Goal: Task Accomplishment & Management: Use online tool/utility

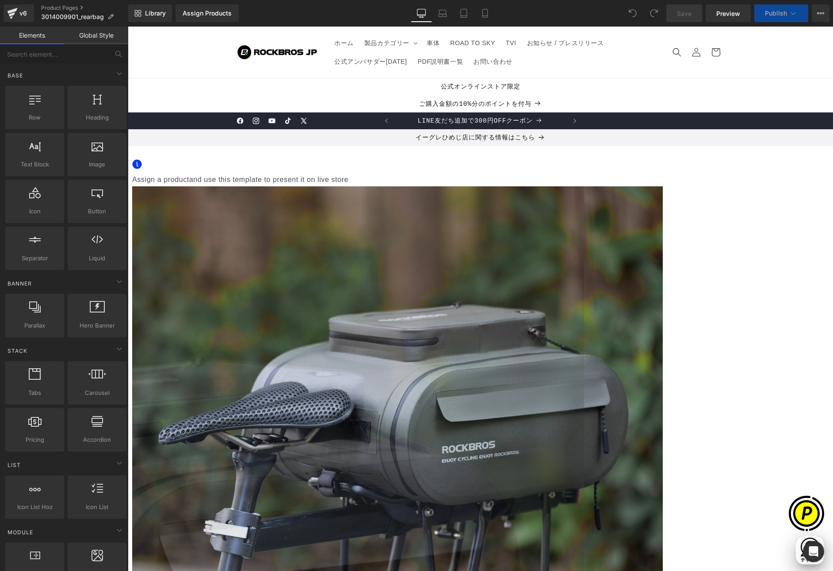
click at [189, 180] on span "Assign a product" at bounding box center [160, 180] width 57 height 8
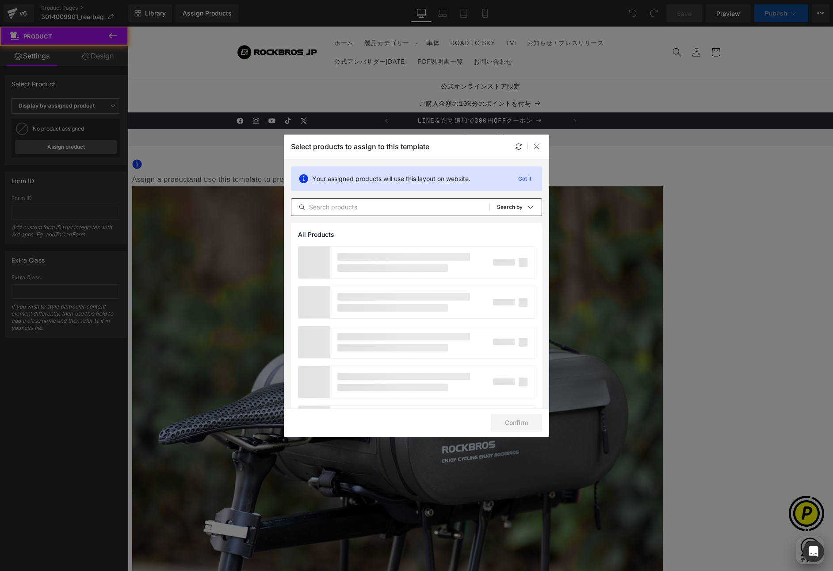
click at [404, 207] on input "text" at bounding box center [390, 207] width 198 height 11
paste input "3014009901"
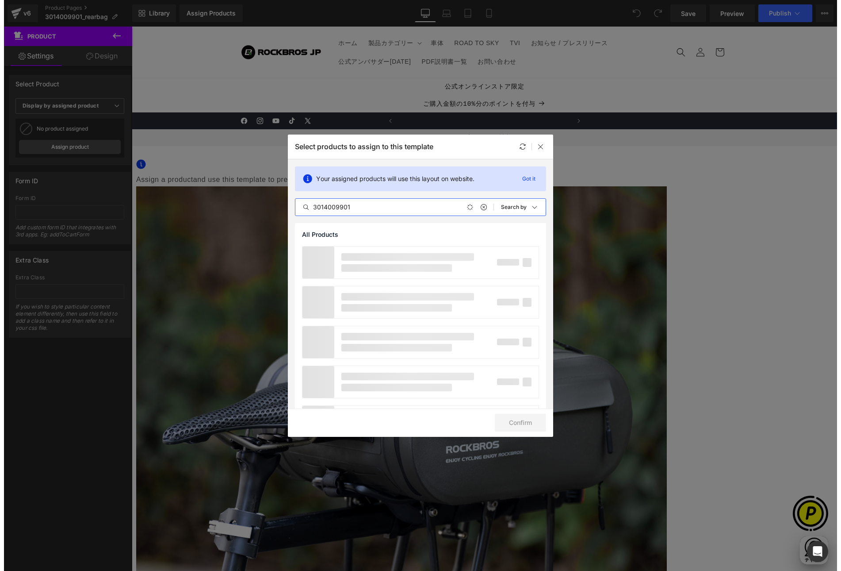
scroll to position [0, 173]
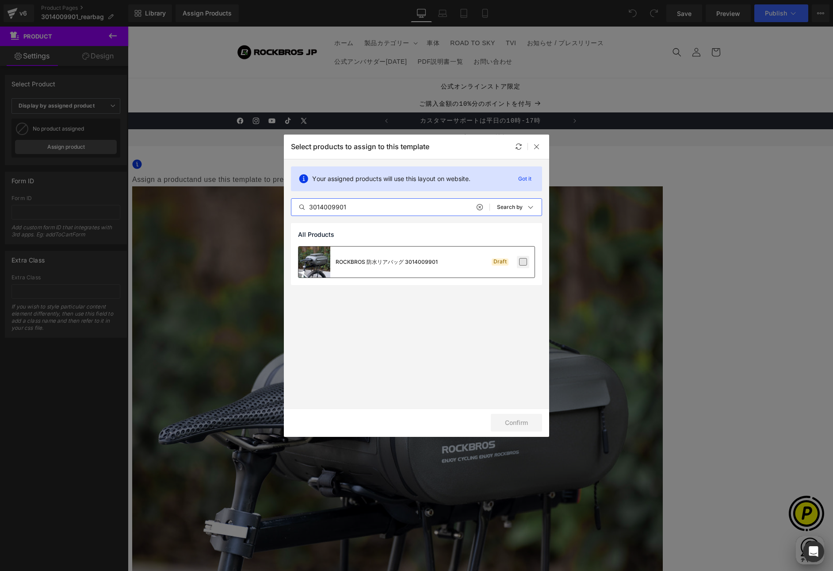
type input "3014009901"
click at [525, 261] on label at bounding box center [523, 262] width 8 height 8
click at [523, 262] on input "checkbox" at bounding box center [523, 262] width 0 height 0
click at [516, 420] on button "Confirm" at bounding box center [516, 423] width 51 height 18
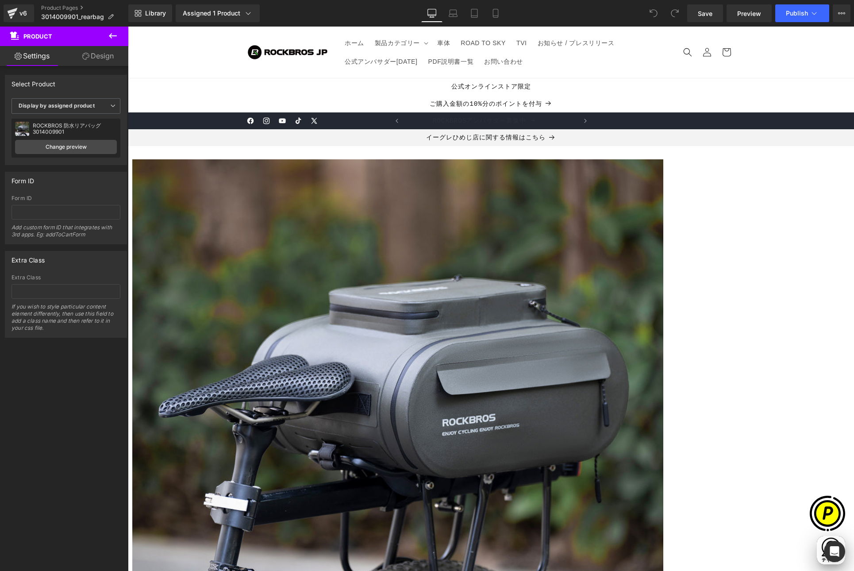
scroll to position [0, 0]
click at [128, 27] on icon at bounding box center [128, 27] width 0 height 0
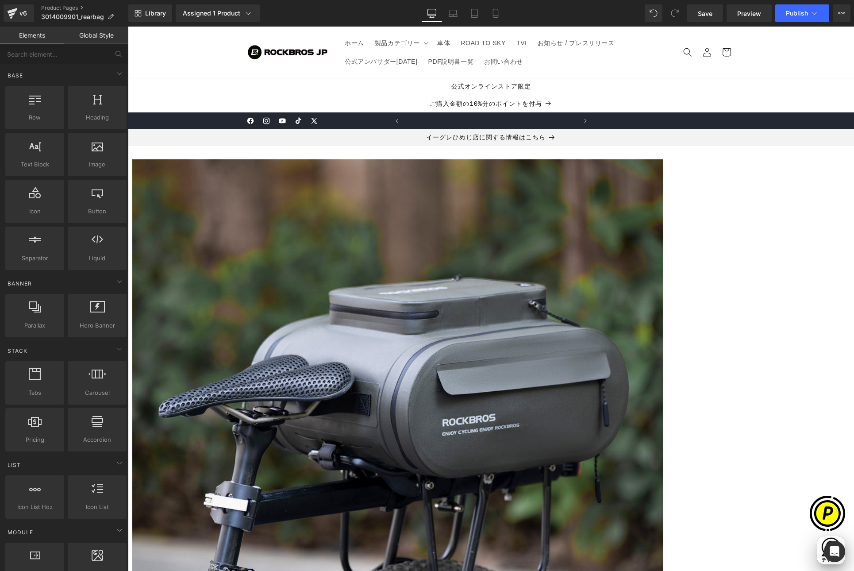
scroll to position [0, 173]
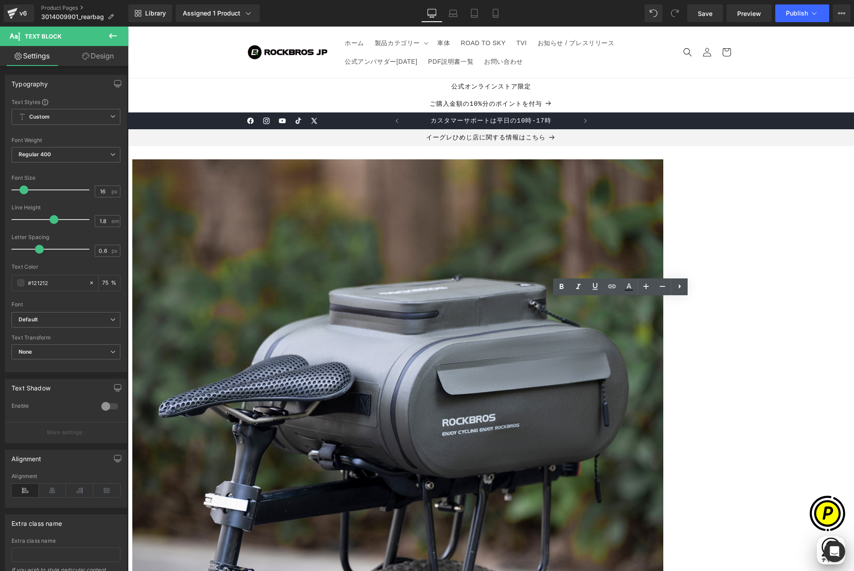
drag, startPoint x: 501, startPoint y: 303, endPoint x: 627, endPoint y: 433, distance: 181.1
paste div
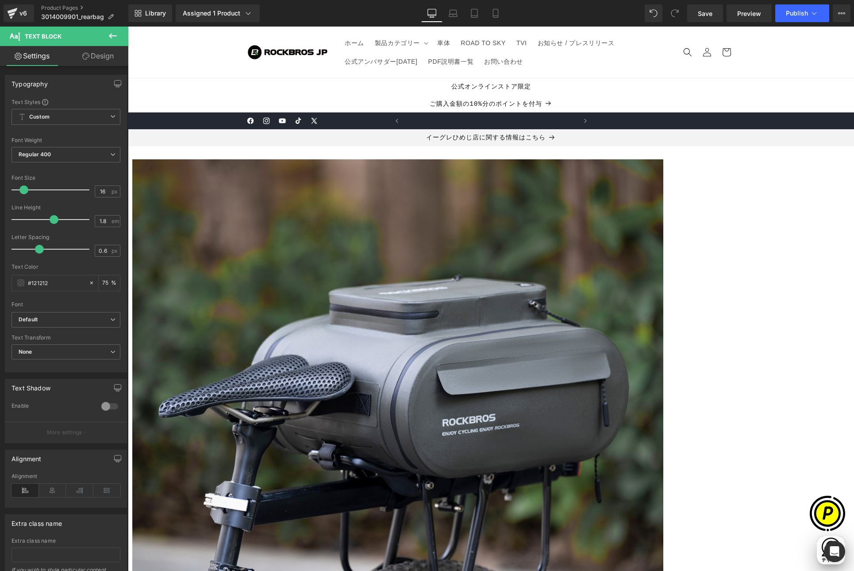
scroll to position [0, 345]
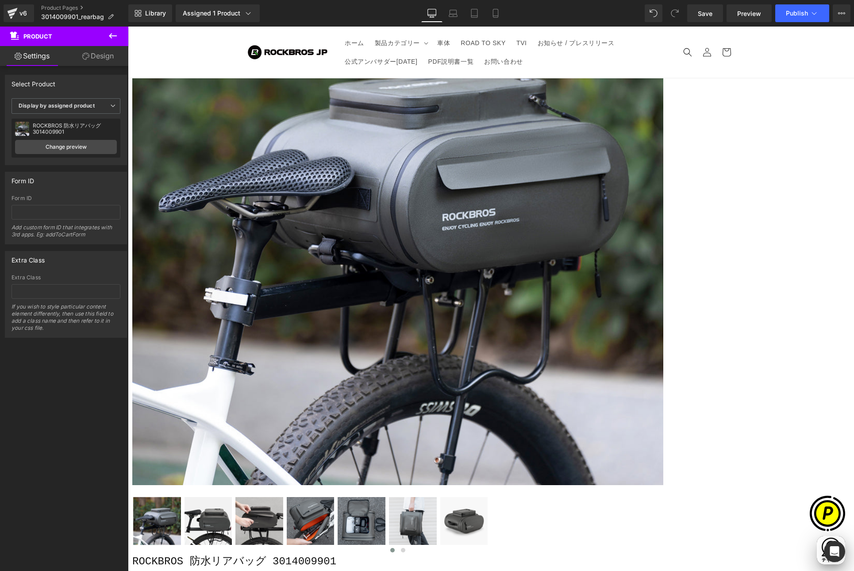
scroll to position [0, 173]
click at [128, 27] on span "Accordion" at bounding box center [128, 27] width 0 height 0
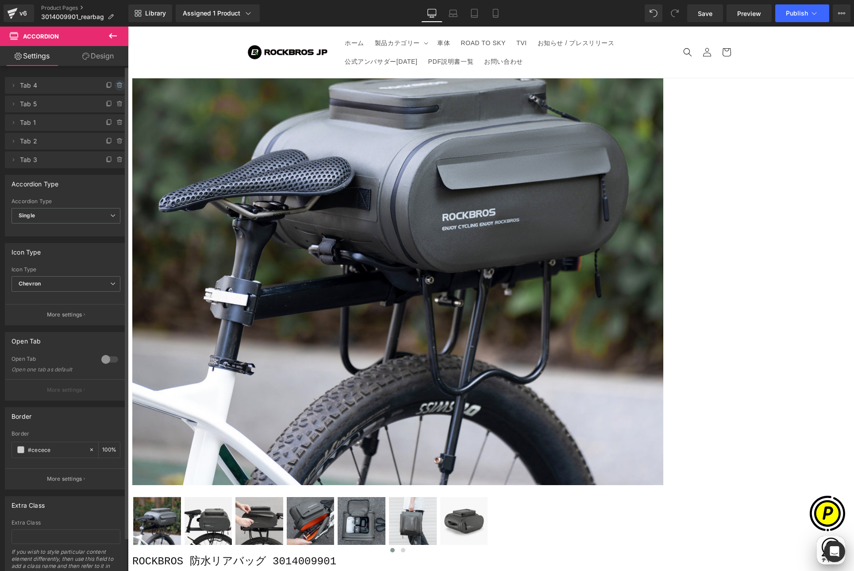
click at [119, 83] on icon at bounding box center [120, 83] width 2 height 1
click at [115, 84] on button "Delete" at bounding box center [110, 86] width 28 height 12
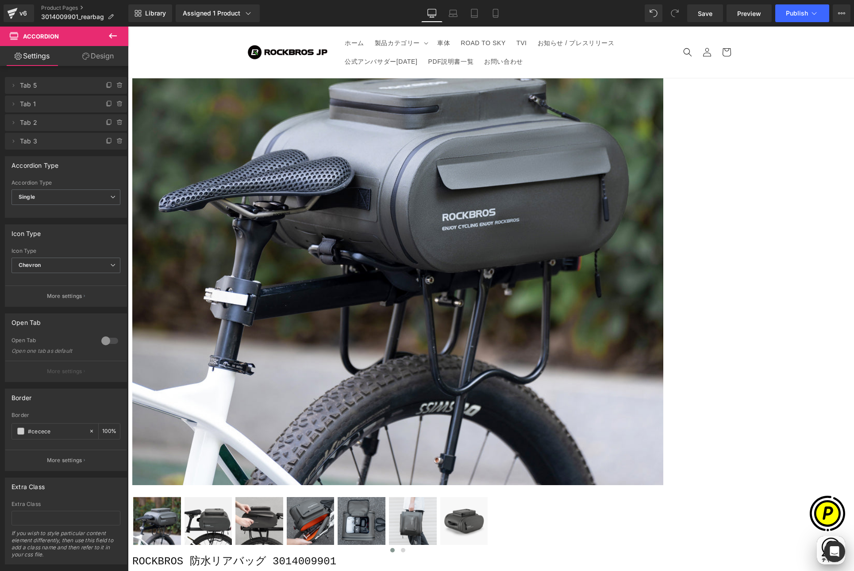
scroll to position [0, 345]
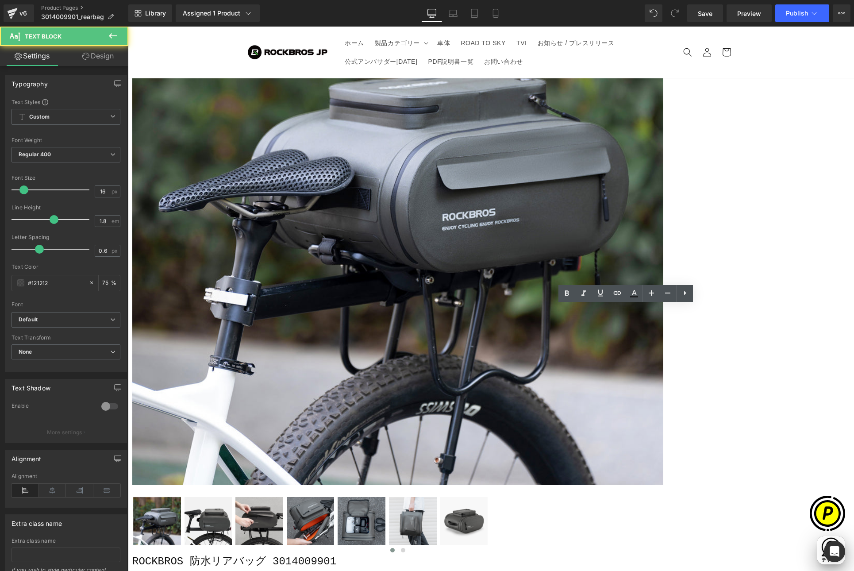
drag, startPoint x: 524, startPoint y: 311, endPoint x: 512, endPoint y: 310, distance: 12.5
copy p "※"
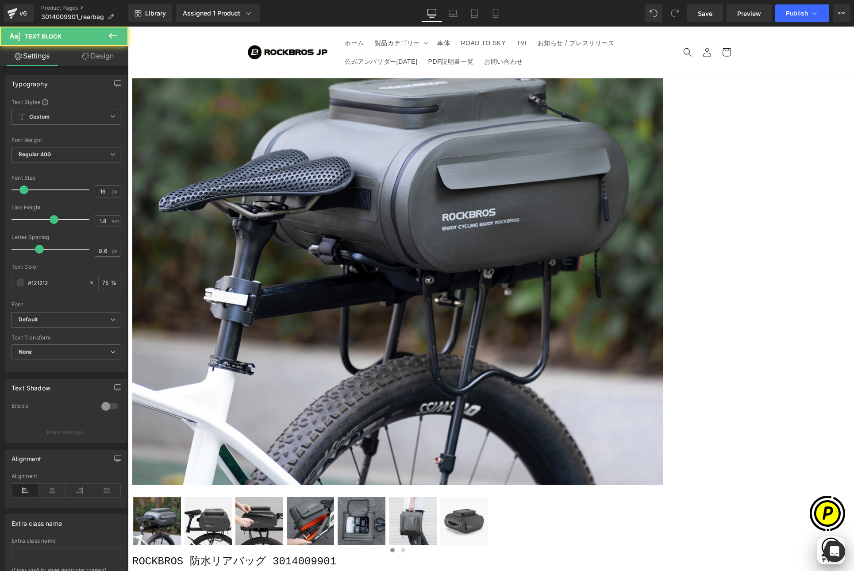
drag, startPoint x: 525, startPoint y: 324, endPoint x: 513, endPoint y: 324, distance: 12.0
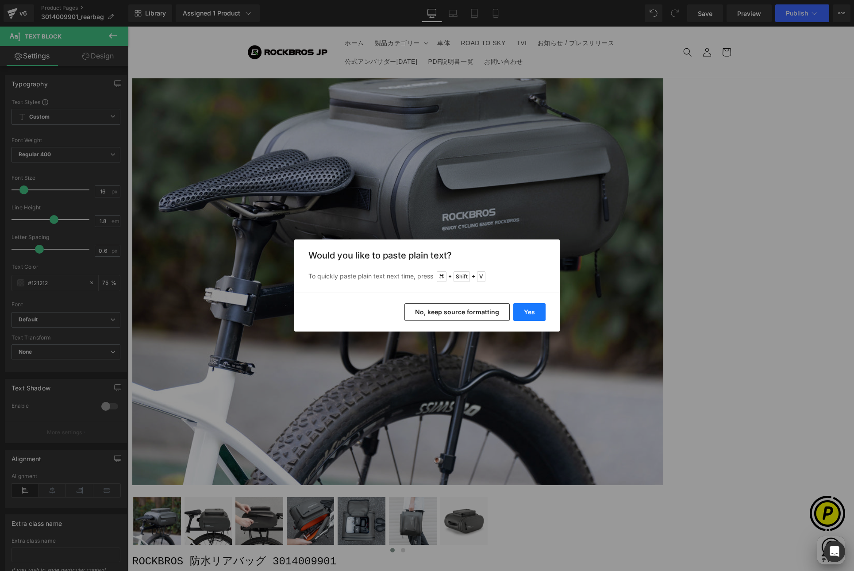
click at [545, 313] on button "Yes" at bounding box center [529, 312] width 32 height 18
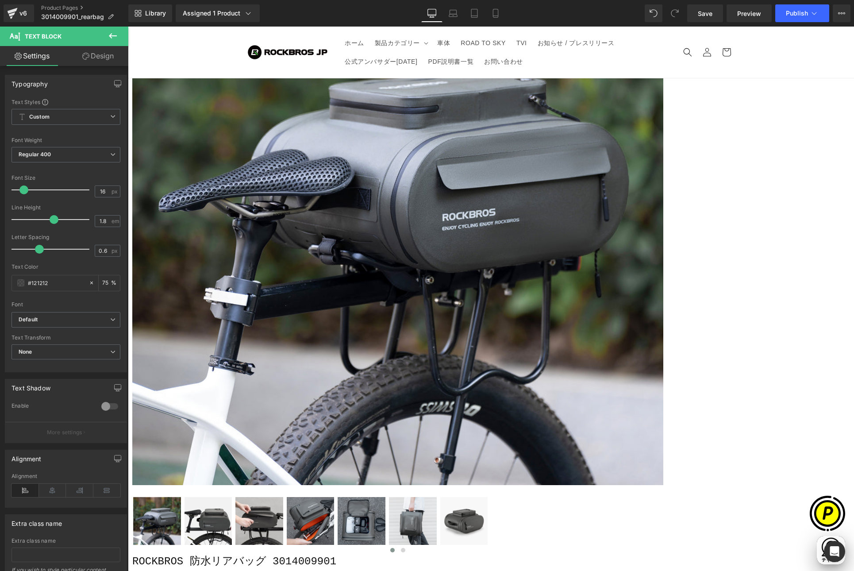
drag, startPoint x: 722, startPoint y: 324, endPoint x: 519, endPoint y: 310, distance: 203.9
copy div "※取り付けの際は商品ページ内の取付方法画像をご覧ください ※走行前に緩みなくしっかり取付けられているかご確認ください"
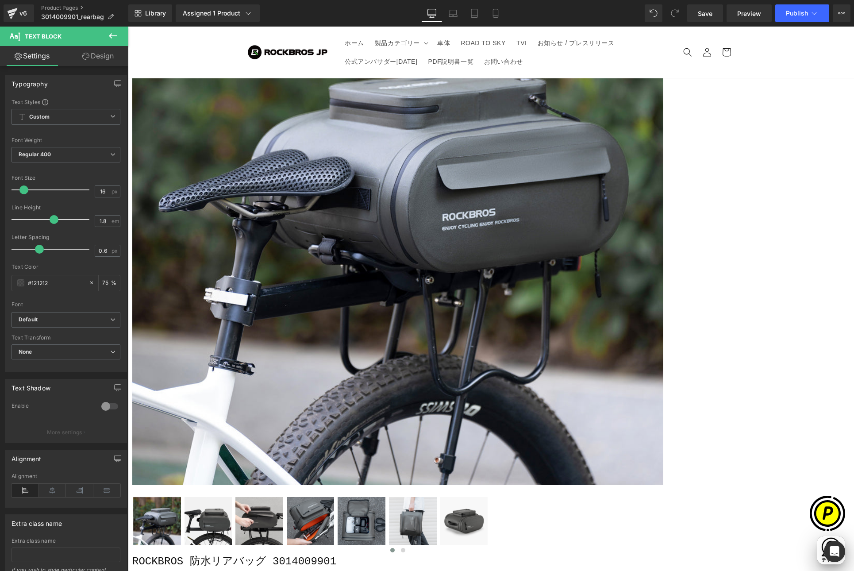
click at [808, 318] on div "Sale Off (P) Image ‹ ›" at bounding box center [490, 475] width 717 height 1042
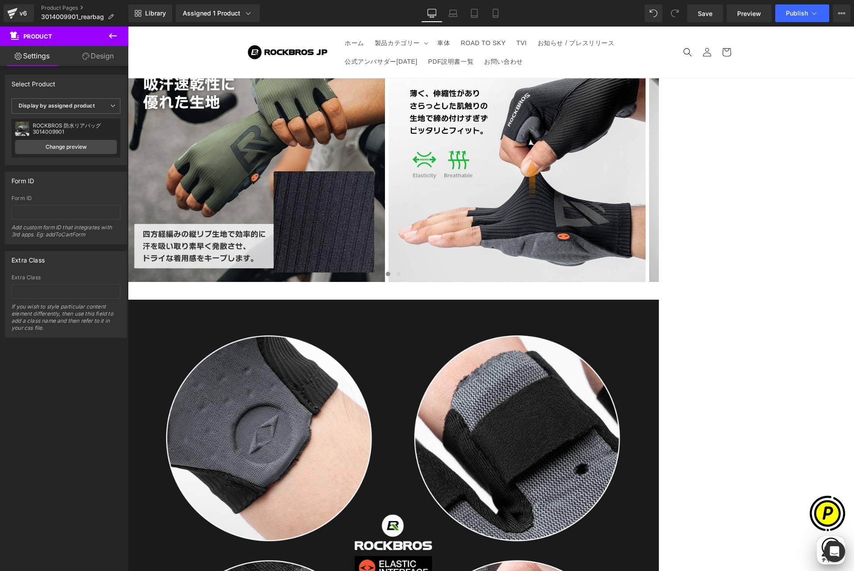
scroll to position [5135, 0]
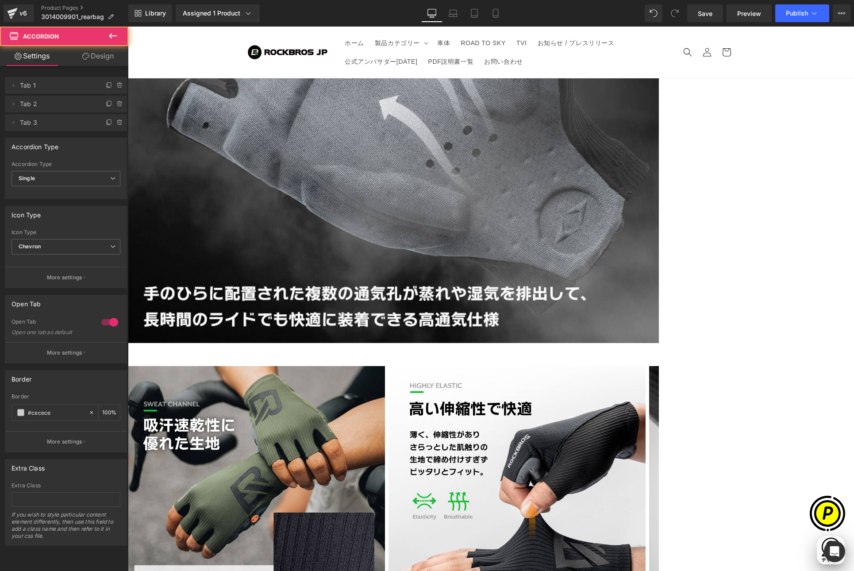
scroll to position [4802, 0]
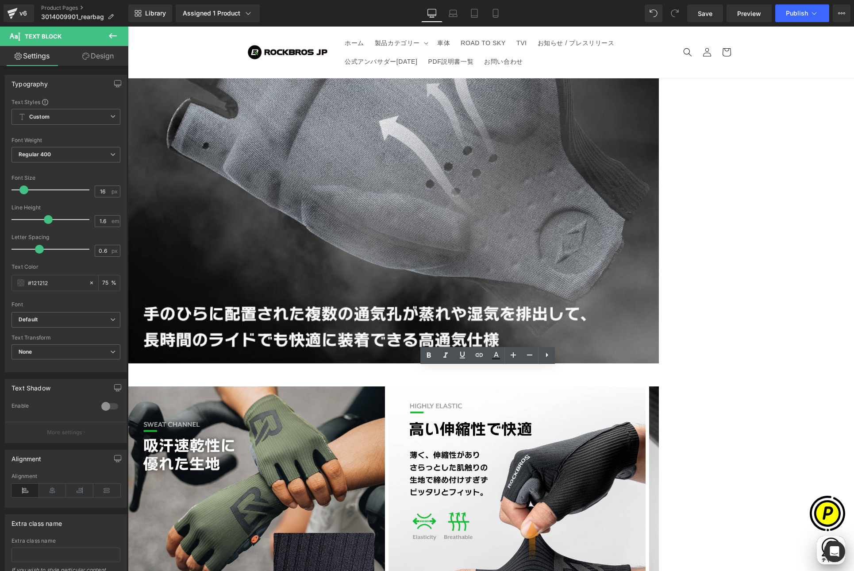
drag, startPoint x: 323, startPoint y: 386, endPoint x: 222, endPoint y: 374, distance: 101.2
paste div
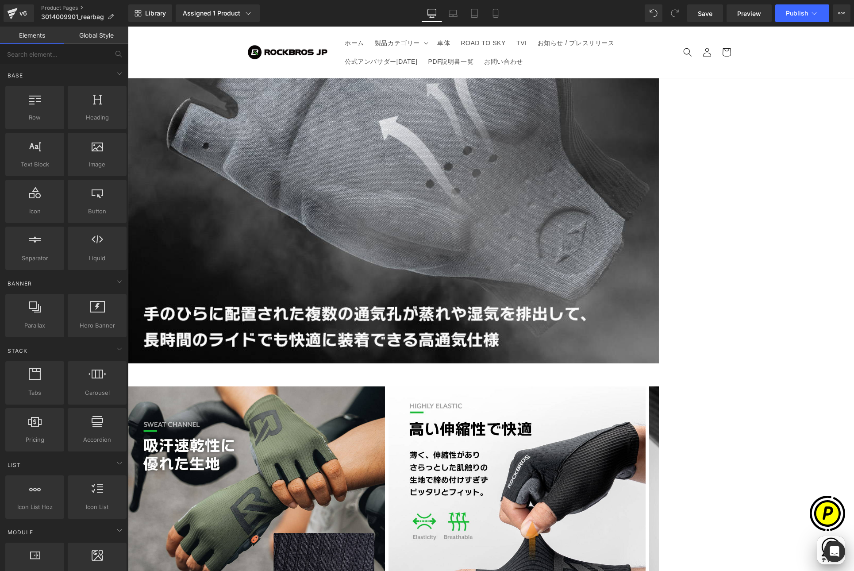
click at [128, 27] on span "Accordion" at bounding box center [128, 27] width 0 height 0
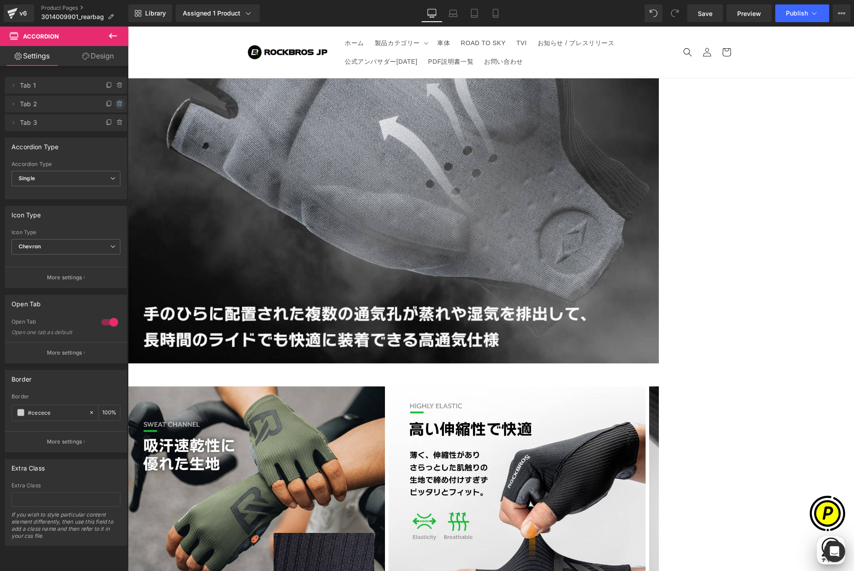
scroll to position [0, 345]
click at [116, 104] on icon at bounding box center [119, 103] width 7 height 7
click at [111, 104] on button "Delete" at bounding box center [110, 105] width 28 height 12
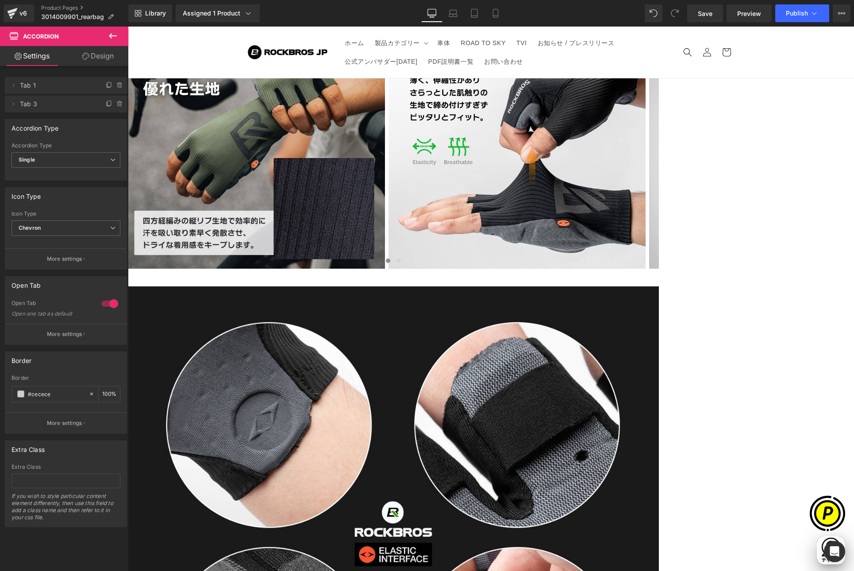
scroll to position [5245, 0]
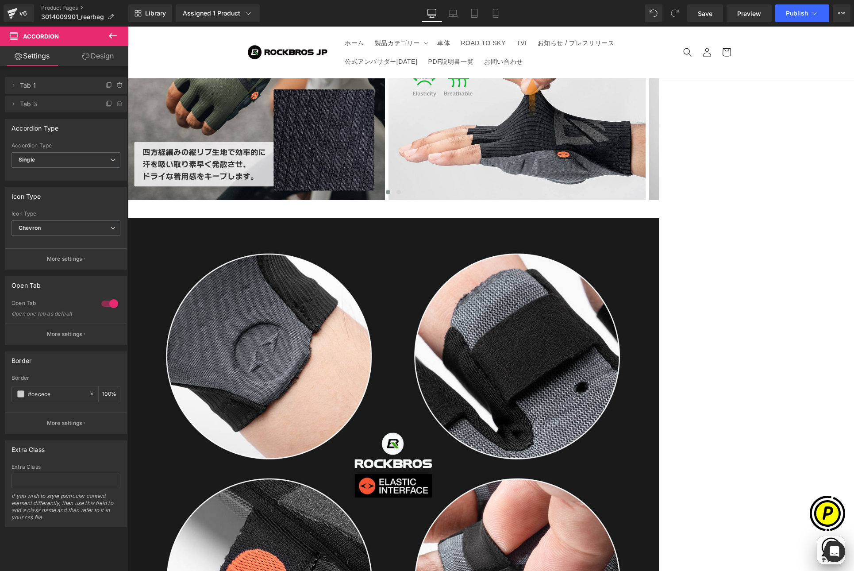
click at [128, 27] on span "Product List" at bounding box center [128, 27] width 0 height 0
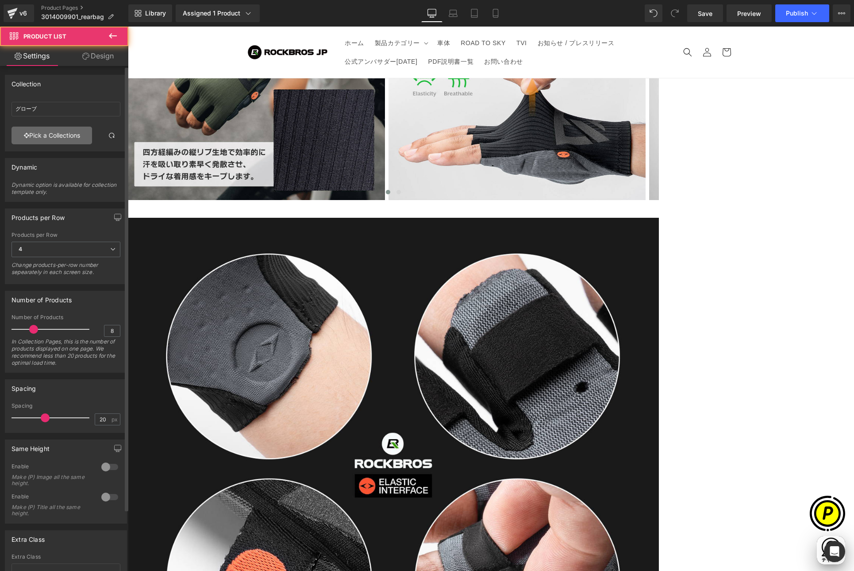
click at [34, 139] on link "Pick a Collections" at bounding box center [52, 136] width 81 height 18
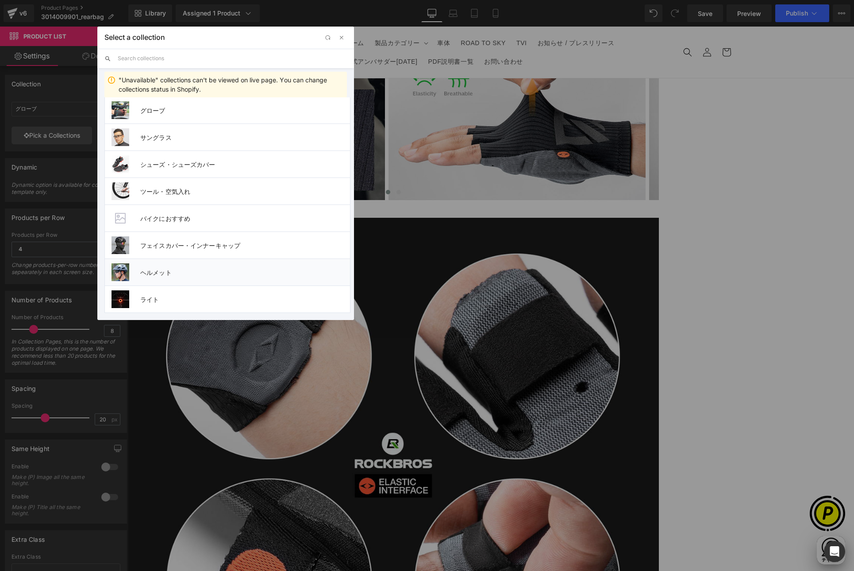
scroll to position [303, 0]
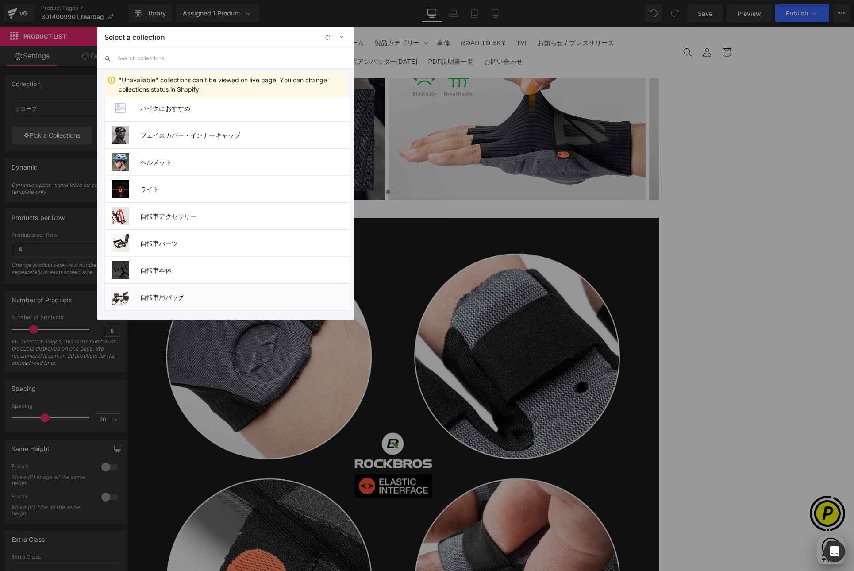
click at [165, 297] on span "自転車用バッグ" at bounding box center [245, 297] width 210 height 8
type input "自転車用バッグ"
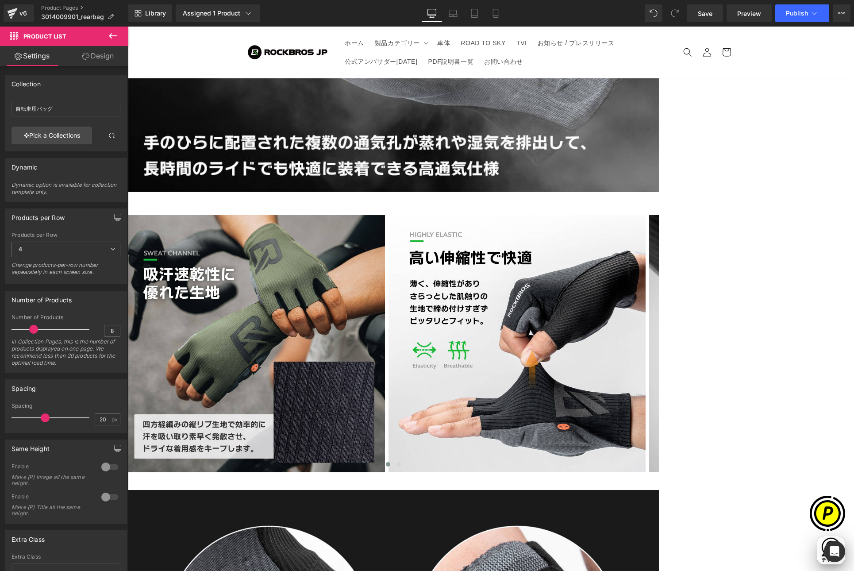
scroll to position [0, 345]
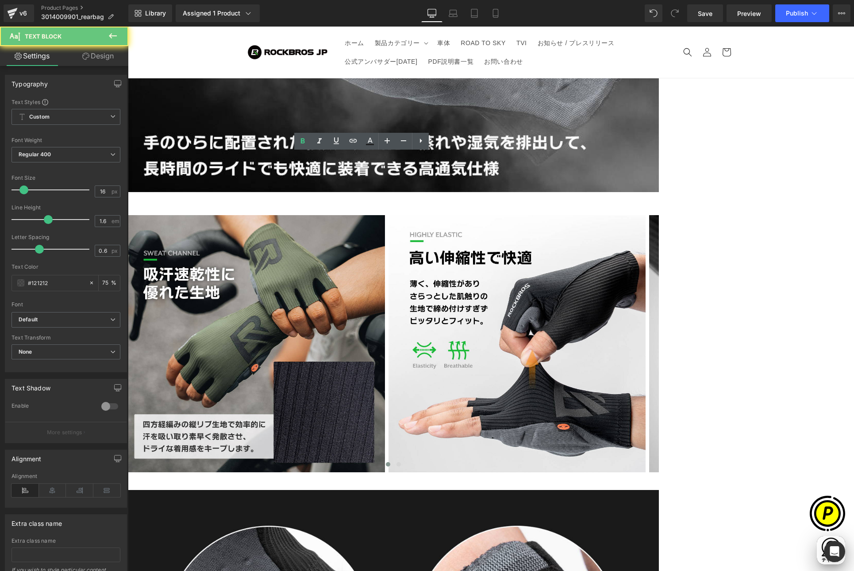
drag, startPoint x: 242, startPoint y: 161, endPoint x: 340, endPoint y: 166, distance: 98.7
paste div
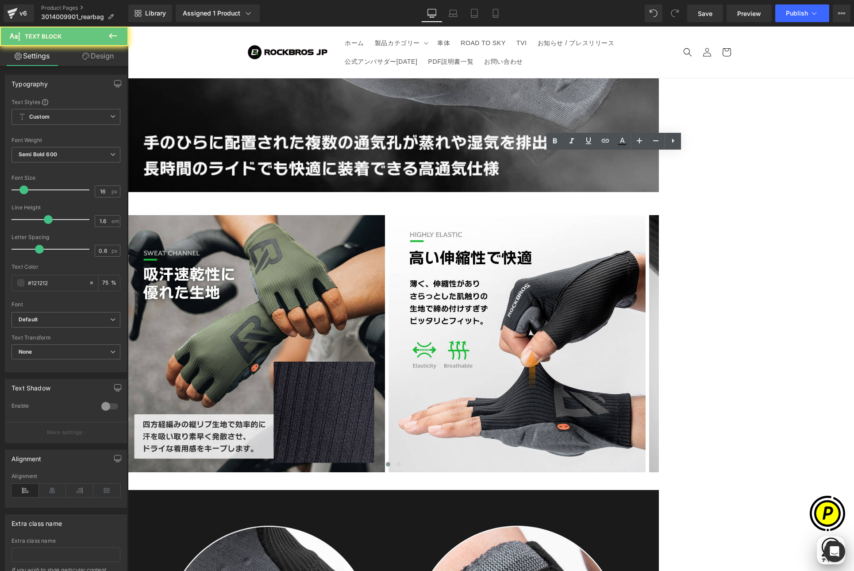
drag, startPoint x: 512, startPoint y: 160, endPoint x: 562, endPoint y: 165, distance: 50.7
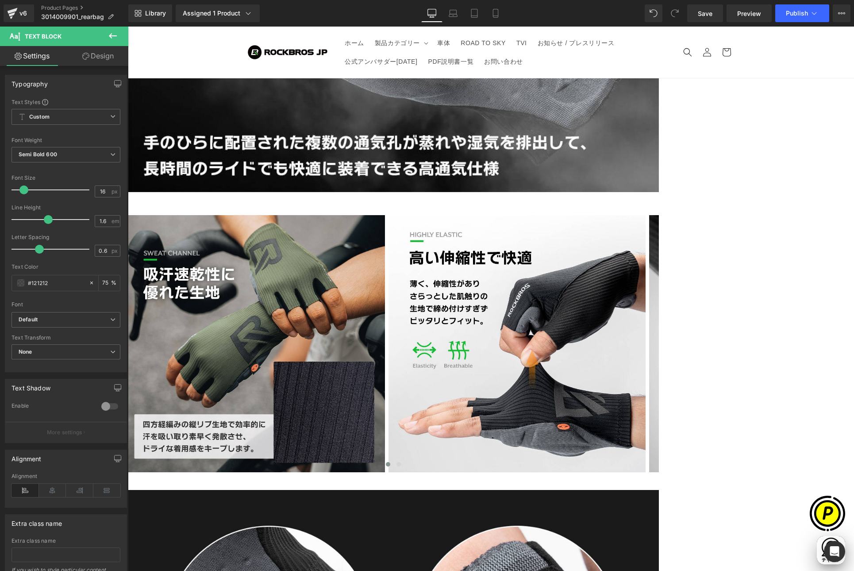
paste div
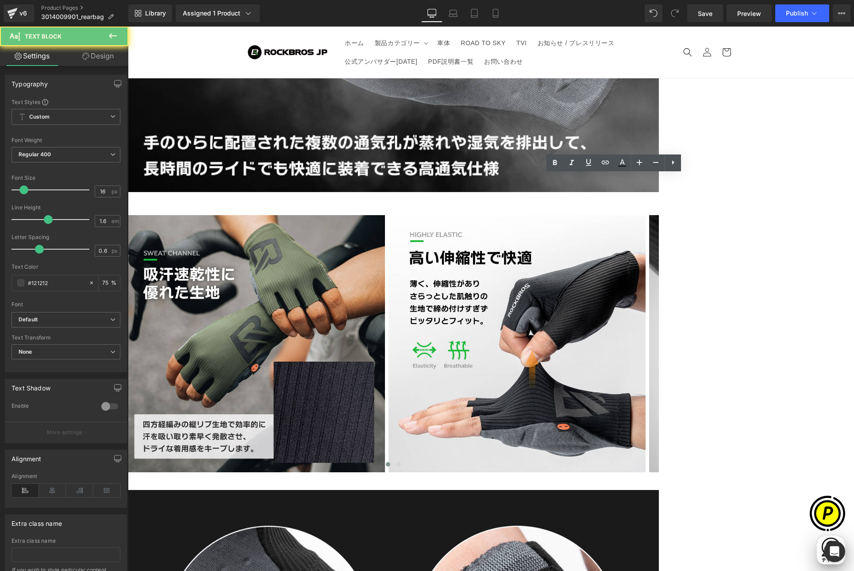
drag, startPoint x: 492, startPoint y: 183, endPoint x: 712, endPoint y: 188, distance: 219.9
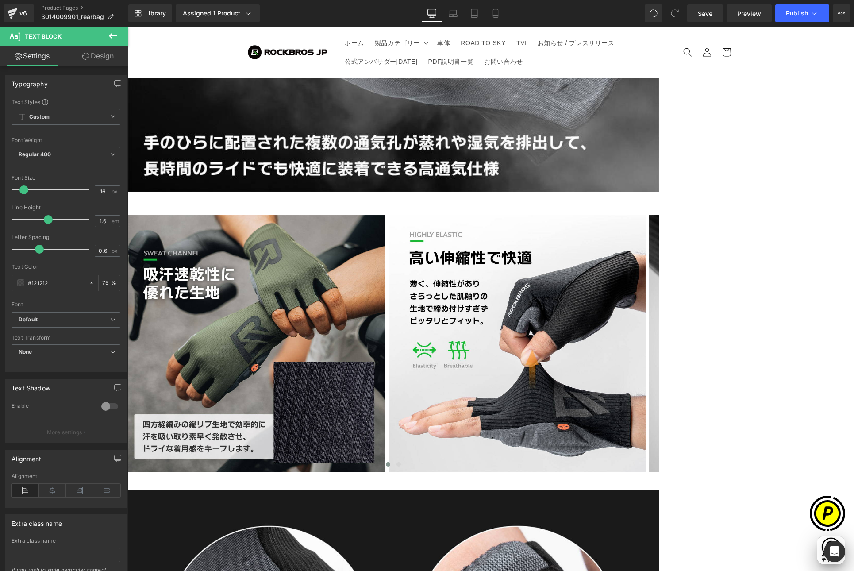
paste div
drag, startPoint x: 514, startPoint y: 184, endPoint x: 482, endPoint y: 182, distance: 31.9
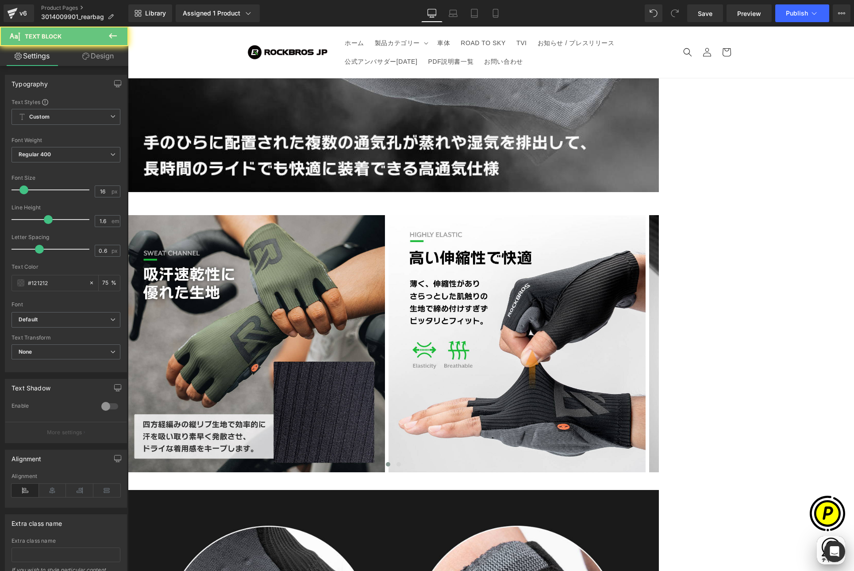
drag, startPoint x: 510, startPoint y: 184, endPoint x: 587, endPoint y: 185, distance: 76.5
drag, startPoint x: 239, startPoint y: 184, endPoint x: 277, endPoint y: 189, distance: 37.9
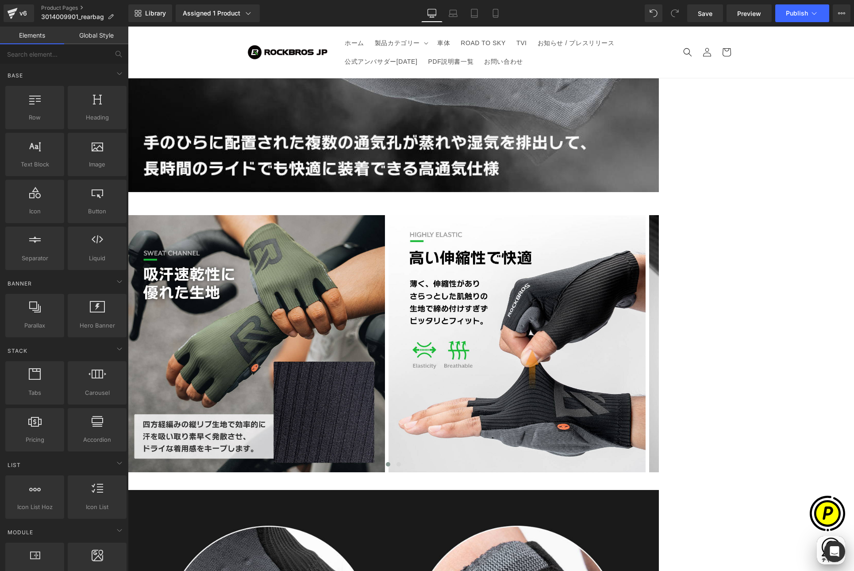
scroll to position [0, 345]
click at [128, 27] on link at bounding box center [128, 27] width 0 height 0
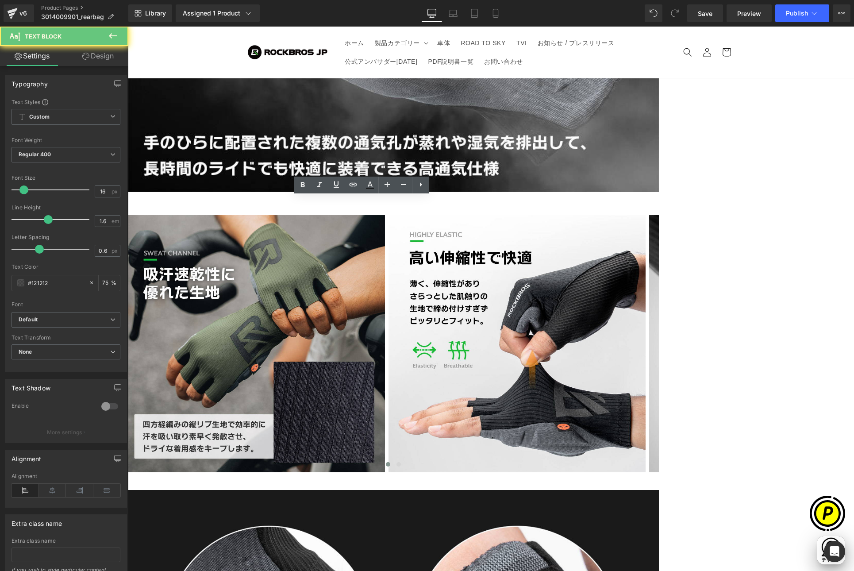
drag, startPoint x: 242, startPoint y: 206, endPoint x: 277, endPoint y: 208, distance: 35.0
paste div
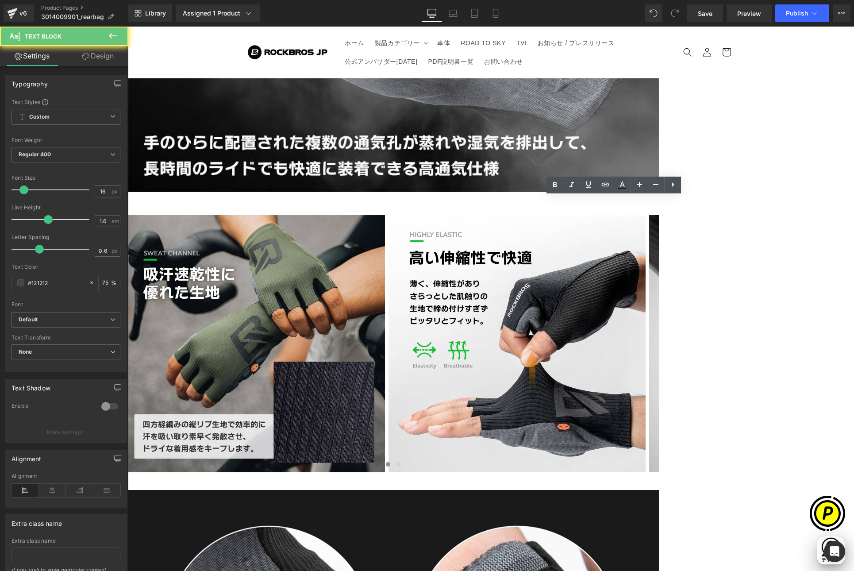
drag, startPoint x: 493, startPoint y: 205, endPoint x: 533, endPoint y: 211, distance: 39.7
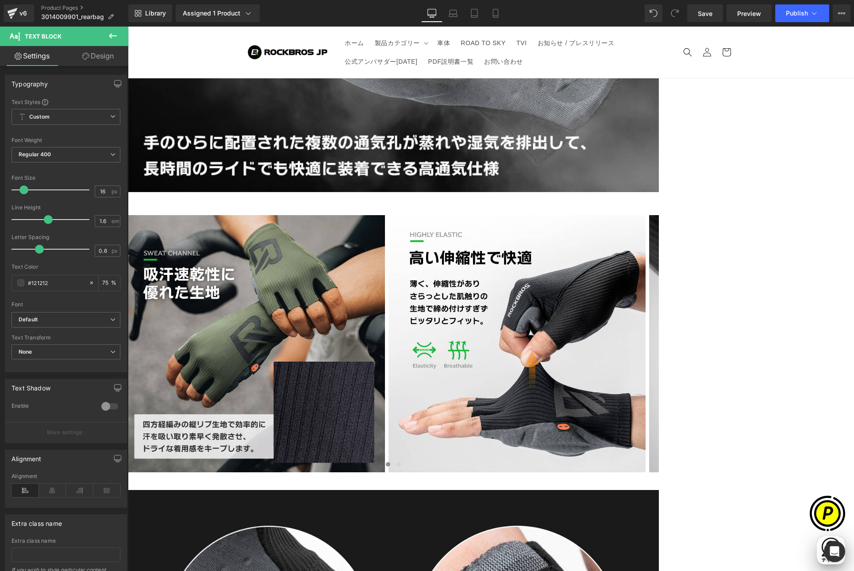
paste div
drag, startPoint x: 547, startPoint y: 207, endPoint x: 564, endPoint y: 208, distance: 16.4
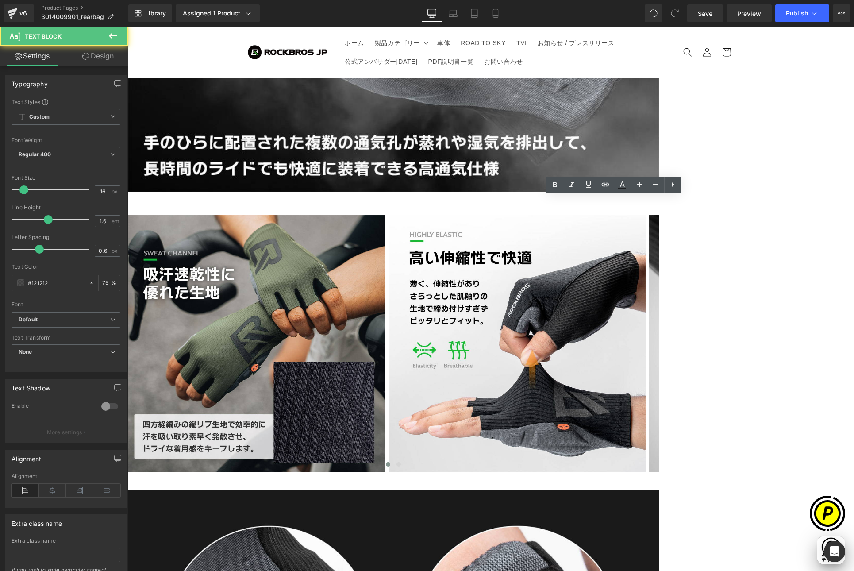
copy p "cm"
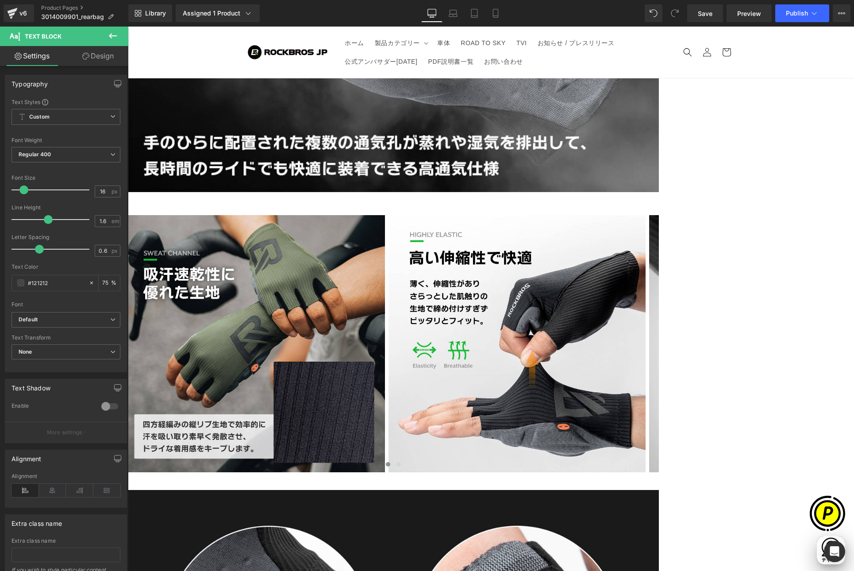
scroll to position [0, 345]
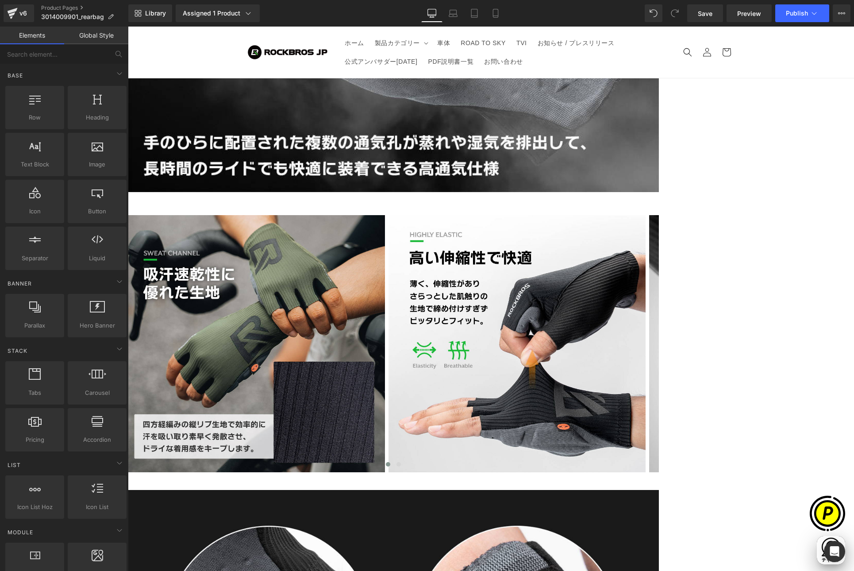
scroll to position [0, 345]
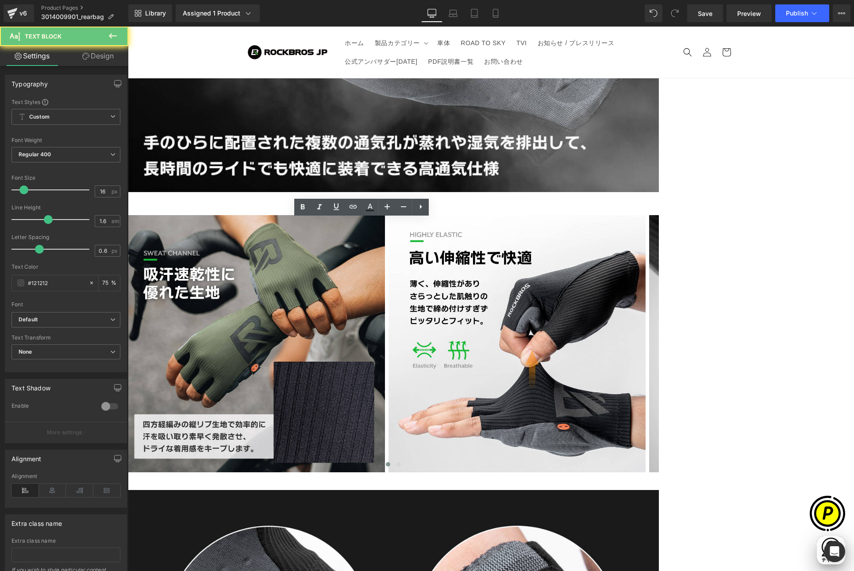
drag, startPoint x: 242, startPoint y: 228, endPoint x: 296, endPoint y: 235, distance: 53.9
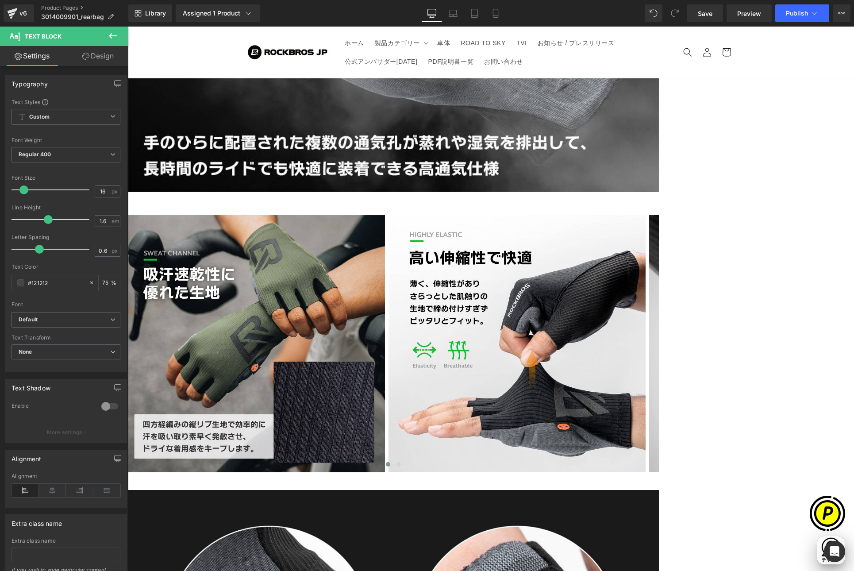
paste div
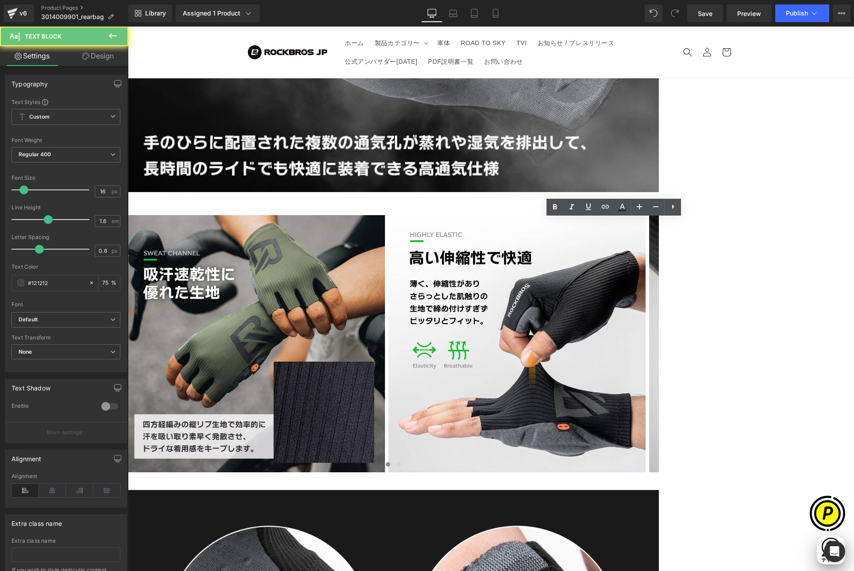
drag, startPoint x: 493, startPoint y: 228, endPoint x: 588, endPoint y: 228, distance: 94.7
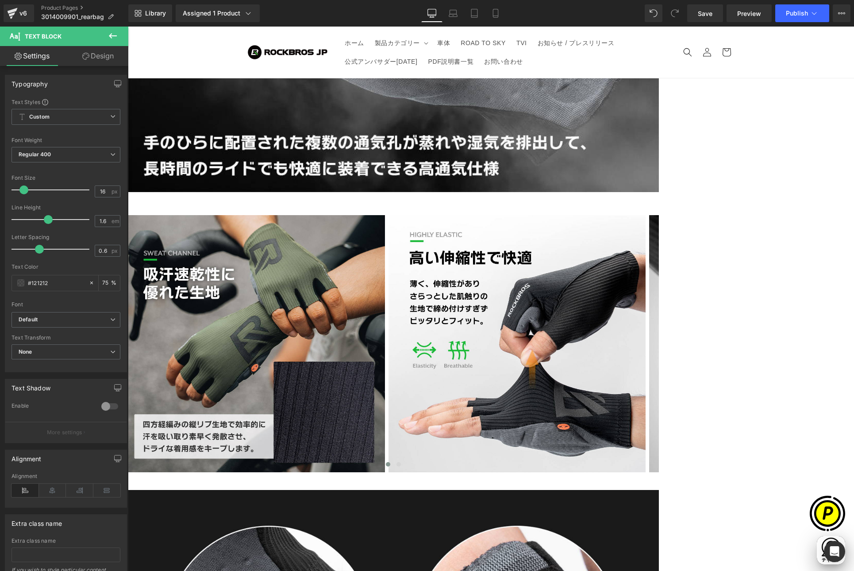
paste div
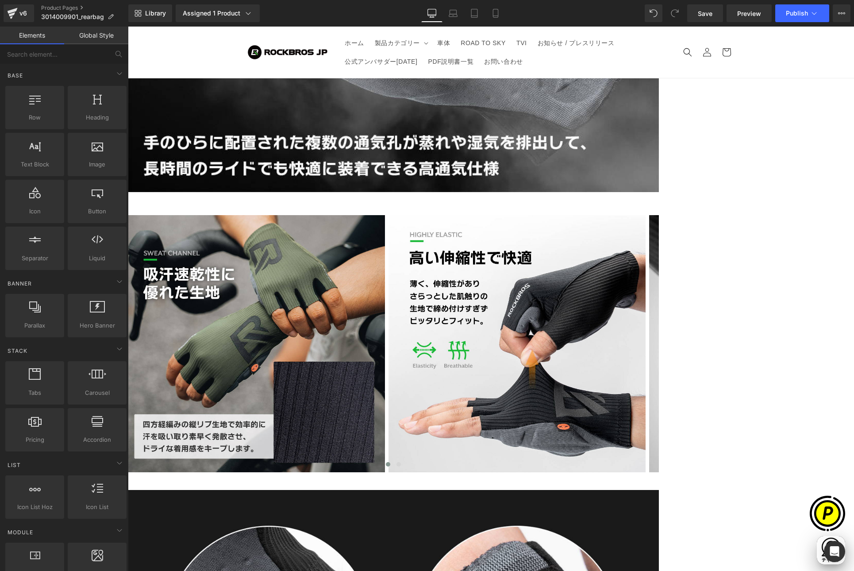
scroll to position [0, 173]
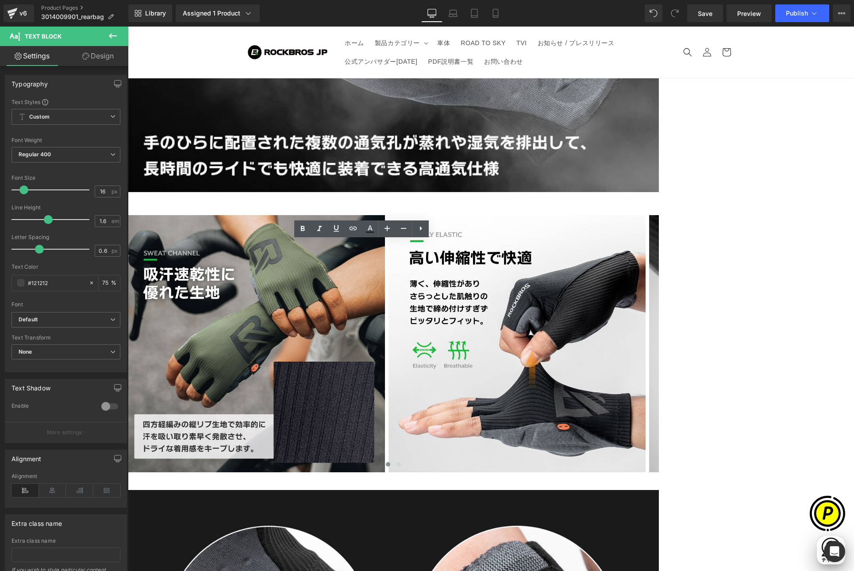
drag, startPoint x: 242, startPoint y: 251, endPoint x: 345, endPoint y: 254, distance: 103.5
paste div
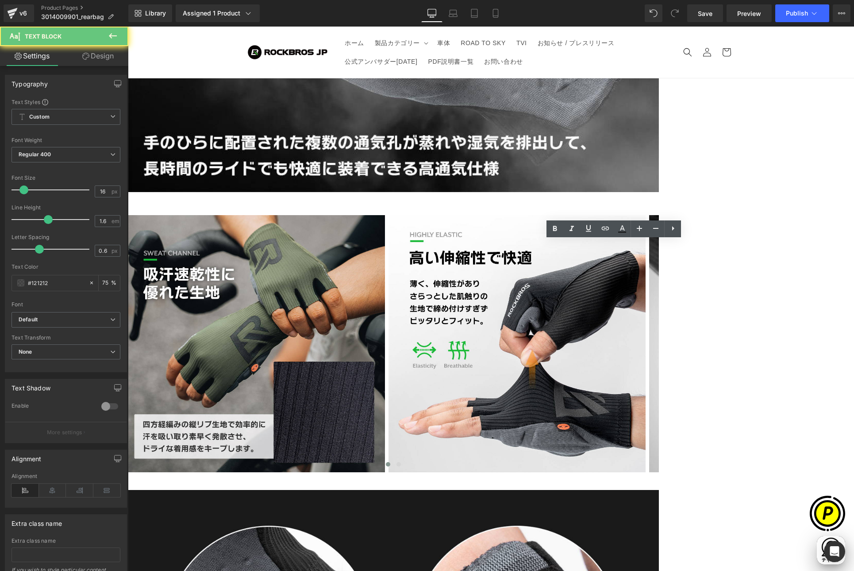
drag, startPoint x: 491, startPoint y: 250, endPoint x: 664, endPoint y: 256, distance: 173.0
paste div
drag, startPoint x: 498, startPoint y: 261, endPoint x: 484, endPoint y: 261, distance: 14.2
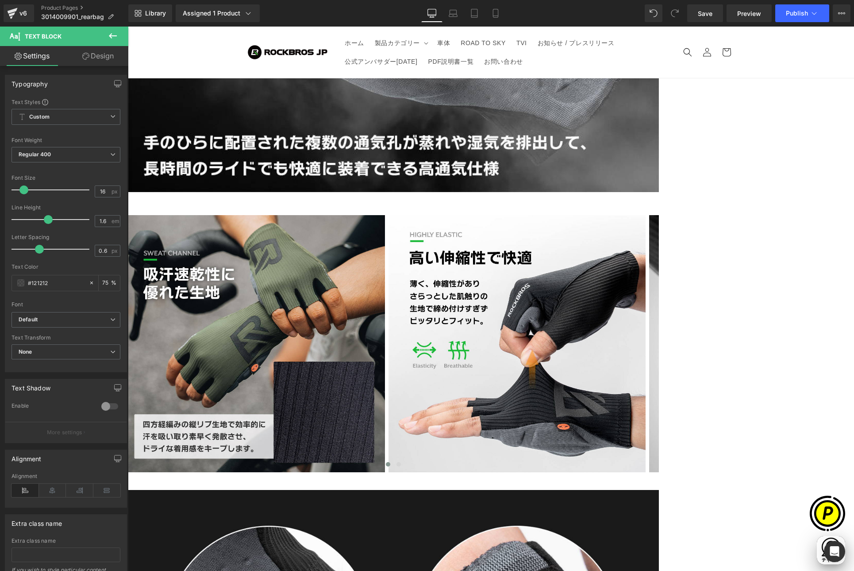
scroll to position [0, 0]
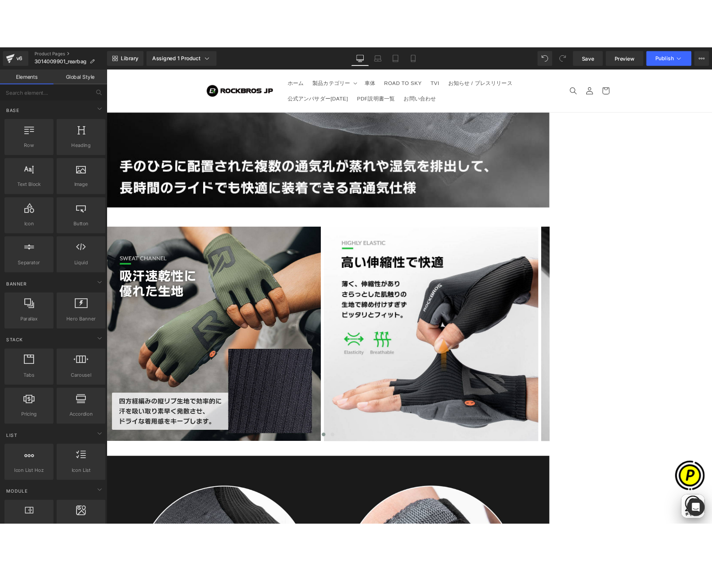
scroll to position [0, 345]
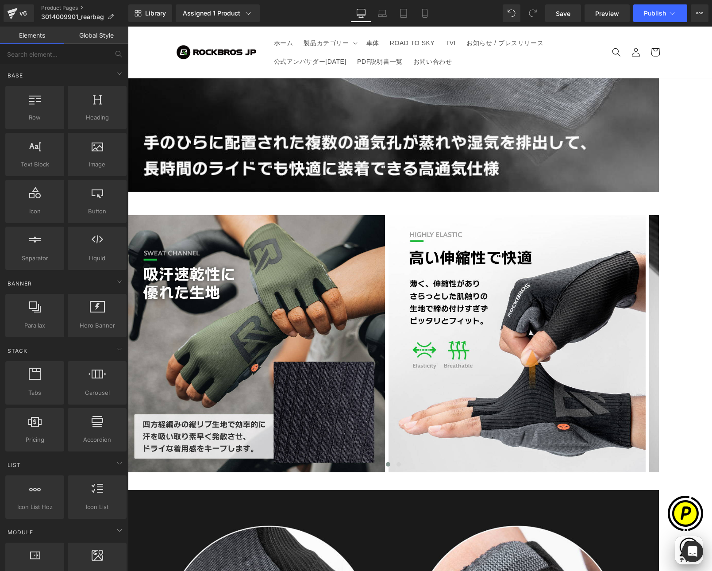
click at [128, 27] on span "Row" at bounding box center [128, 27] width 0 height 0
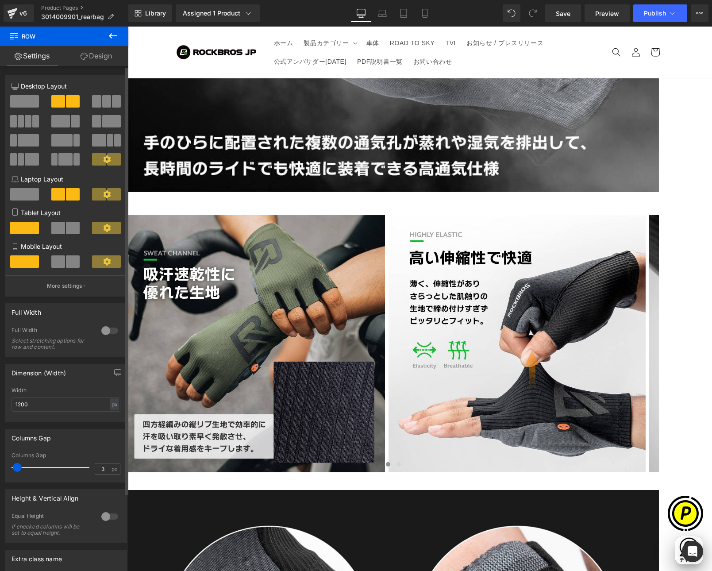
scroll to position [0, 0]
click at [28, 99] on span at bounding box center [24, 101] width 29 height 12
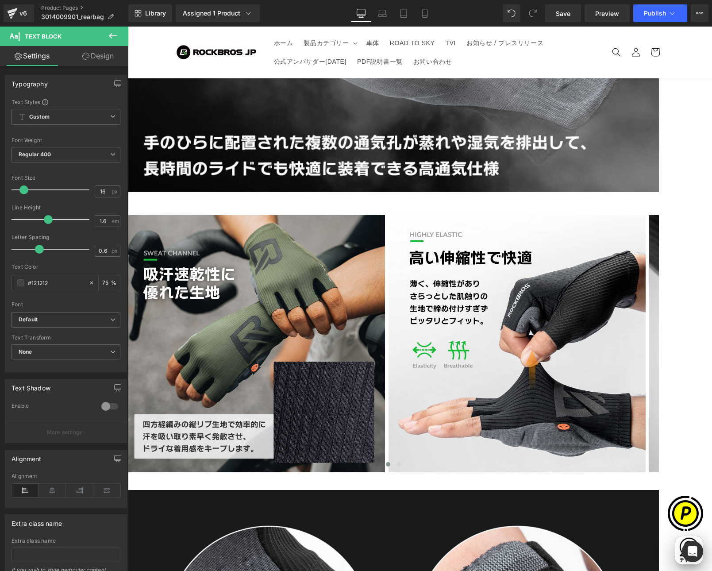
scroll to position [0, 173]
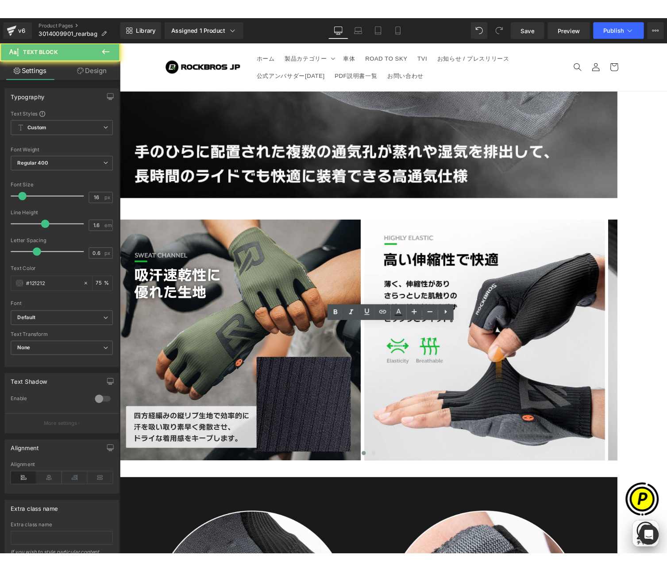
scroll to position [0, 0]
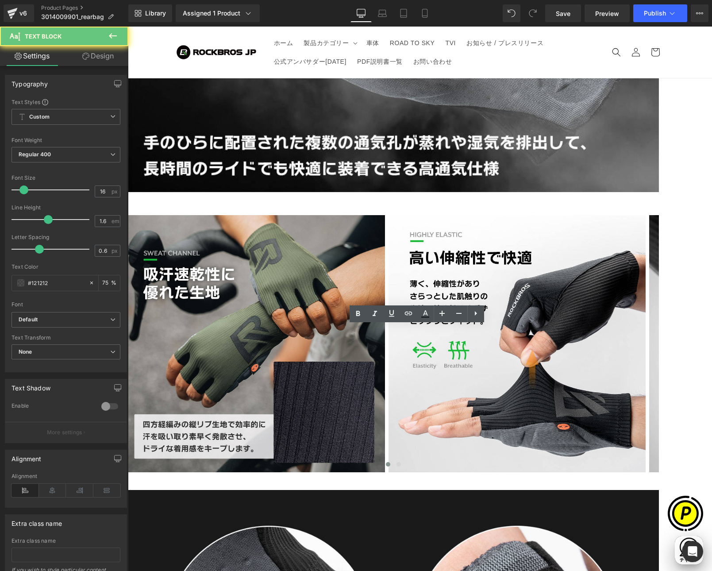
drag, startPoint x: 169, startPoint y: 334, endPoint x: 196, endPoint y: 335, distance: 26.1
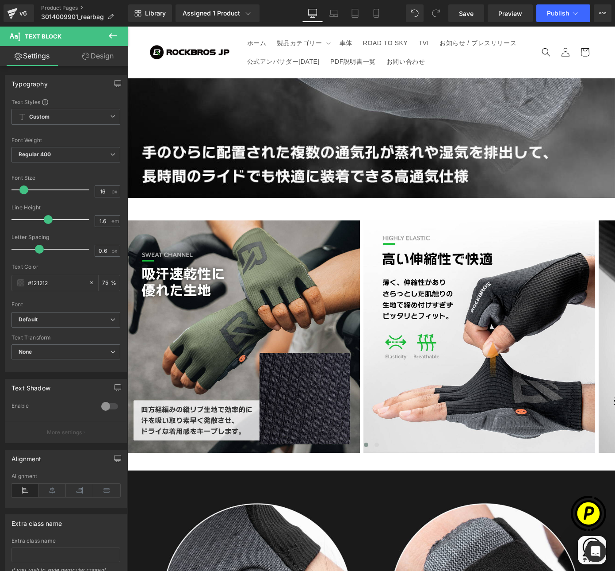
scroll to position [0, 153]
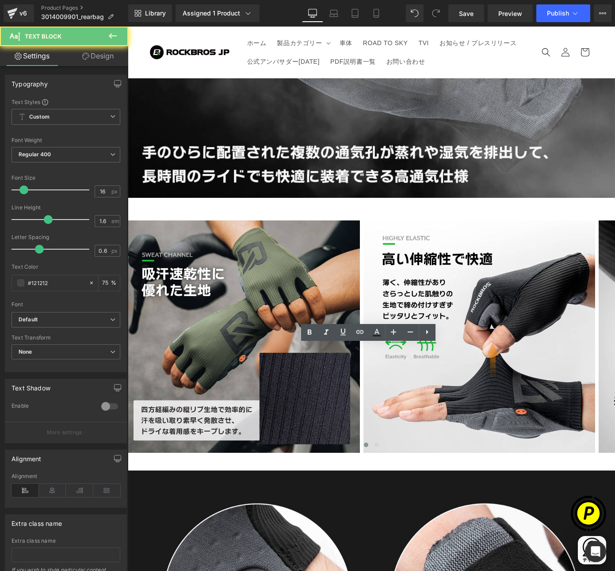
drag, startPoint x: 147, startPoint y: 350, endPoint x: 378, endPoint y: 376, distance: 232.8
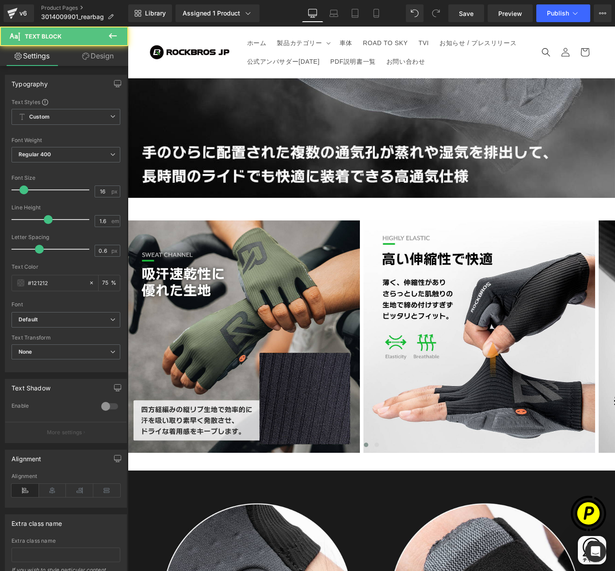
drag, startPoint x: 152, startPoint y: 366, endPoint x: 204, endPoint y: 372, distance: 52.6
copy p "約55cm*1本 ・"
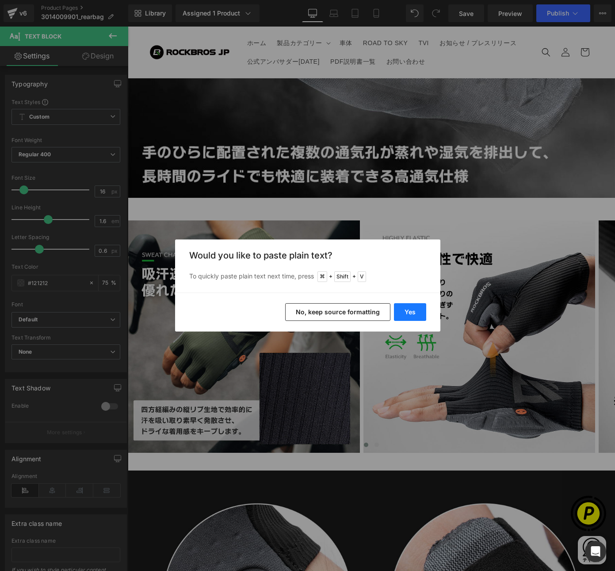
click at [406, 312] on button "Yes" at bounding box center [410, 312] width 32 height 18
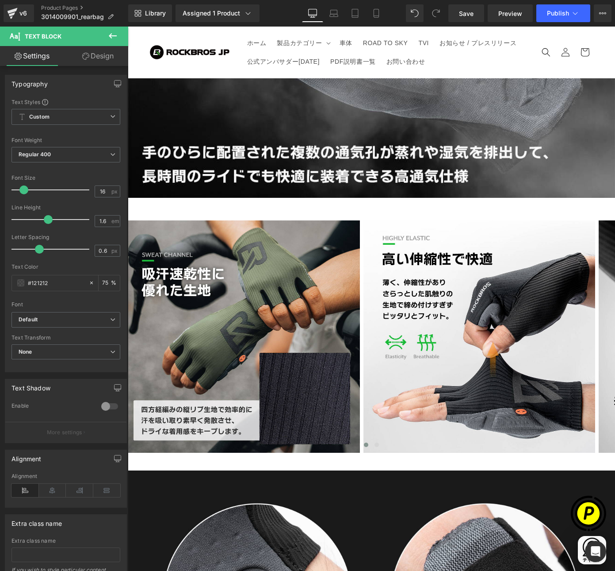
drag, startPoint x: 163, startPoint y: 376, endPoint x: 169, endPoint y: 376, distance: 5.8
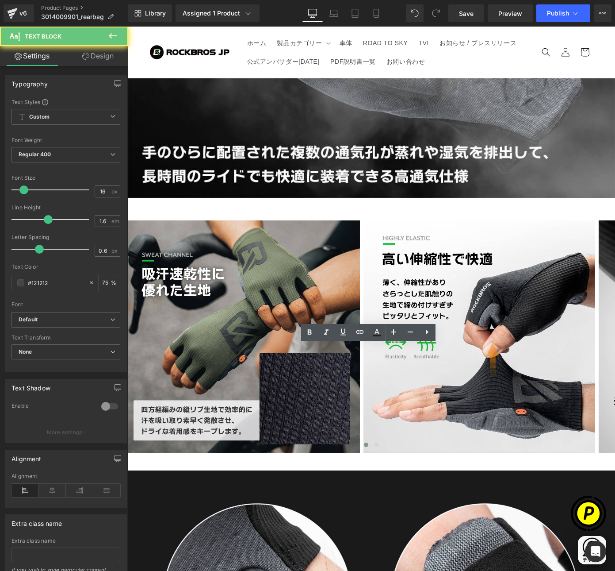
scroll to position [0, 0]
drag, startPoint x: 161, startPoint y: 388, endPoint x: 167, endPoint y: 387, distance: 6.9
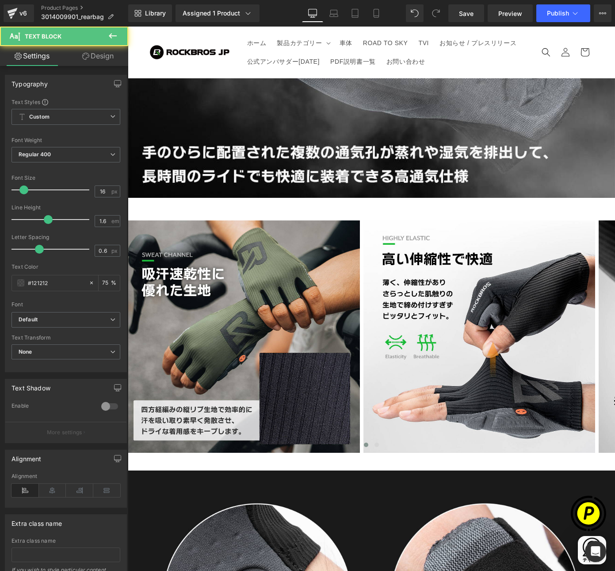
drag, startPoint x: 198, startPoint y: 388, endPoint x: 203, endPoint y: 403, distance: 15.4
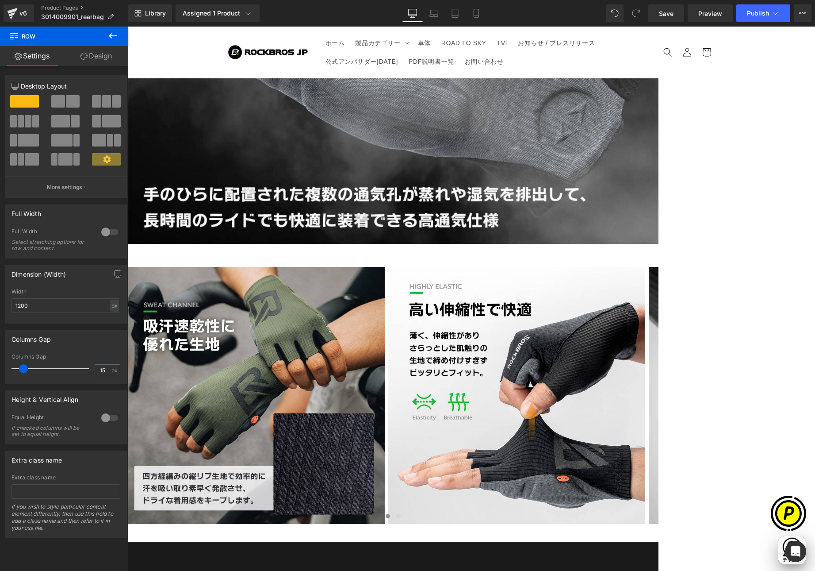
scroll to position [0, 173]
click at [128, 27] on icon at bounding box center [128, 27] width 0 height 0
drag, startPoint x: 272, startPoint y: 454, endPoint x: 228, endPoint y: 445, distance: 45.2
click at [128, 27] on icon at bounding box center [128, 27] width 0 height 0
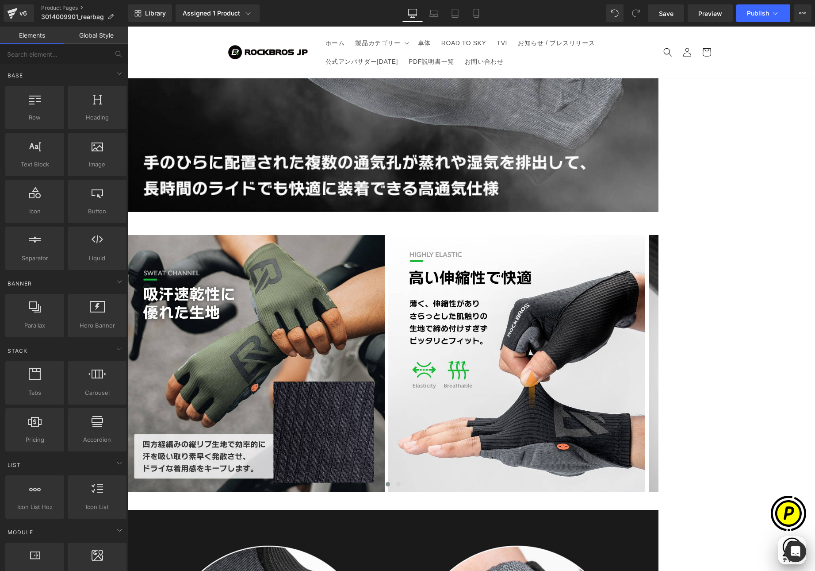
scroll to position [0, 345]
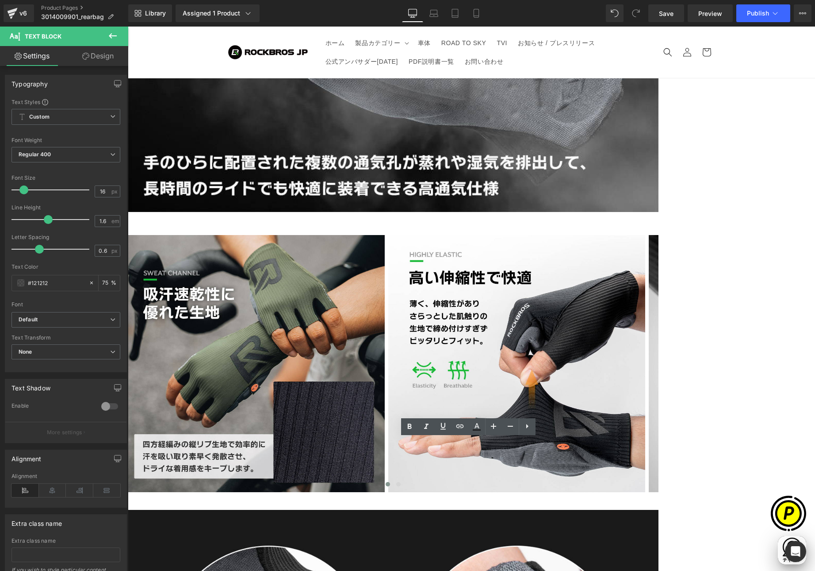
drag, startPoint x: 222, startPoint y: 446, endPoint x: 392, endPoint y: 472, distance: 171.8
paste div
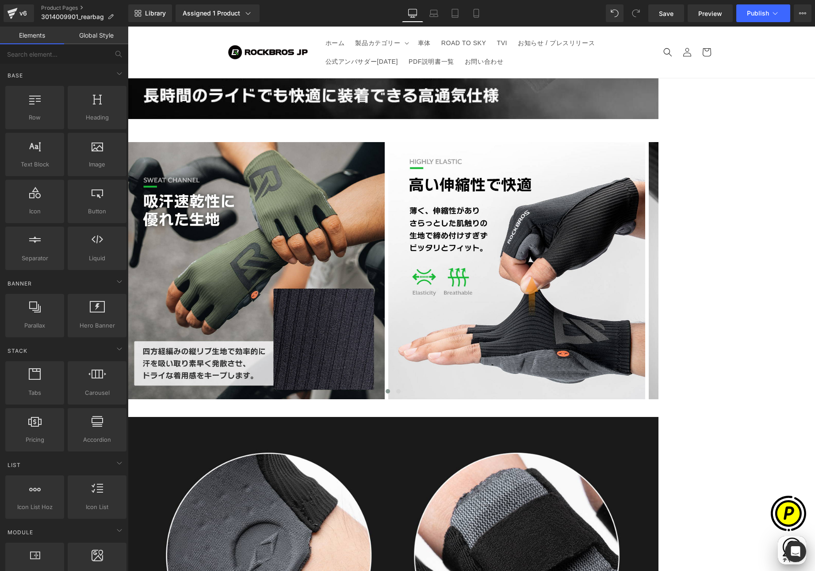
scroll to position [5137, 0]
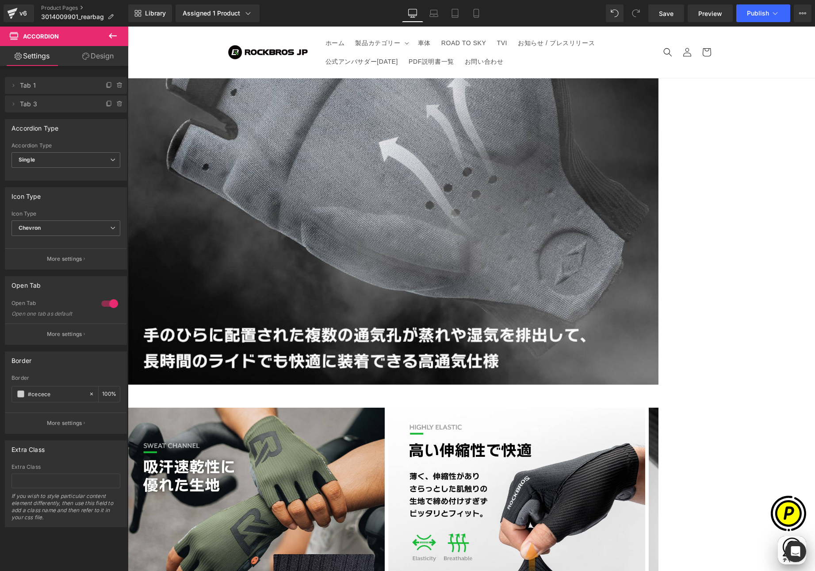
scroll to position [0, 173]
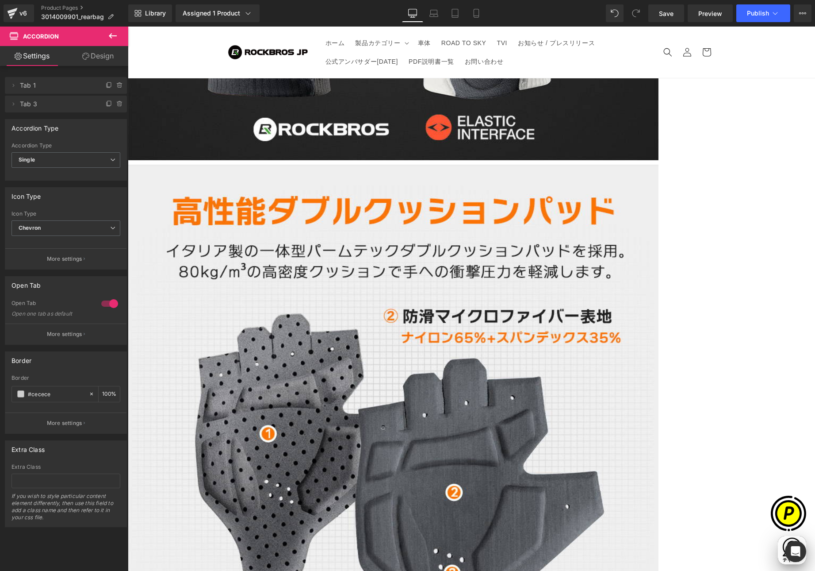
scroll to position [0, 0]
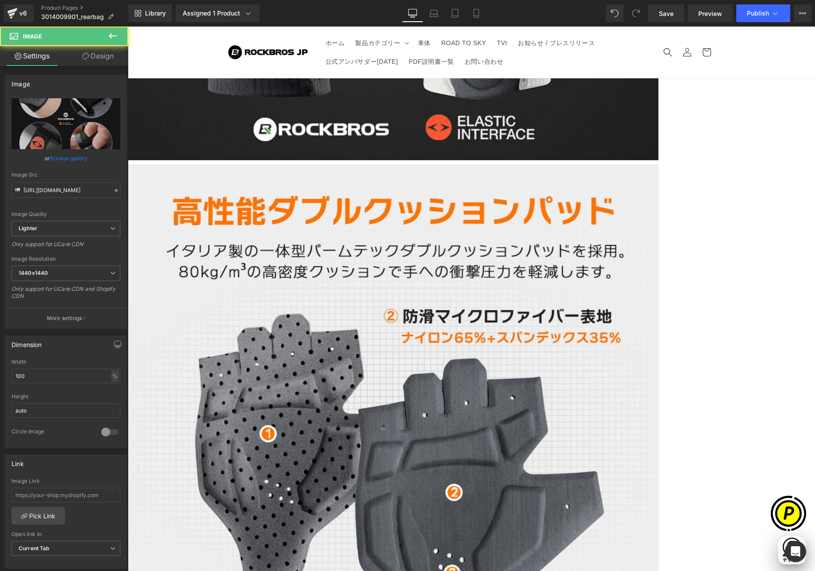
click at [128, 27] on icon at bounding box center [128, 27] width 0 height 0
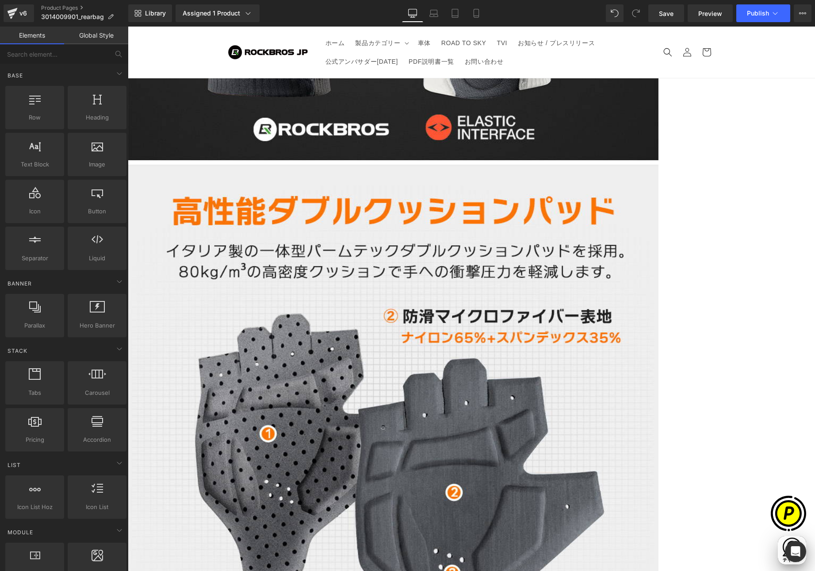
click at [128, 27] on icon at bounding box center [128, 27] width 0 height 0
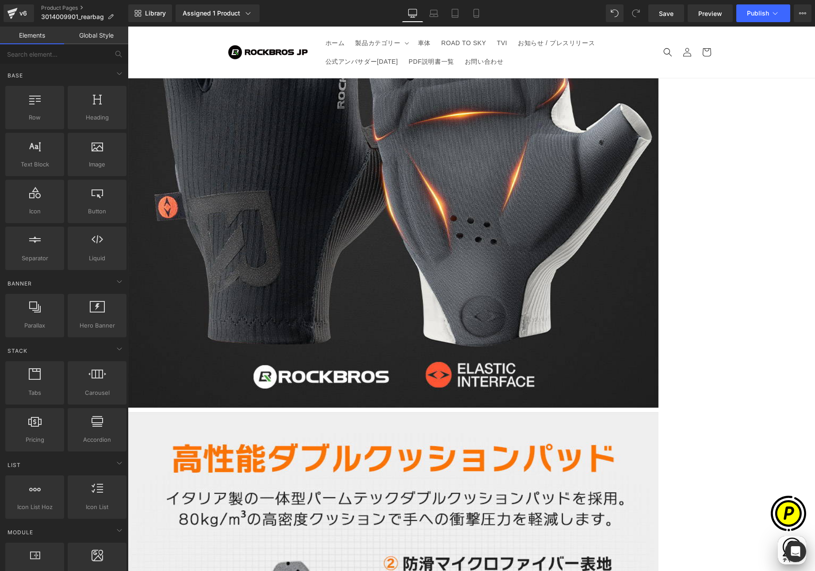
scroll to position [3127, 0]
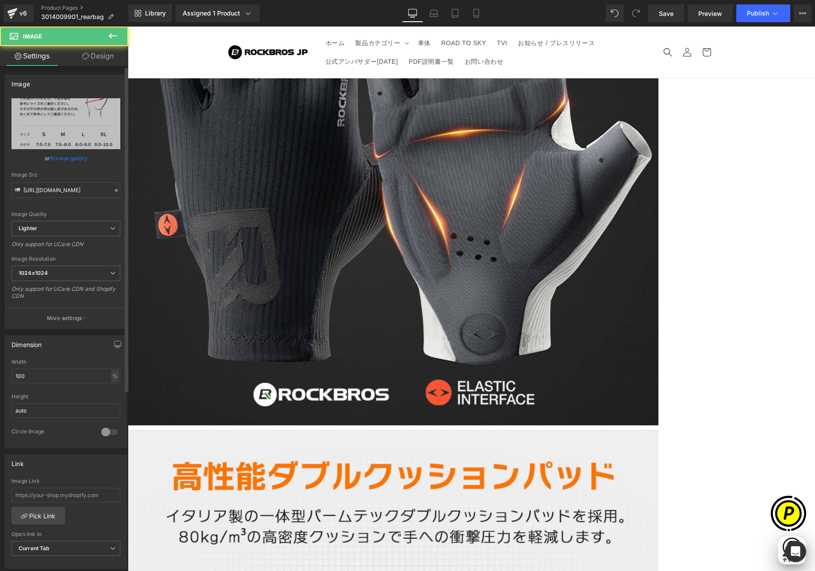
scroll to position [0, 345]
click at [73, 132] on link "Replace Image" at bounding box center [66, 123] width 109 height 51
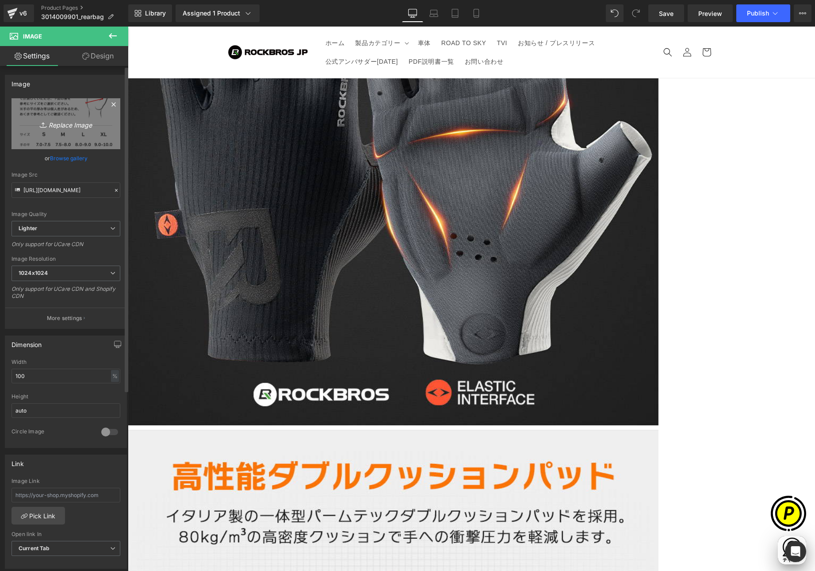
scroll to position [0, 0]
type input "C:\fakepath\3014009901_9.jpg"
type input "[URL][DOMAIN_NAME]"
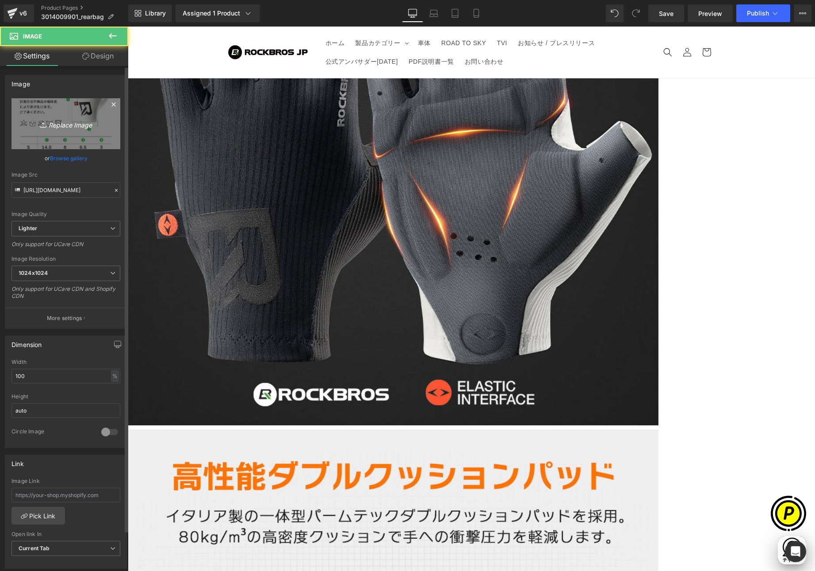
click at [57, 131] on link "Replace Image" at bounding box center [66, 123] width 109 height 51
type input "C:\fakepath\3014009901_10.jpg"
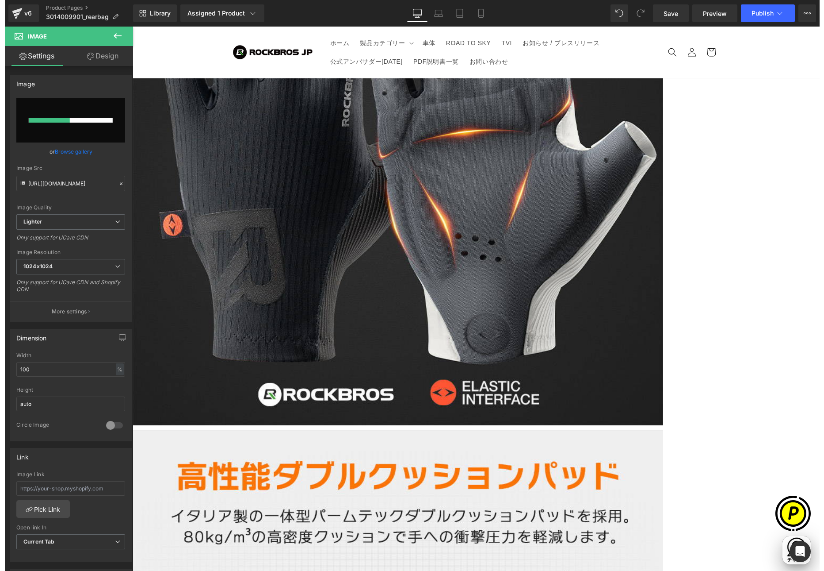
scroll to position [0, 345]
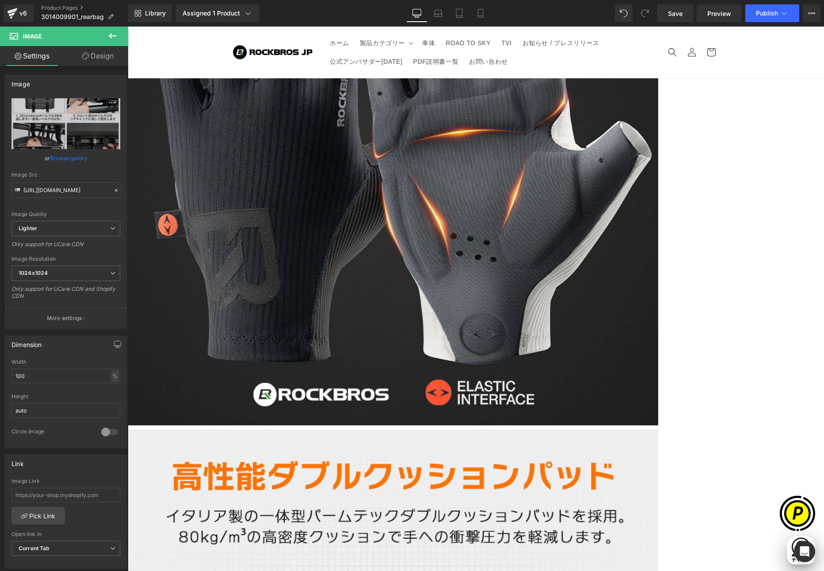
type input "[URL][DOMAIN_NAME]"
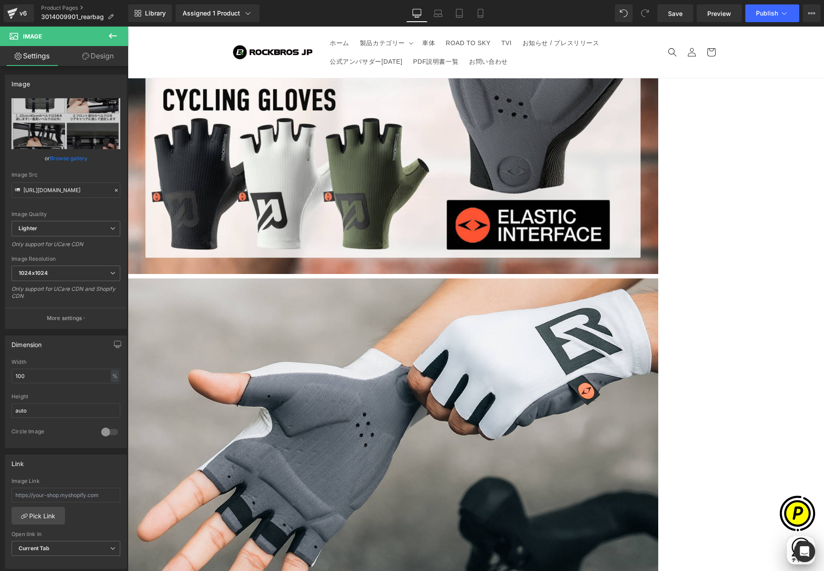
scroll to position [1664, 0]
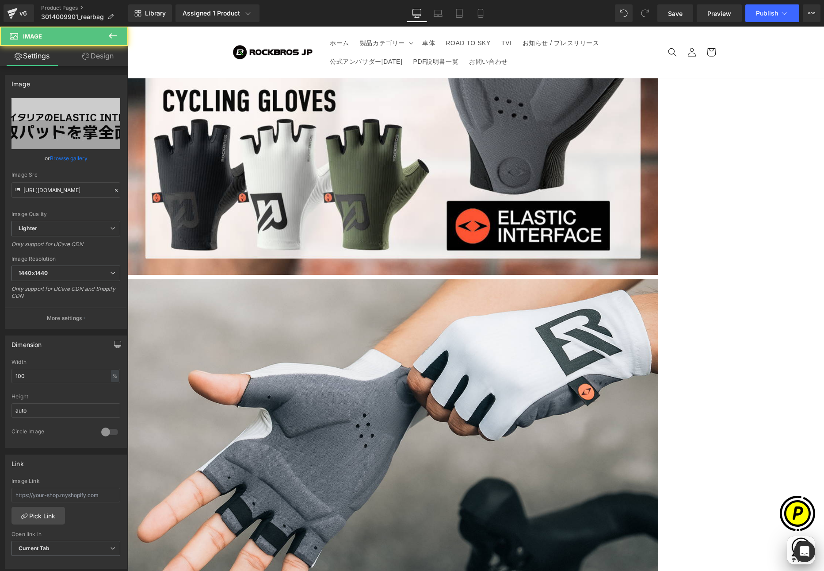
scroll to position [0, 173]
click at [128, 27] on icon at bounding box center [128, 27] width 0 height 0
click at [128, 27] on link at bounding box center [128, 27] width 0 height 0
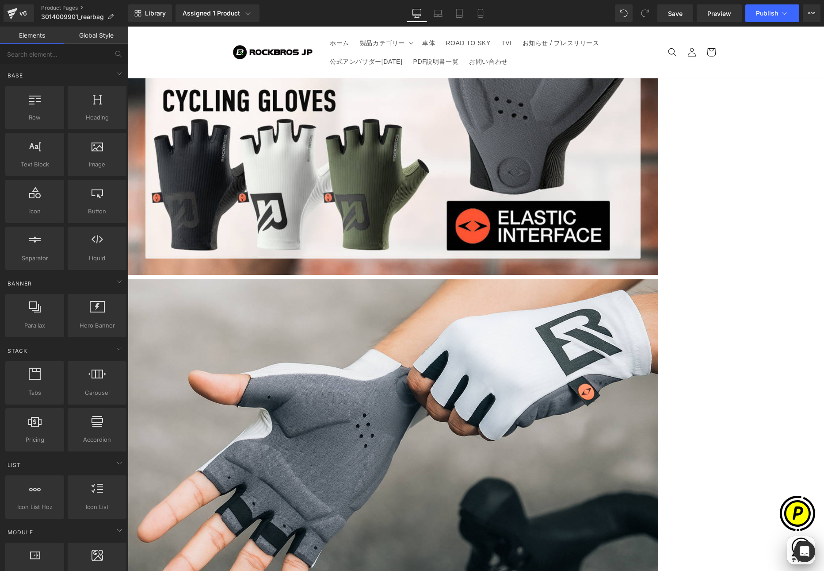
click at [128, 27] on icon at bounding box center [128, 27] width 0 height 0
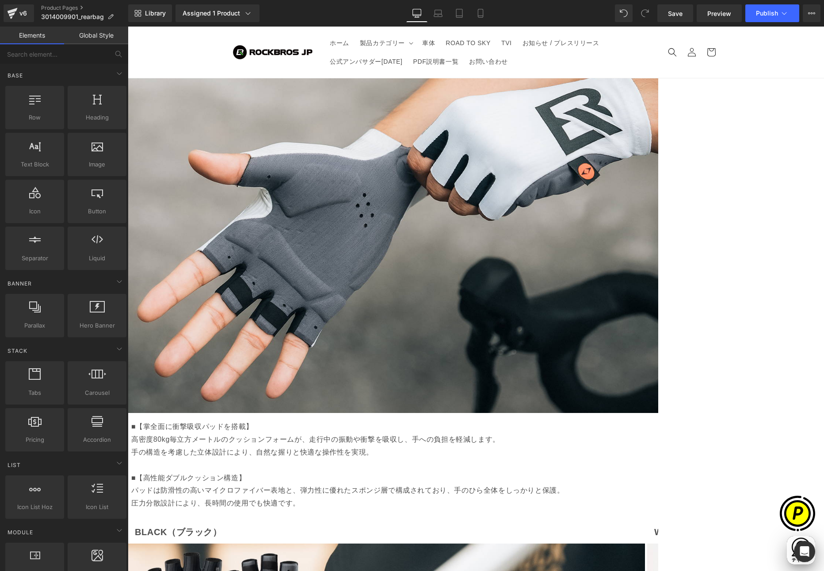
scroll to position [1732, 0]
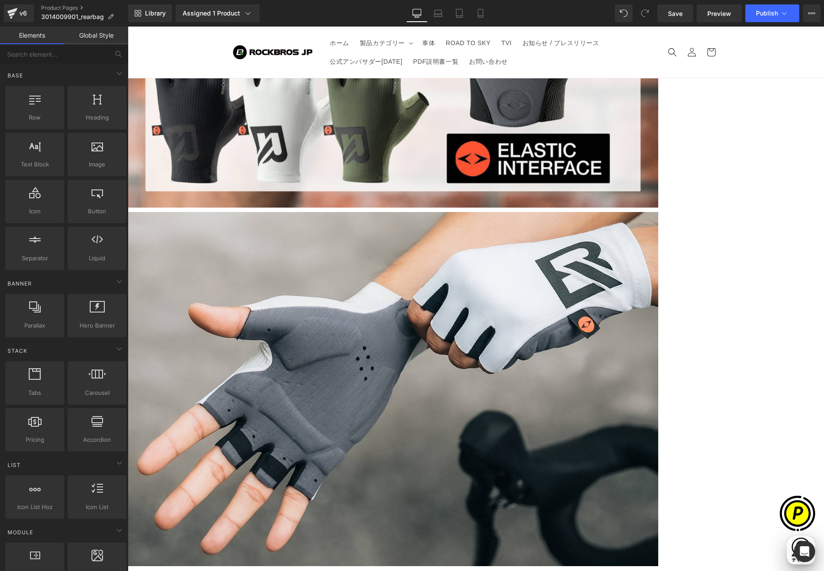
click at [128, 27] on link at bounding box center [128, 27] width 0 height 0
click at [128, 27] on icon at bounding box center [128, 27] width 0 height 0
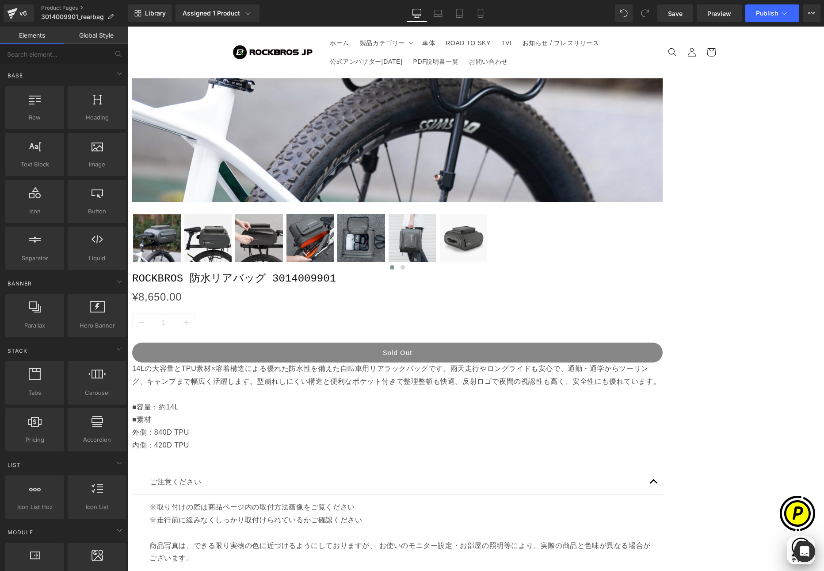
scroll to position [0, 173]
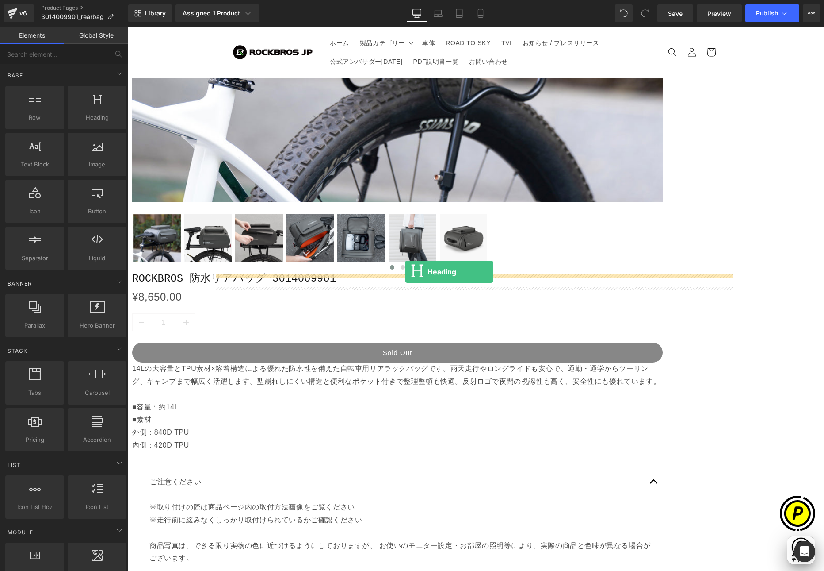
drag, startPoint x: 231, startPoint y: 134, endPoint x: 405, endPoint y: 272, distance: 221.4
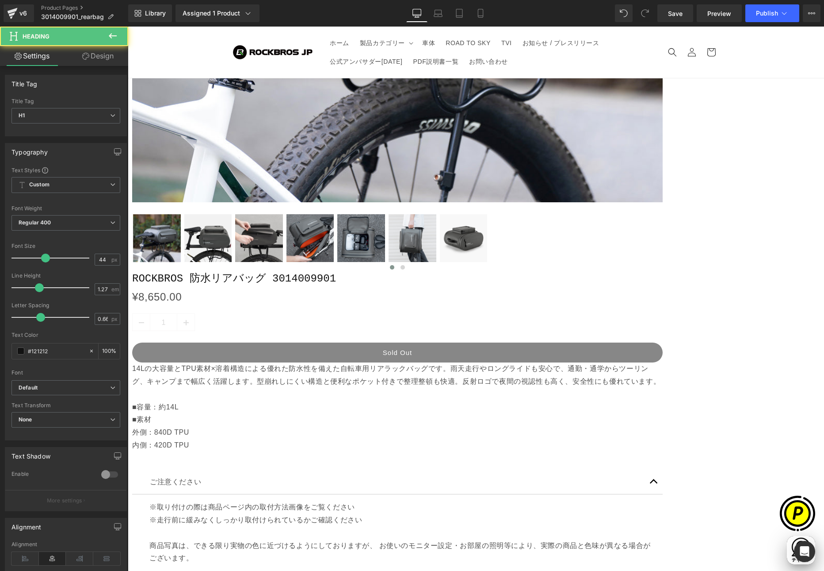
drag, startPoint x: 319, startPoint y: 284, endPoint x: 641, endPoint y: 288, distance: 322.5
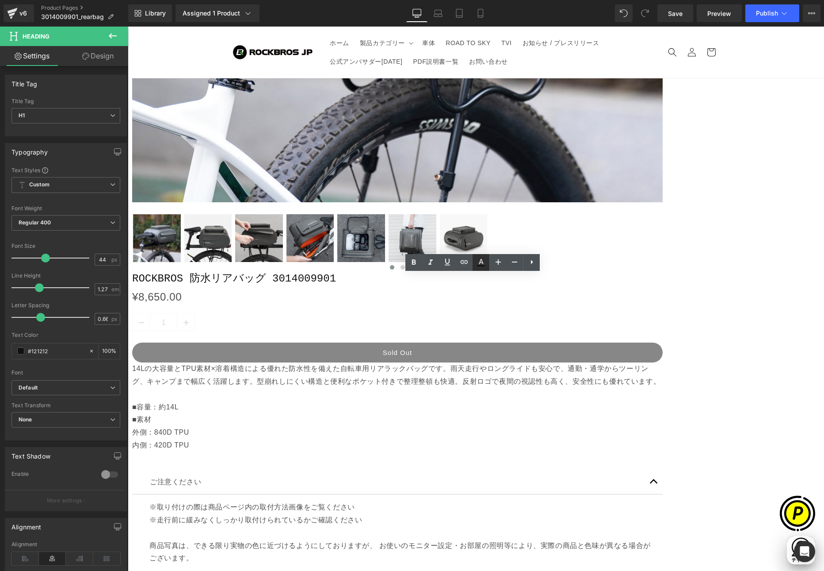
scroll to position [0, 345]
click at [416, 260] on icon at bounding box center [414, 262] width 11 height 11
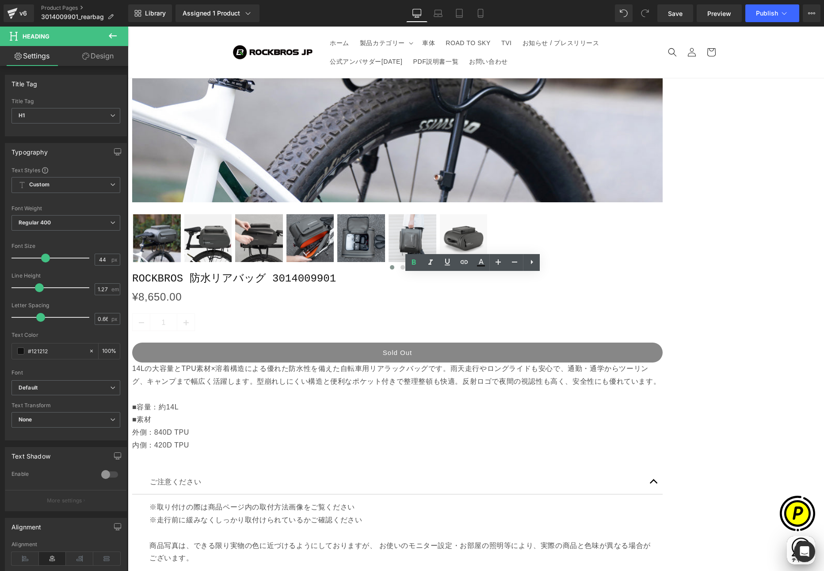
drag, startPoint x: 309, startPoint y: 285, endPoint x: 638, endPoint y: 291, distance: 329.1
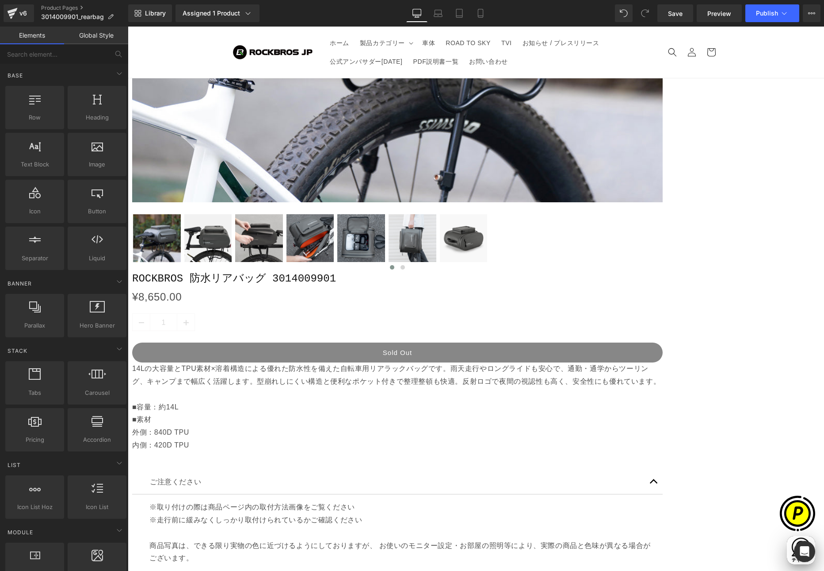
scroll to position [0, 345]
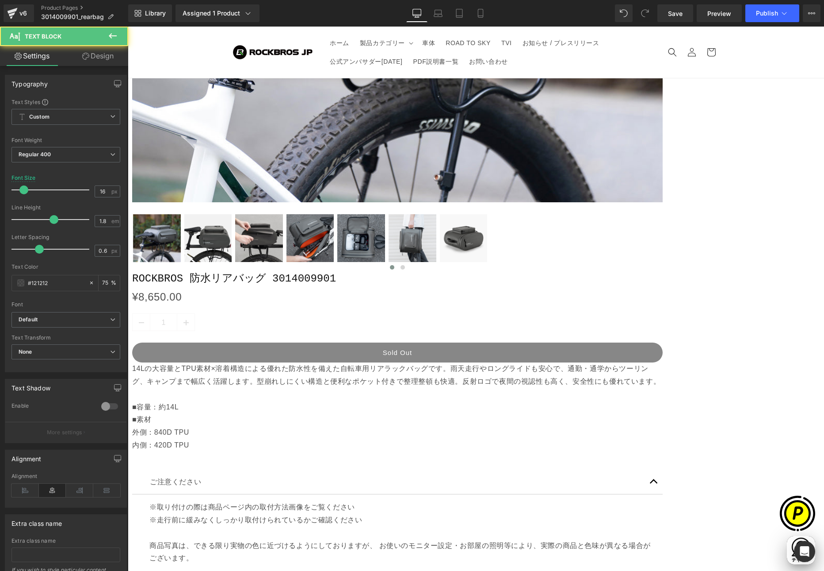
drag, startPoint x: 383, startPoint y: 304, endPoint x: 585, endPoint y: 304, distance: 202.1
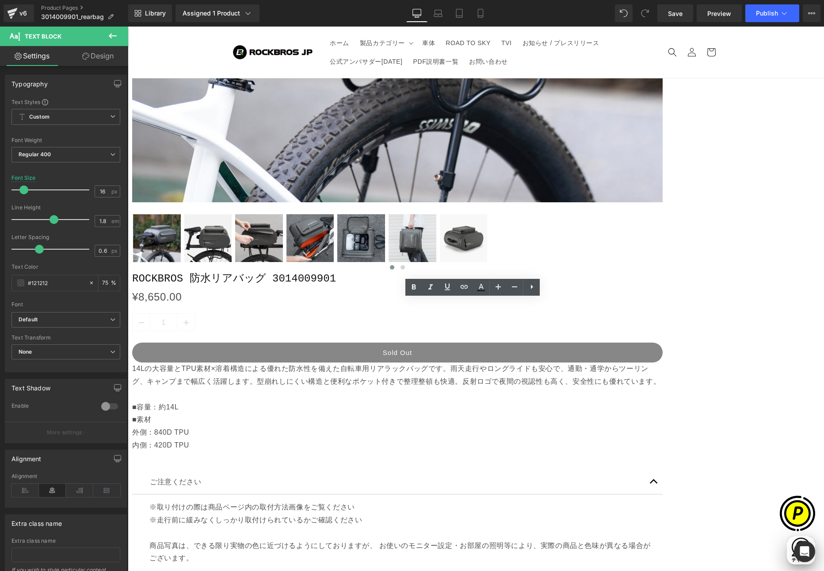
drag, startPoint x: 383, startPoint y: 306, endPoint x: 571, endPoint y: 304, distance: 187.5
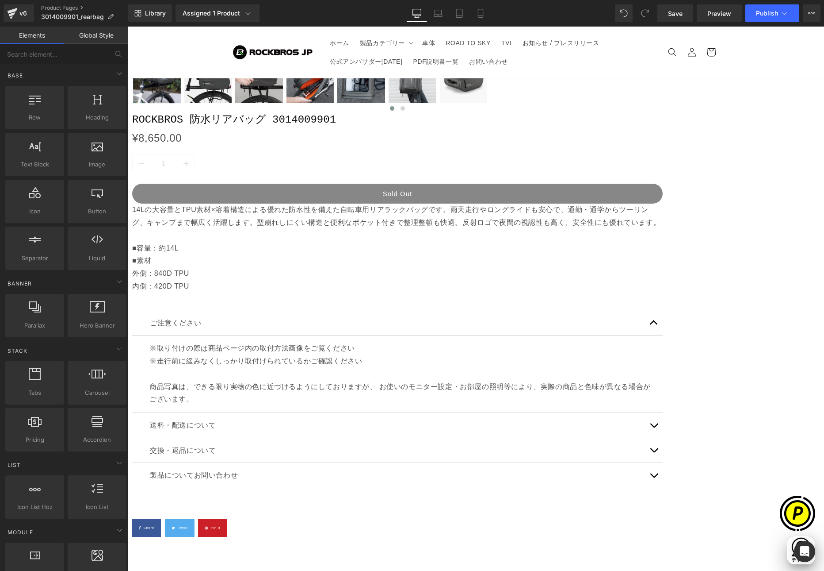
scroll to position [0, 345]
click at [128, 27] on span "Row" at bounding box center [128, 27] width 0 height 0
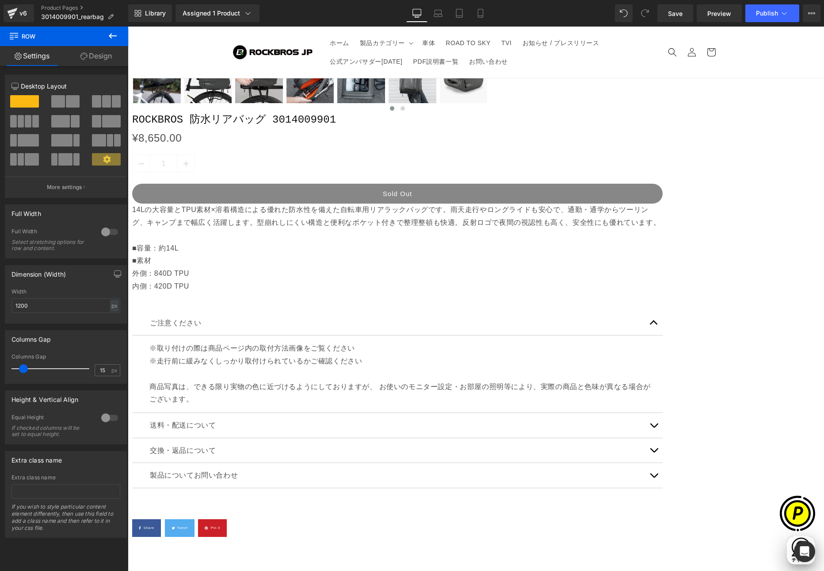
click at [128, 27] on icon at bounding box center [128, 27] width 0 height 0
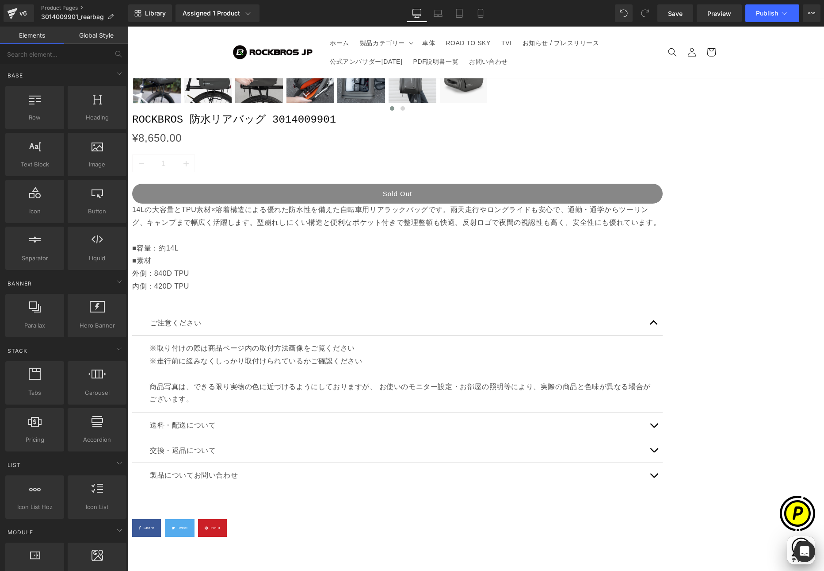
scroll to position [0, 0]
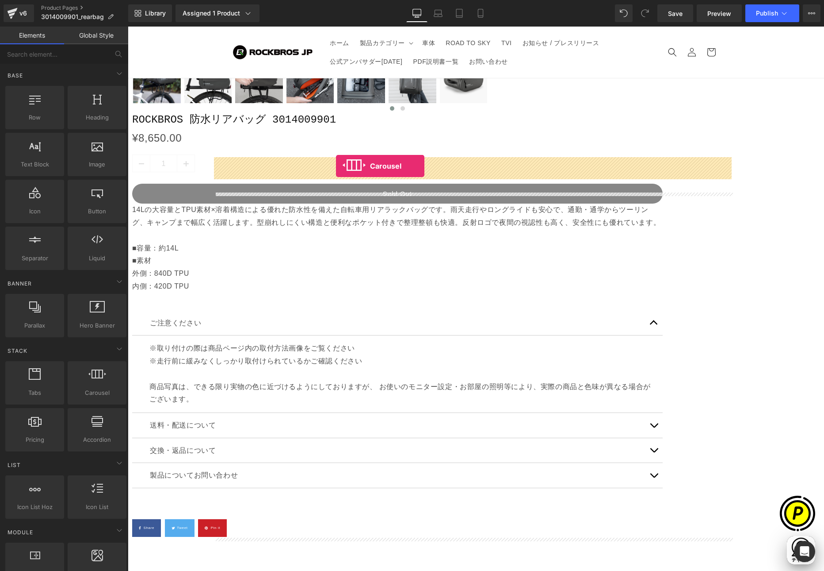
drag, startPoint x: 224, startPoint y: 395, endPoint x: 336, endPoint y: 166, distance: 255.0
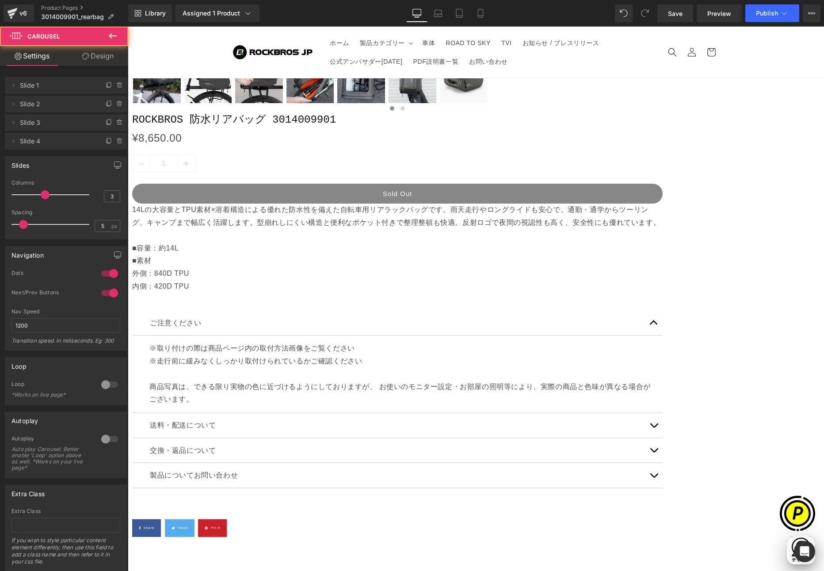
click at [128, 27] on span "Carousel" at bounding box center [128, 27] width 0 height 0
type input "2"
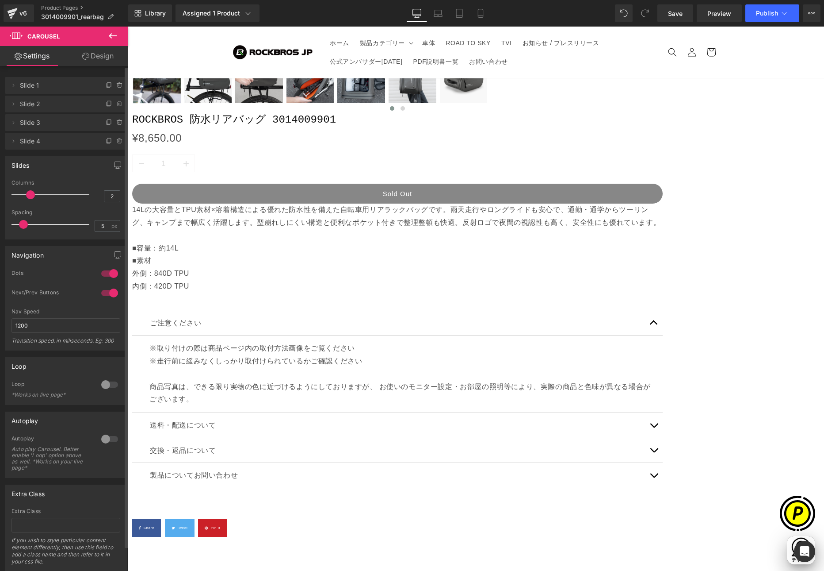
drag, startPoint x: 43, startPoint y: 193, endPoint x: 29, endPoint y: 193, distance: 14.6
click at [29, 193] on span at bounding box center [30, 194] width 9 height 9
click at [115, 145] on span at bounding box center [120, 141] width 11 height 11
click at [113, 141] on button "Delete" at bounding box center [110, 142] width 28 height 12
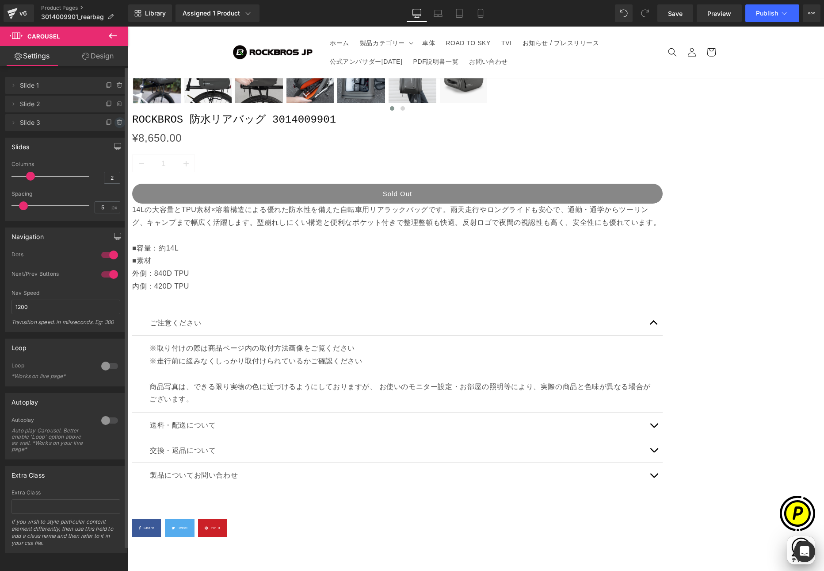
click at [116, 124] on icon at bounding box center [119, 122] width 7 height 7
click at [110, 120] on button "Delete" at bounding box center [110, 123] width 28 height 12
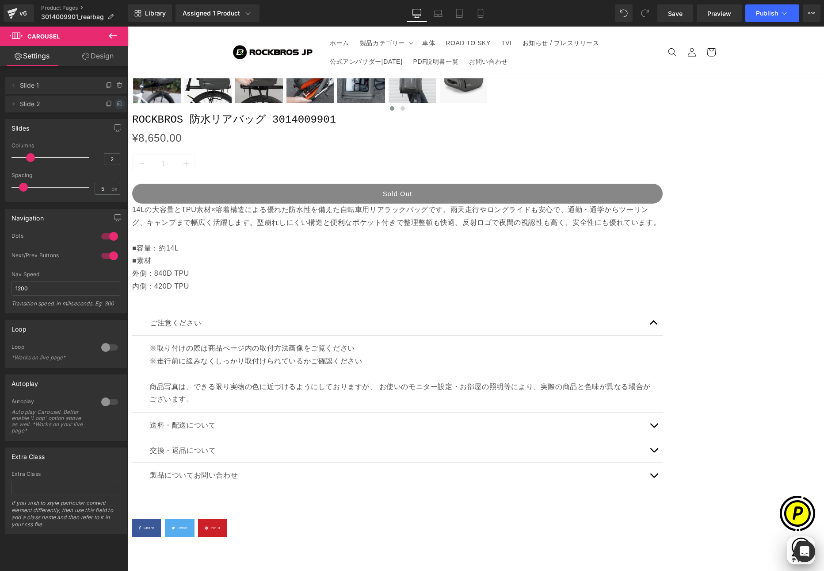
click at [119, 106] on icon at bounding box center [119, 103] width 7 height 7
click at [107, 102] on button "Delete" at bounding box center [110, 105] width 28 height 12
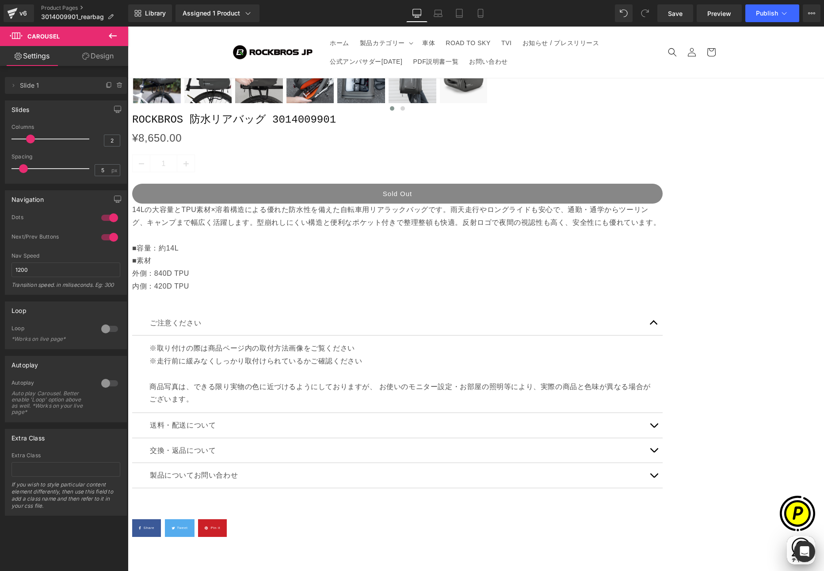
click at [113, 37] on icon at bounding box center [112, 36] width 11 height 11
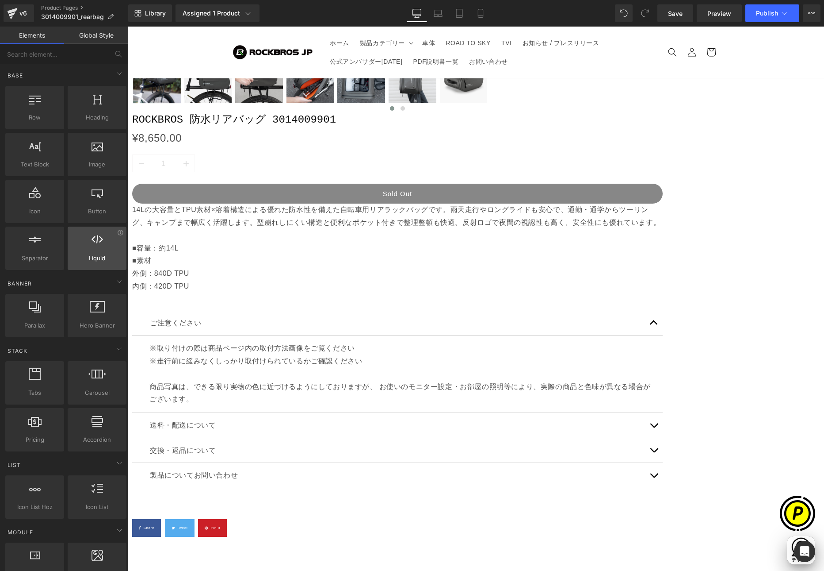
scroll to position [0, 345]
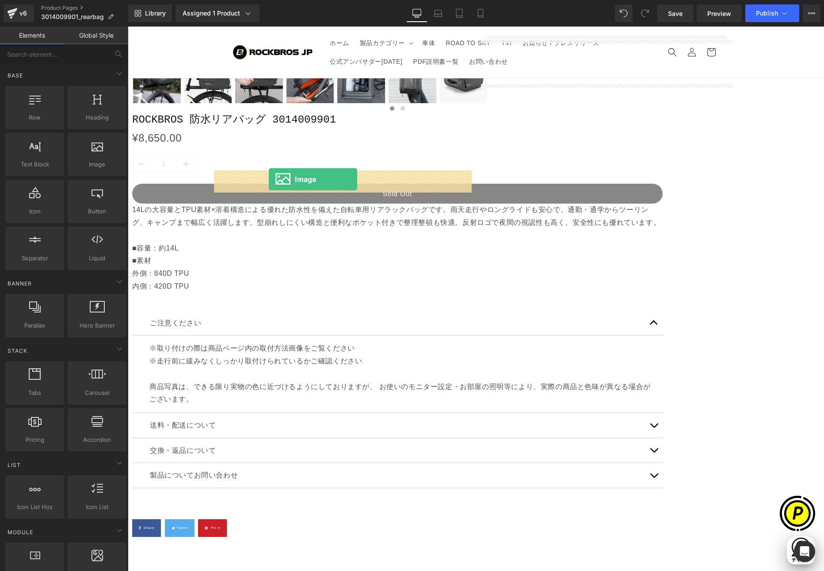
drag, startPoint x: 234, startPoint y: 192, endPoint x: 269, endPoint y: 179, distance: 37.2
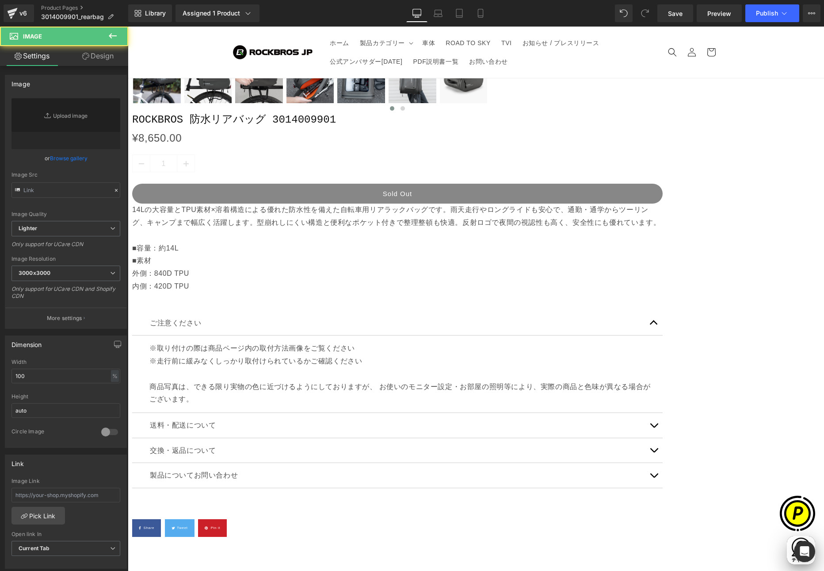
type input "//[DOMAIN_NAME][URL]"
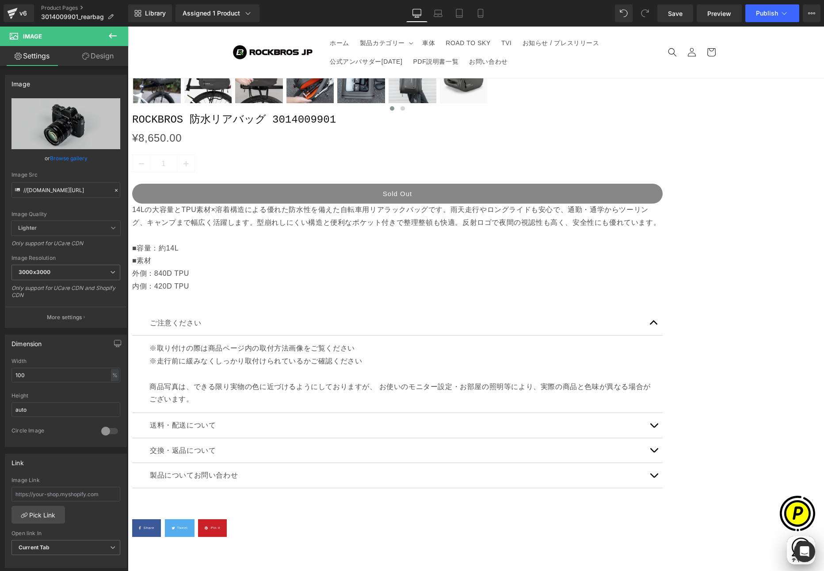
click at [128, 27] on span "Image" at bounding box center [128, 27] width 0 height 0
click at [68, 276] on span "3000x3000" at bounding box center [66, 272] width 109 height 15
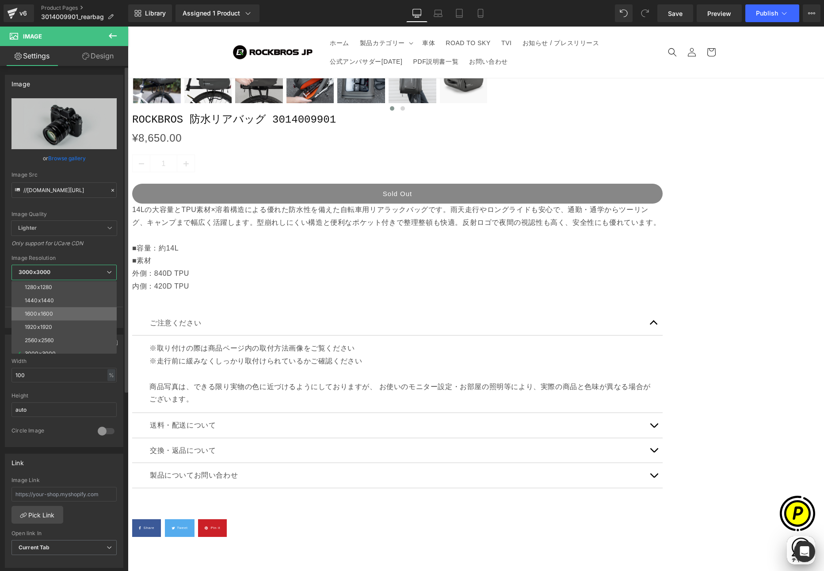
scroll to position [127, 0]
click at [38, 294] on div "1440x1440" at bounding box center [39, 294] width 29 height 6
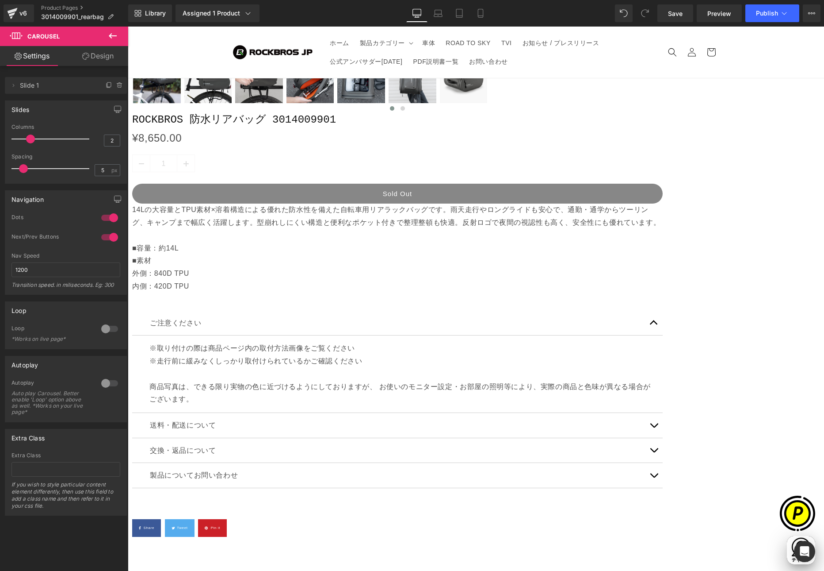
scroll to position [0, 173]
click at [128, 27] on icon at bounding box center [128, 27] width 0 height 0
click at [128, 27] on span "Carousel" at bounding box center [128, 27] width 0 height 0
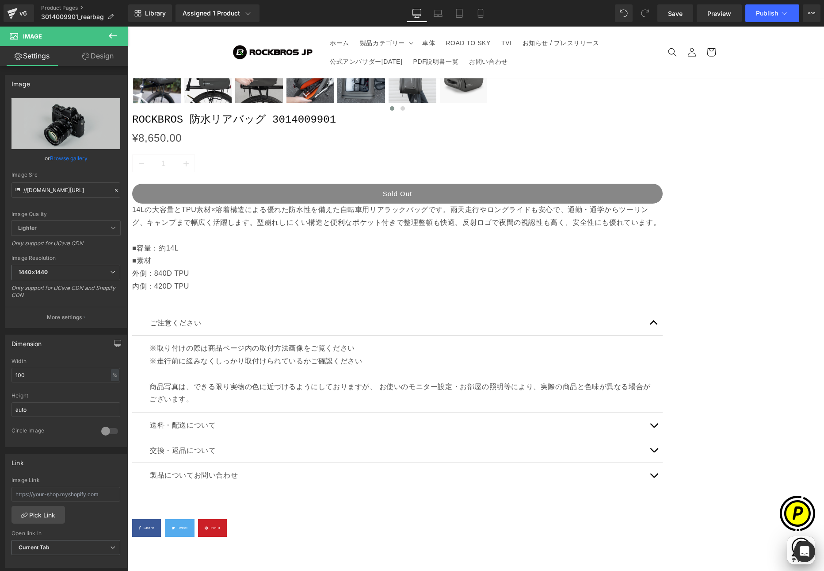
click at [99, 56] on link "Design" at bounding box center [98, 56] width 64 height 20
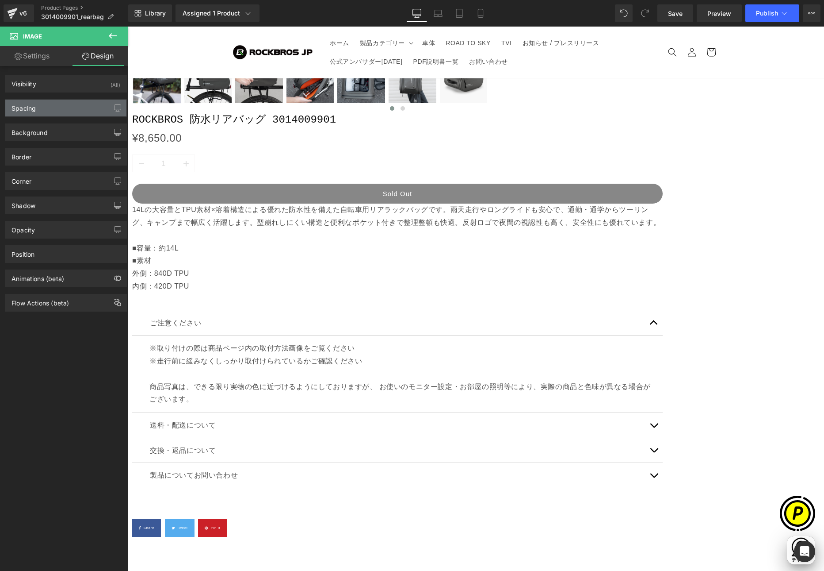
click at [38, 112] on div "Spacing" at bounding box center [65, 108] width 121 height 17
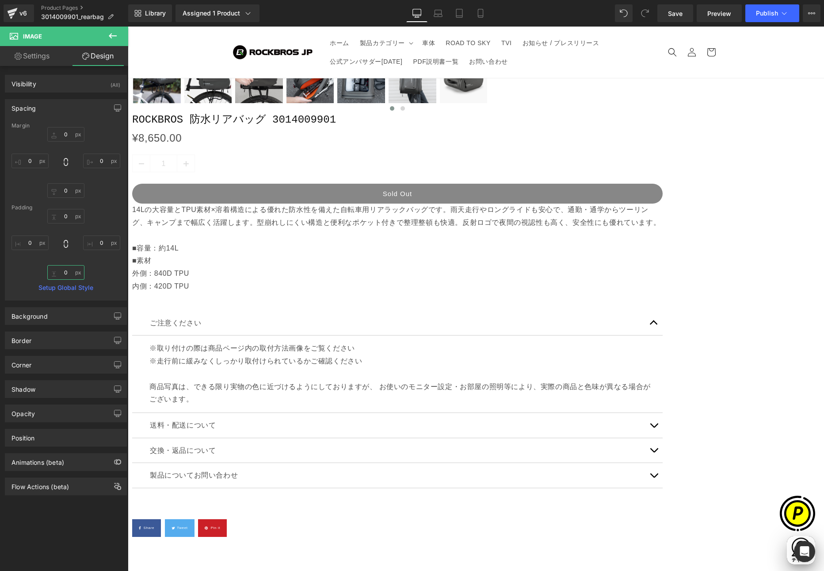
click at [65, 269] on input "0" at bounding box center [65, 272] width 37 height 15
type input "32"
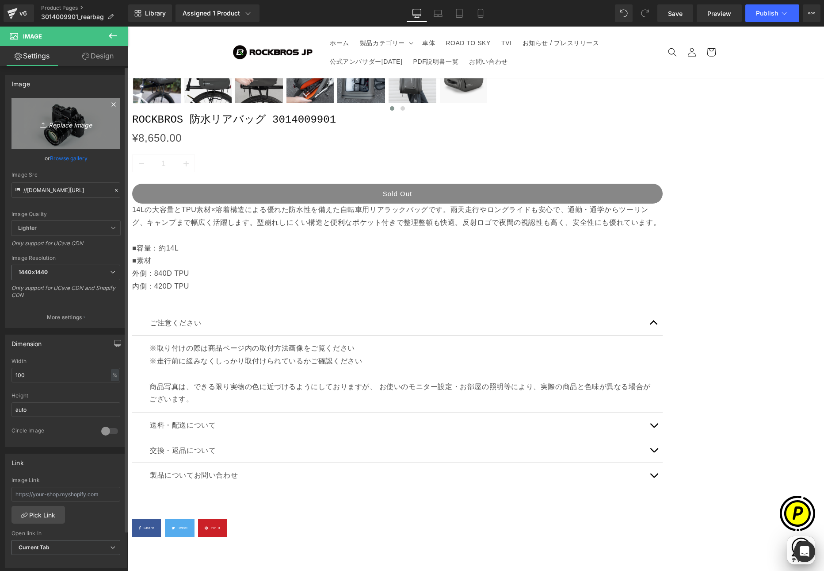
click at [72, 127] on icon "Replace Image" at bounding box center [66, 123] width 71 height 11
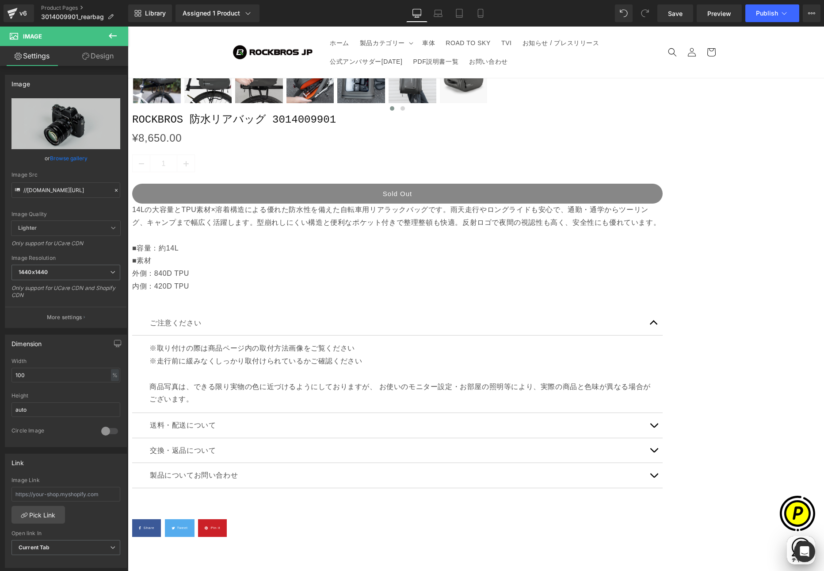
scroll to position [0, 173]
click at [680, 16] on span "Save" at bounding box center [675, 13] width 15 height 9
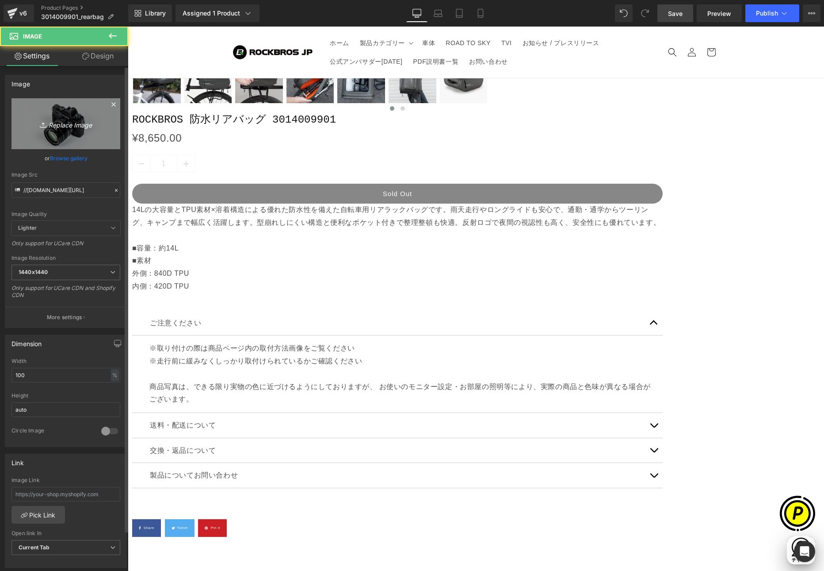
click at [69, 119] on icon "Replace Image" at bounding box center [66, 123] width 71 height 11
type input "C:\fakepath\shopify-LP-3014009901_01-1.jpg"
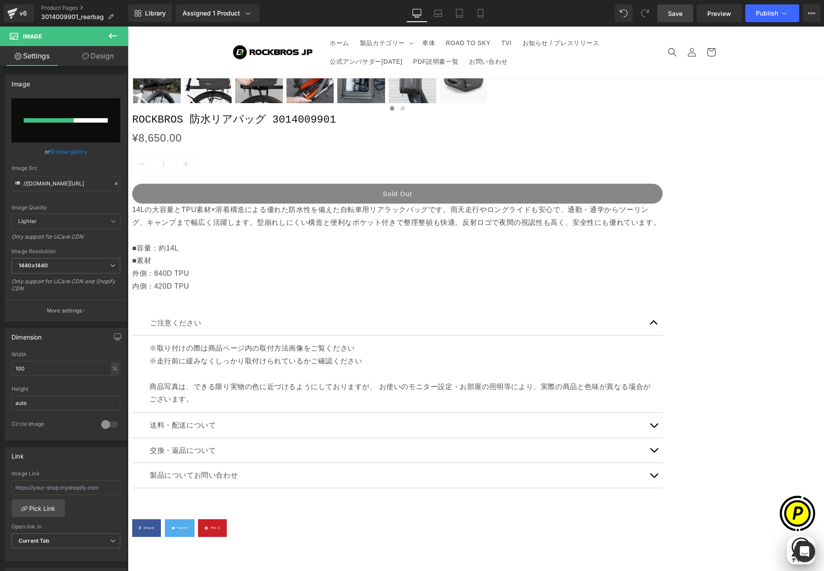
scroll to position [0, 0]
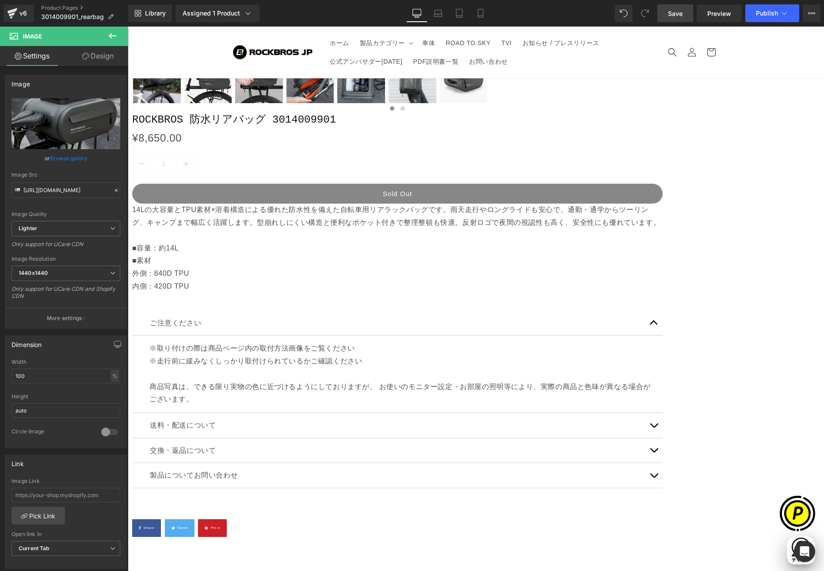
type input "[URL][DOMAIN_NAME]"
click at [128, 27] on span "Carousel" at bounding box center [128, 27] width 0 height 0
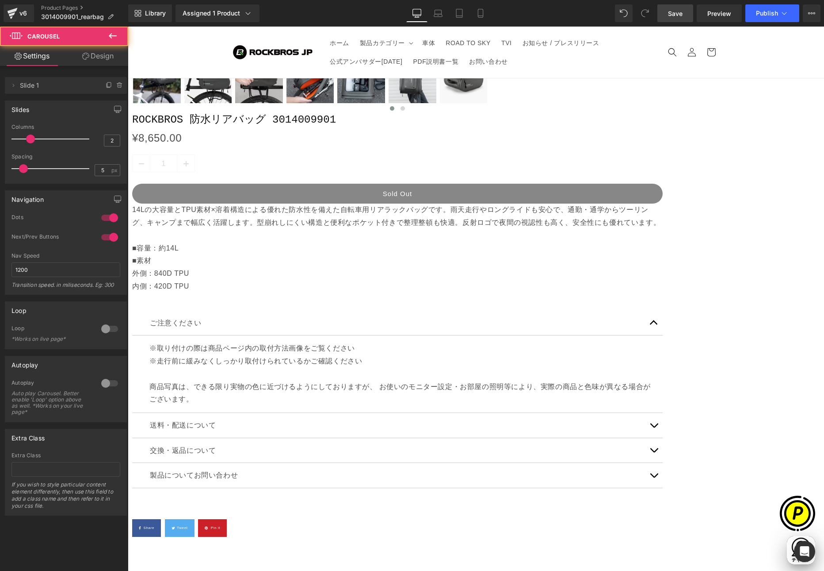
scroll to position [0, 173]
click at [97, 53] on link "Design" at bounding box center [98, 56] width 64 height 20
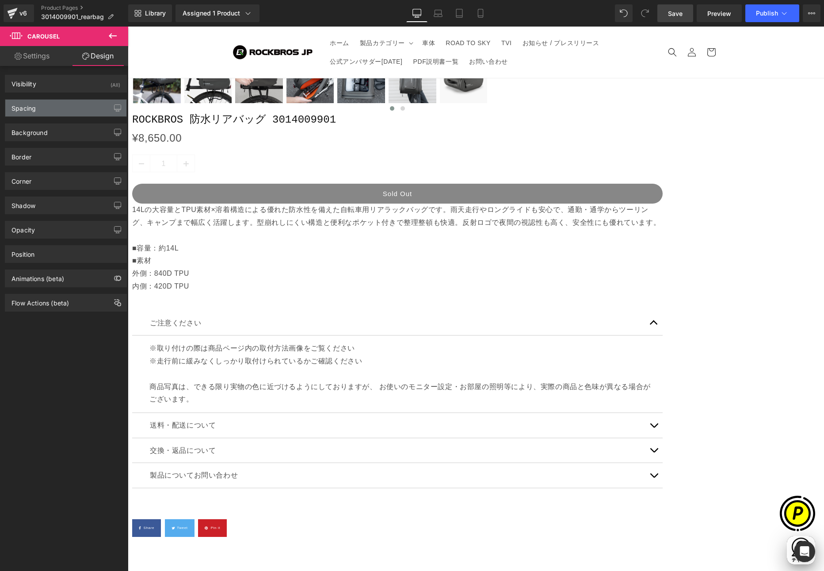
type input "0"
type input "30"
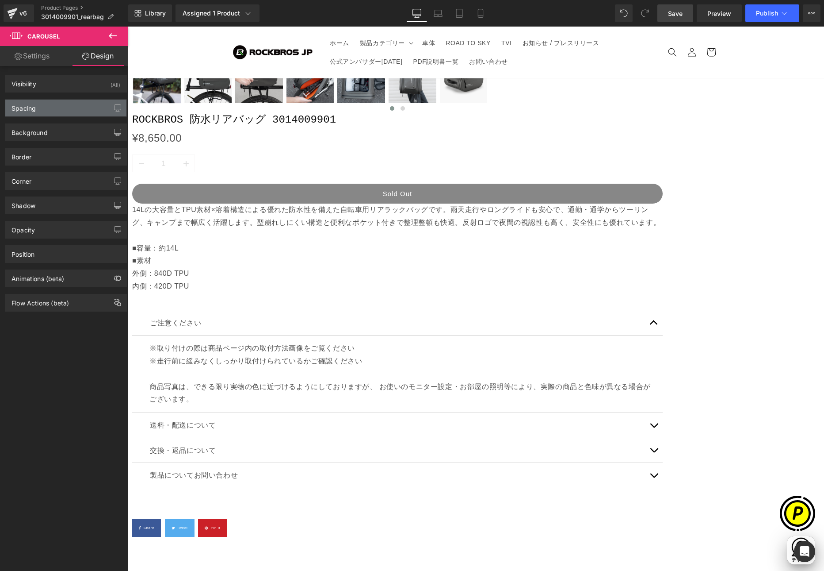
type input "0"
click at [50, 107] on div "Spacing" at bounding box center [65, 108] width 121 height 17
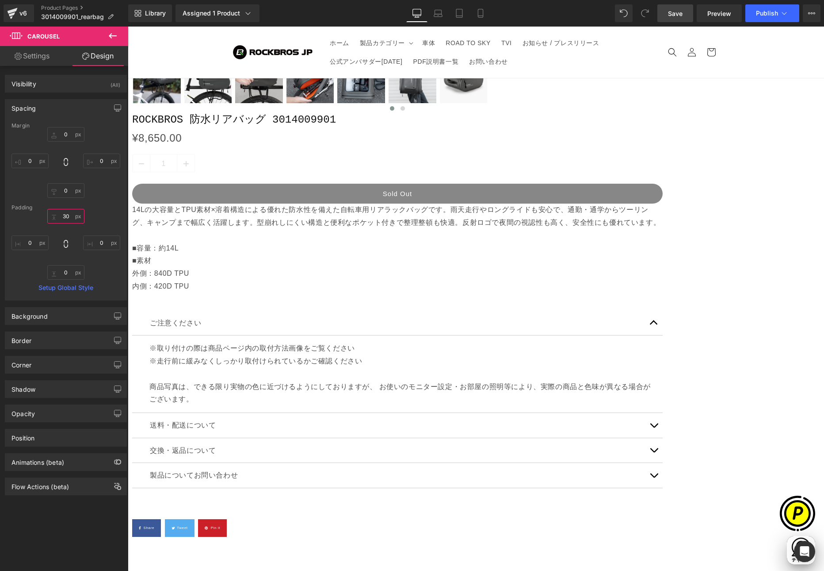
click at [69, 213] on input "30" at bounding box center [65, 216] width 37 height 15
type input "0"
click at [128, 27] on span "Carousel" at bounding box center [128, 27] width 0 height 0
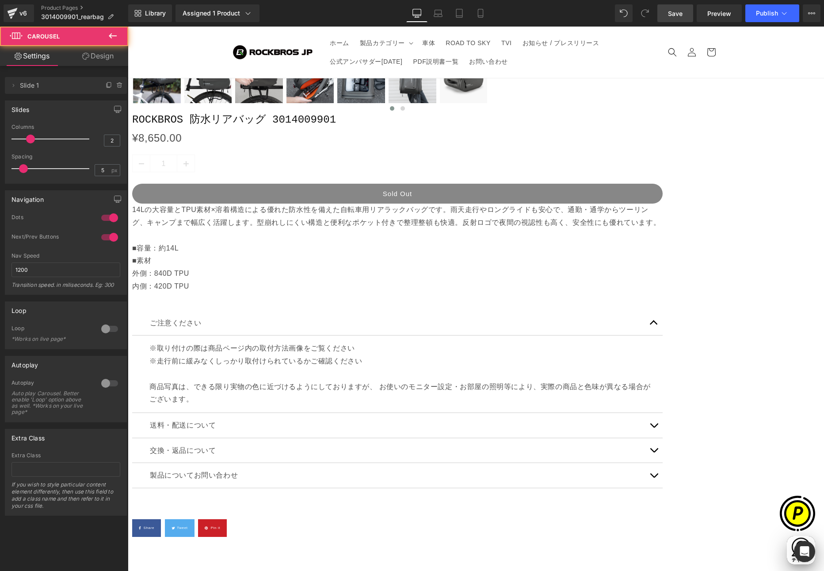
scroll to position [0, 345]
click at [106, 87] on icon at bounding box center [109, 85] width 7 height 7
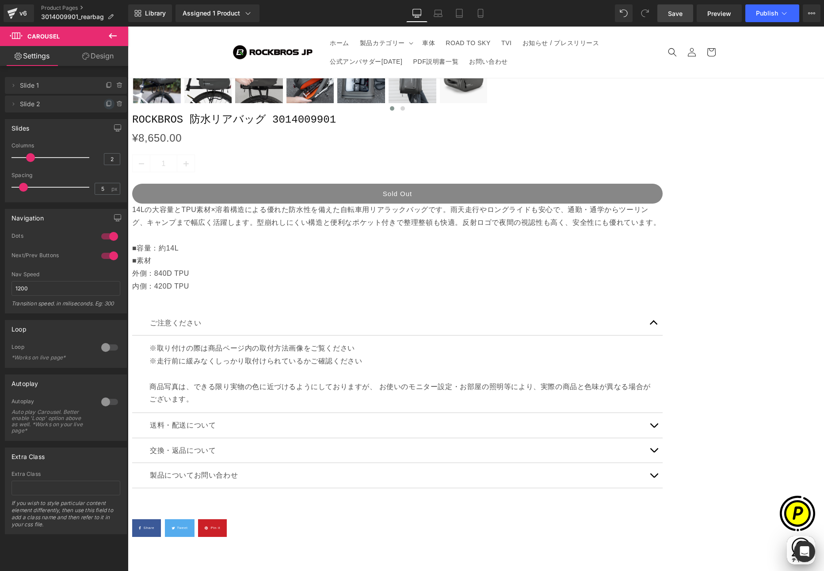
click at [107, 102] on icon at bounding box center [109, 103] width 7 height 7
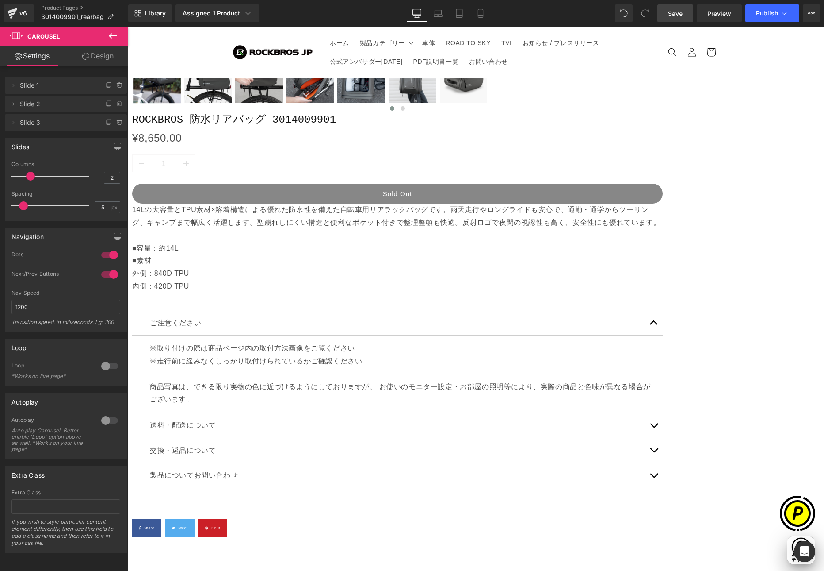
drag, startPoint x: 553, startPoint y: 249, endPoint x: 546, endPoint y: 246, distance: 7.6
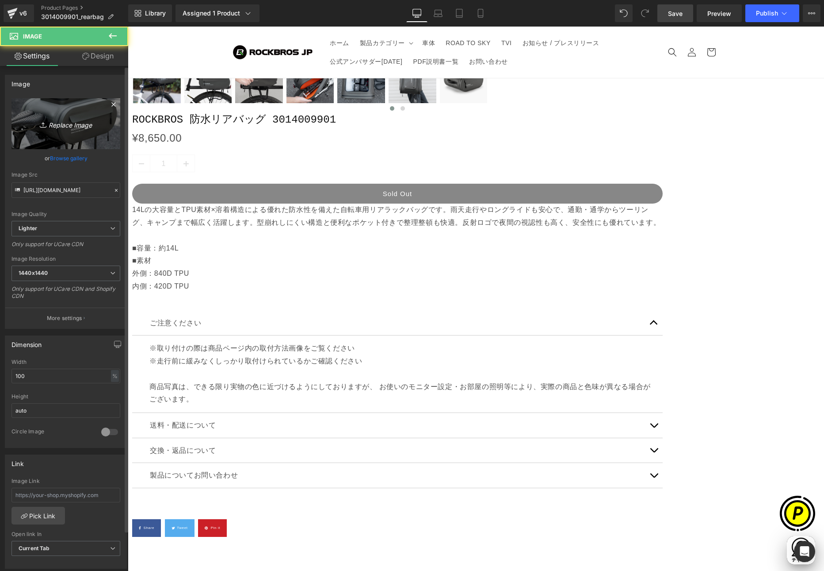
click at [72, 126] on icon "Replace Image" at bounding box center [66, 123] width 71 height 11
type input "C:\fakepath\shopify-LP-3014009901_01-2.jpg"
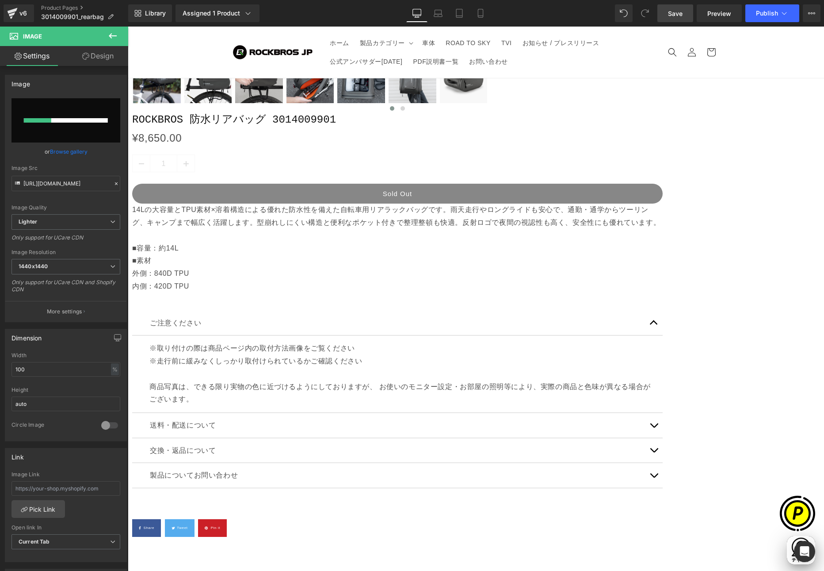
scroll to position [0, 0]
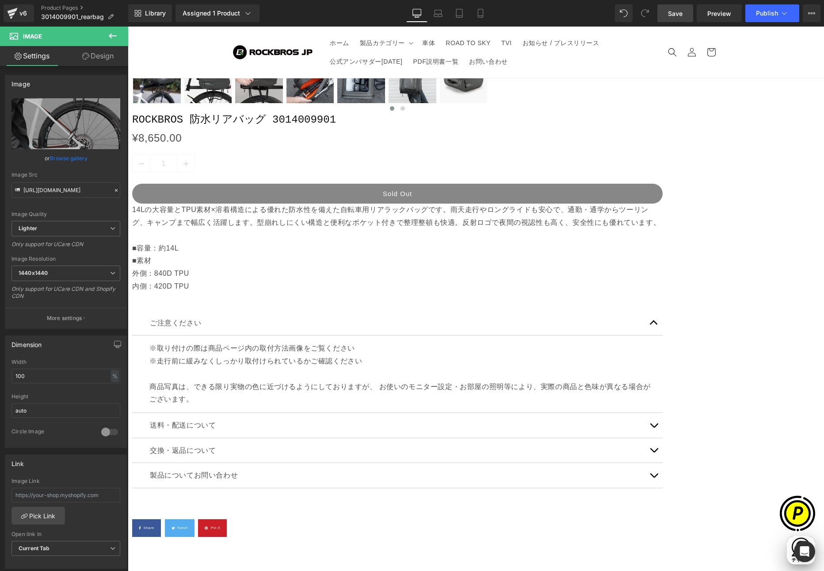
type input "[URL][DOMAIN_NAME]"
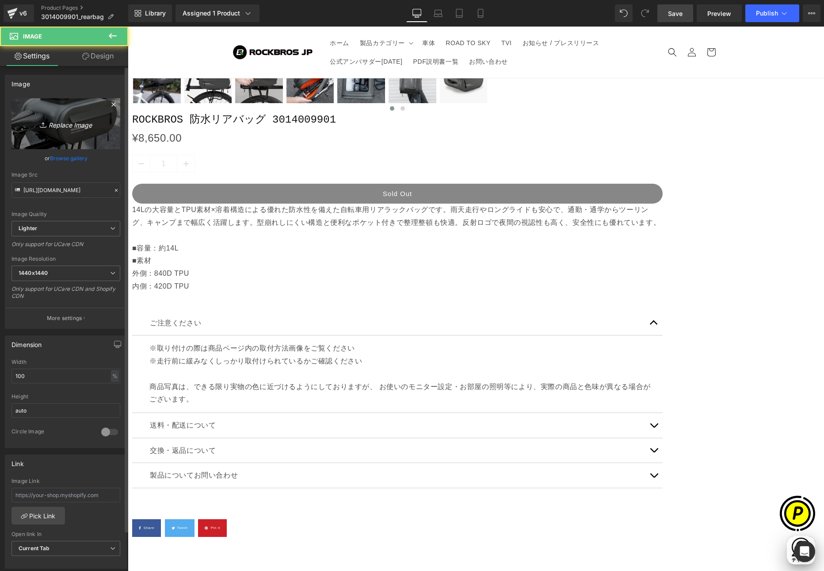
click at [46, 115] on link "Replace Image" at bounding box center [66, 123] width 109 height 51
type input "C:\fakepath\shopify-LP-3014009901_01-3.jpg"
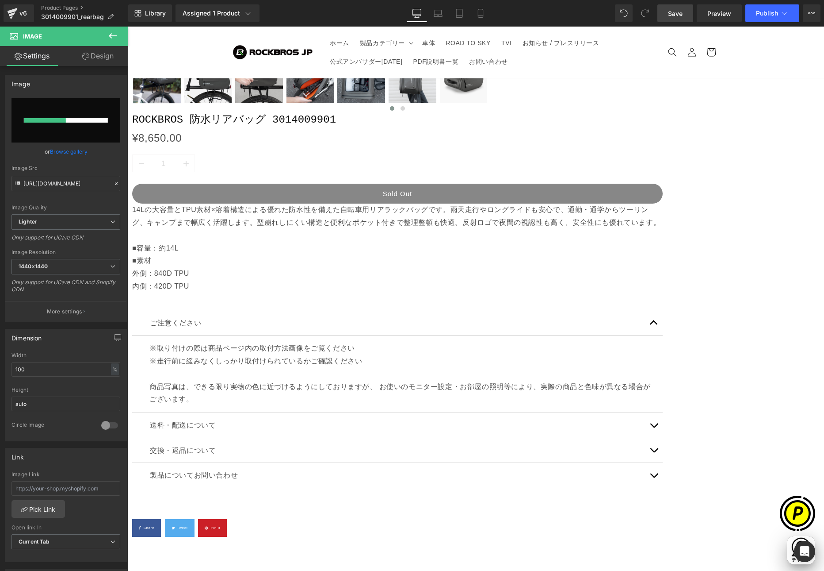
scroll to position [0, 345]
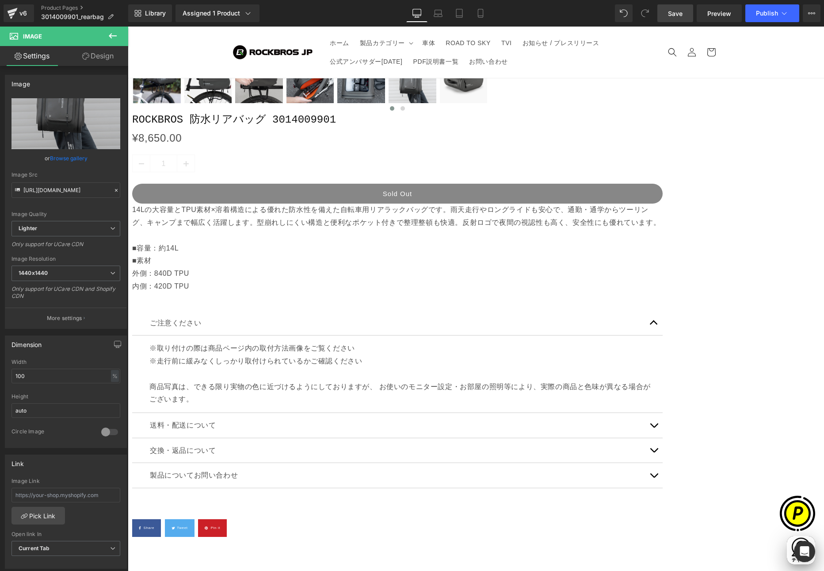
type input "[URL][DOMAIN_NAME]"
click at [128, 27] on span "Carousel" at bounding box center [128, 27] width 0 height 0
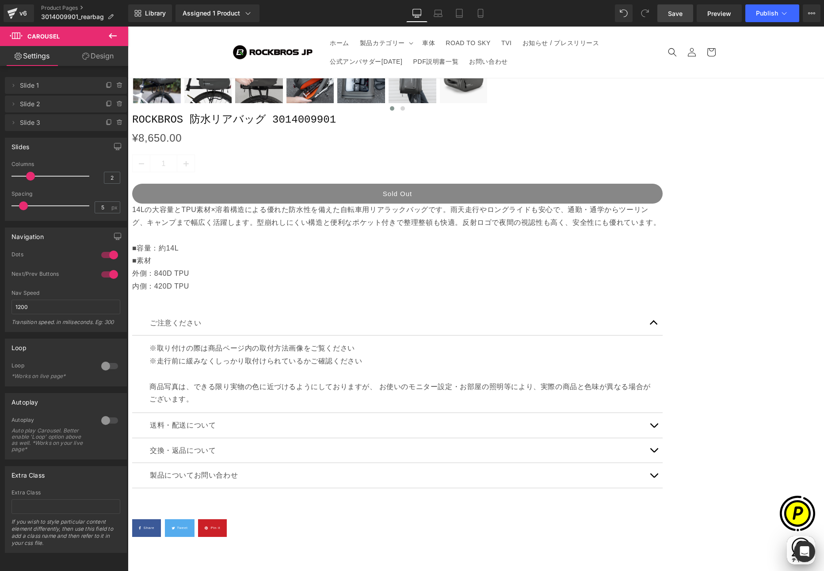
click at [101, 367] on div at bounding box center [109, 366] width 21 height 14
click at [100, 416] on div at bounding box center [109, 420] width 21 height 14
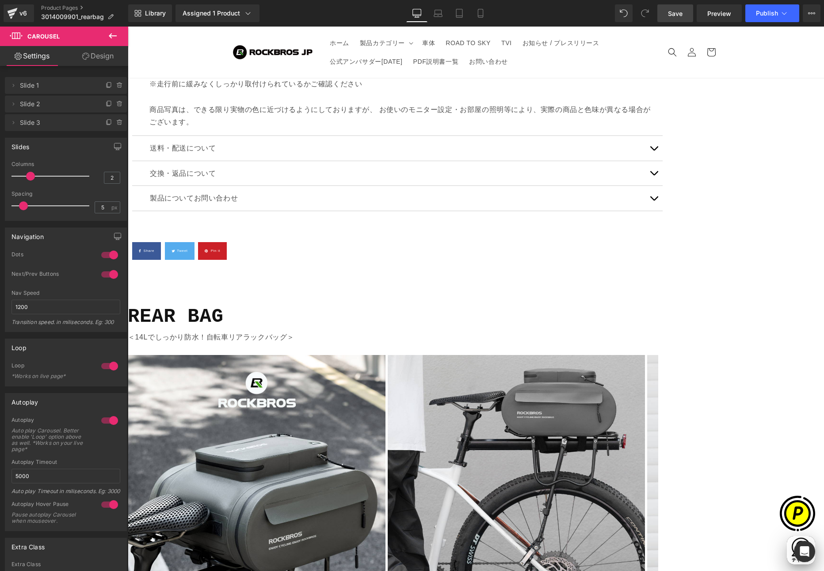
scroll to position [934, 0]
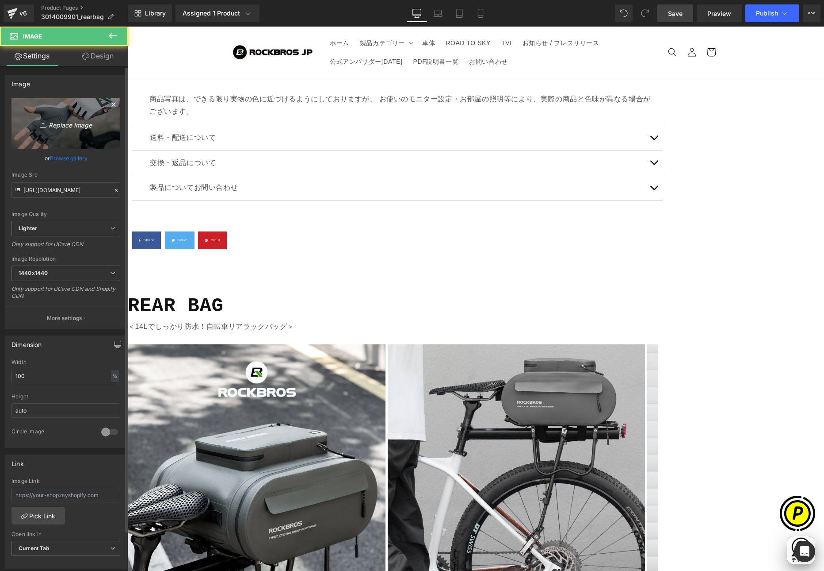
click at [85, 126] on icon "Replace Image" at bounding box center [66, 123] width 71 height 11
type input "C:\fakepath\shopify-LP-3014009901_02.jpg"
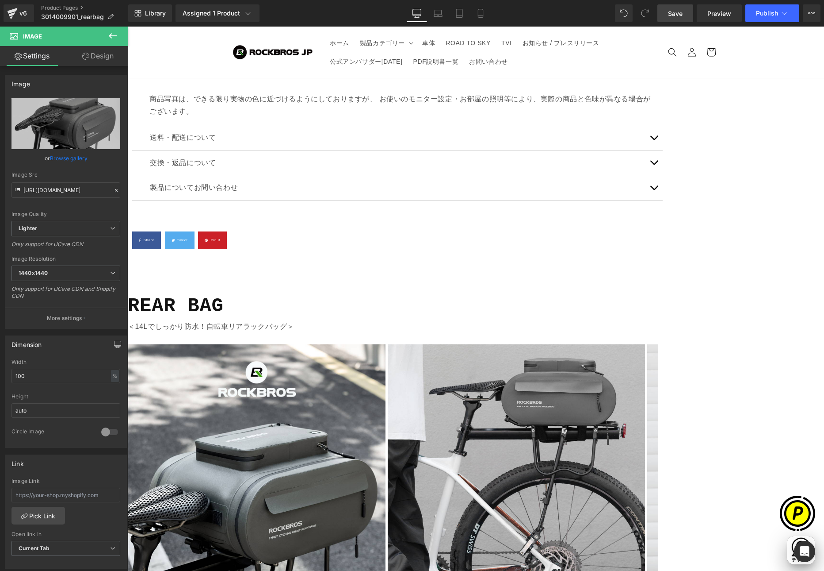
scroll to position [0, 345]
type input "[URL][DOMAIN_NAME]"
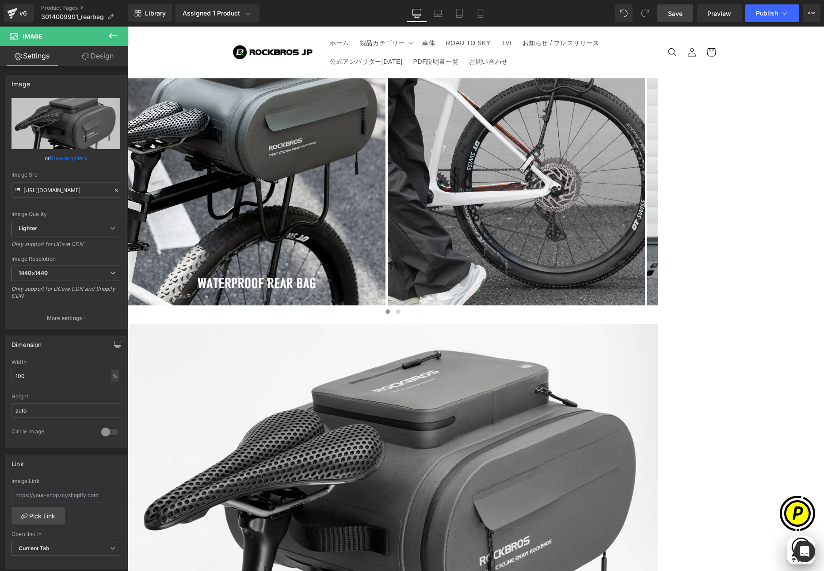
scroll to position [1317, 0]
click at [128, 27] on icon at bounding box center [128, 27] width 0 height 0
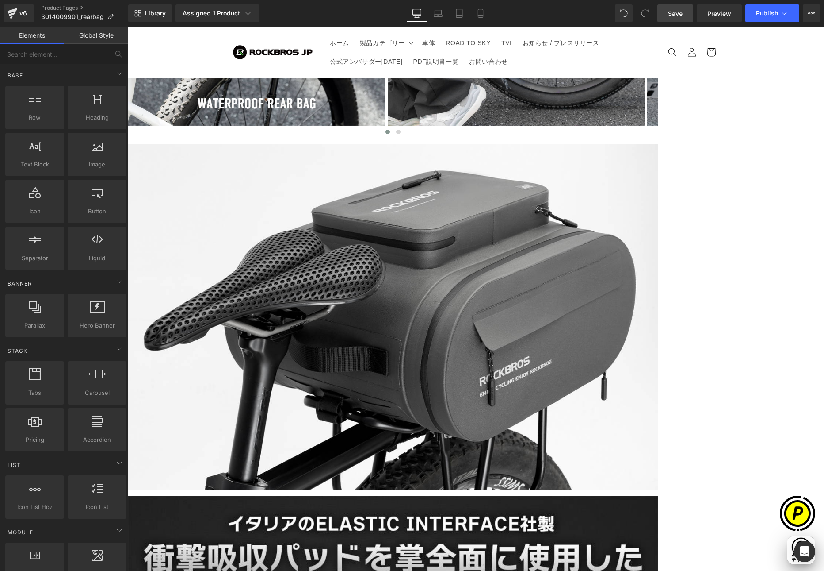
scroll to position [1416, 0]
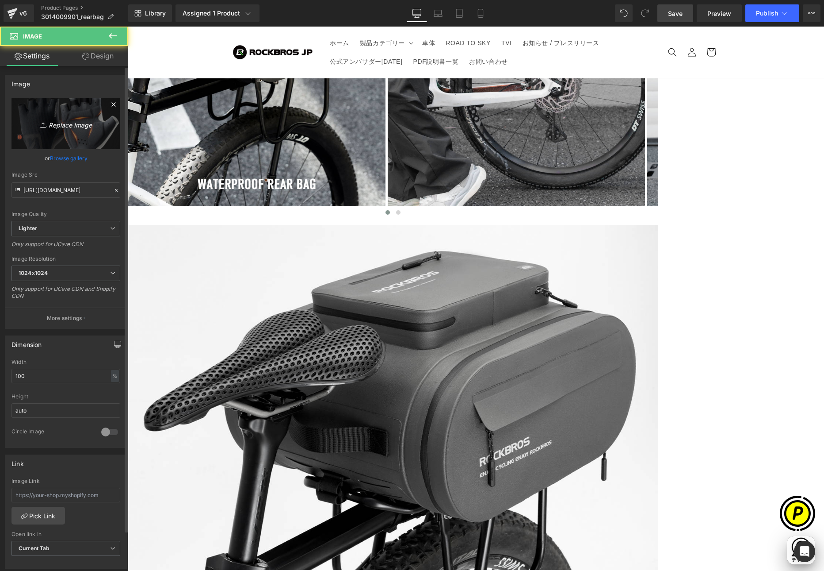
click at [94, 116] on link "Replace Image" at bounding box center [66, 123] width 109 height 51
type input "C:\fakepath\3014009901_2.jpg"
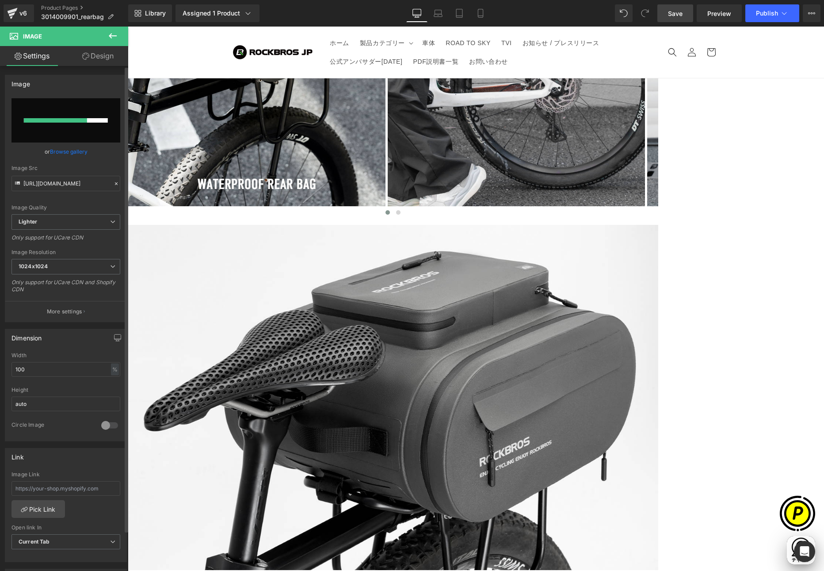
scroll to position [0, 345]
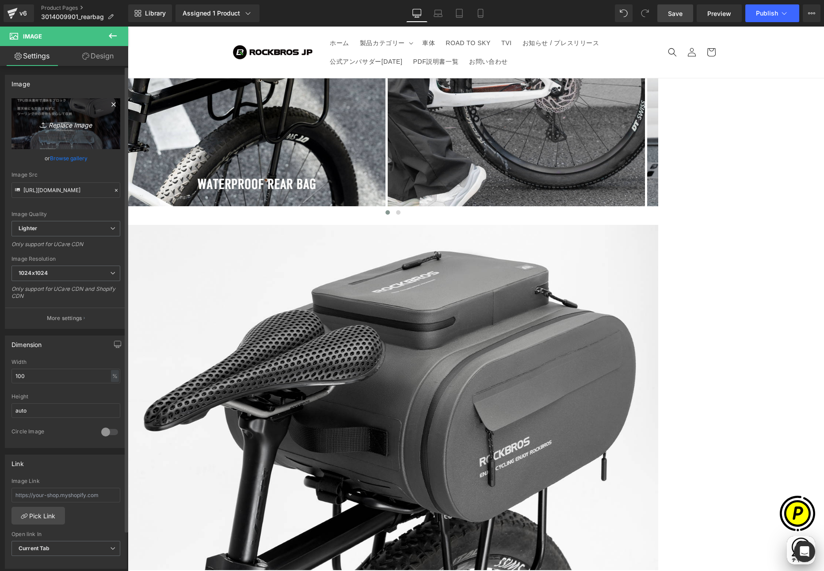
type input "[URL][DOMAIN_NAME]"
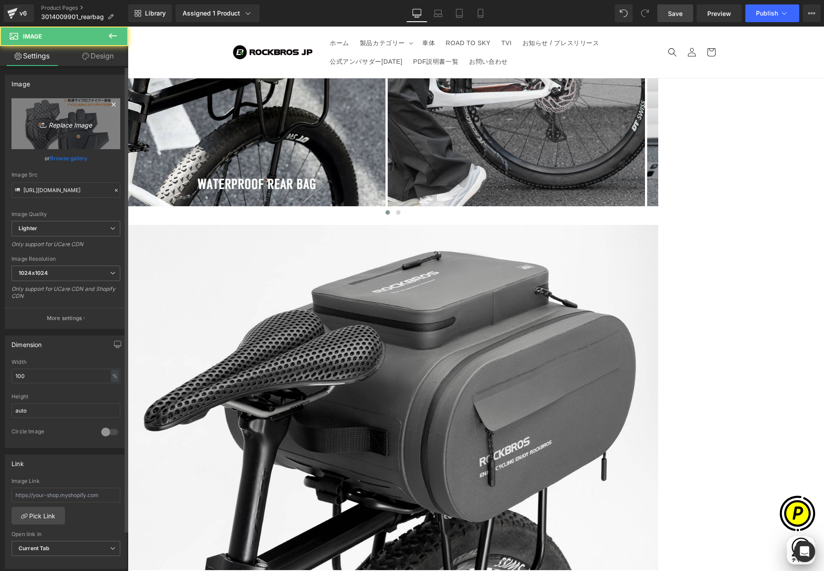
click at [55, 127] on icon "Replace Image" at bounding box center [66, 123] width 71 height 11
type input "C:\fakepath\3014009901_3.jpg"
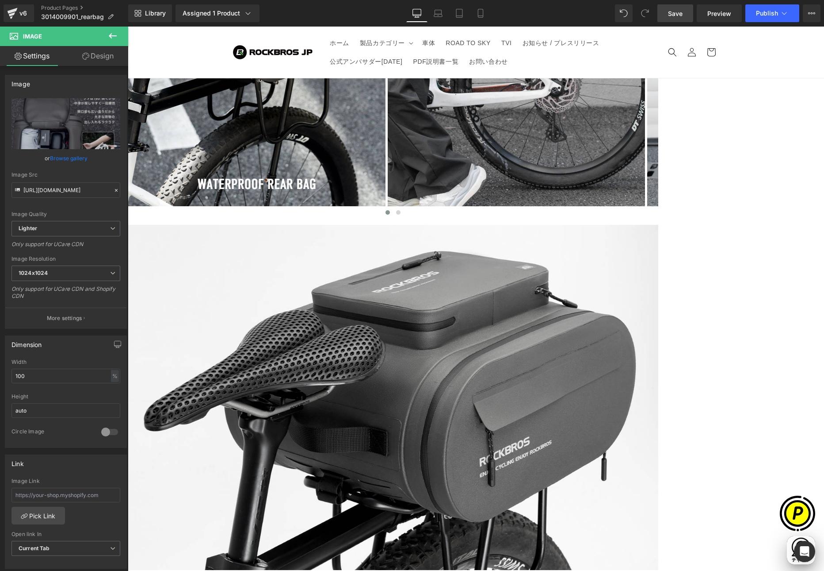
type input "[URL][DOMAIN_NAME]"
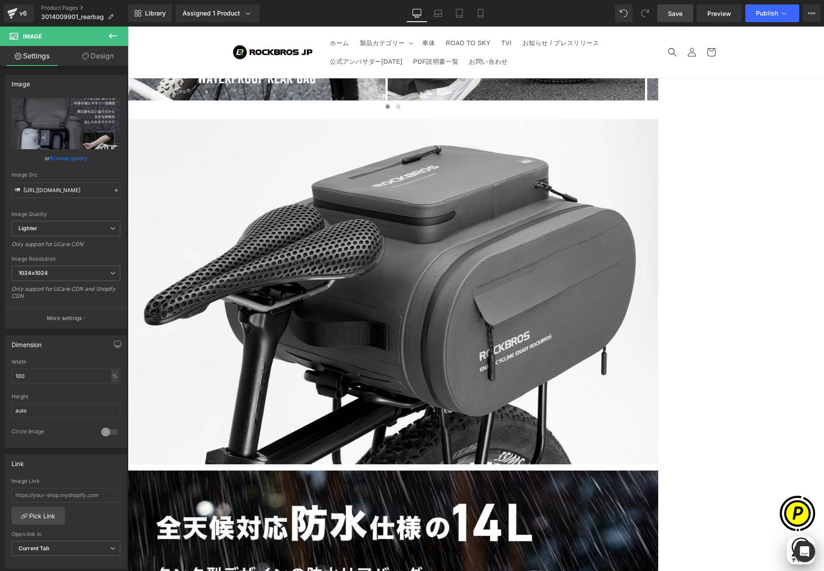
scroll to position [1612, 0]
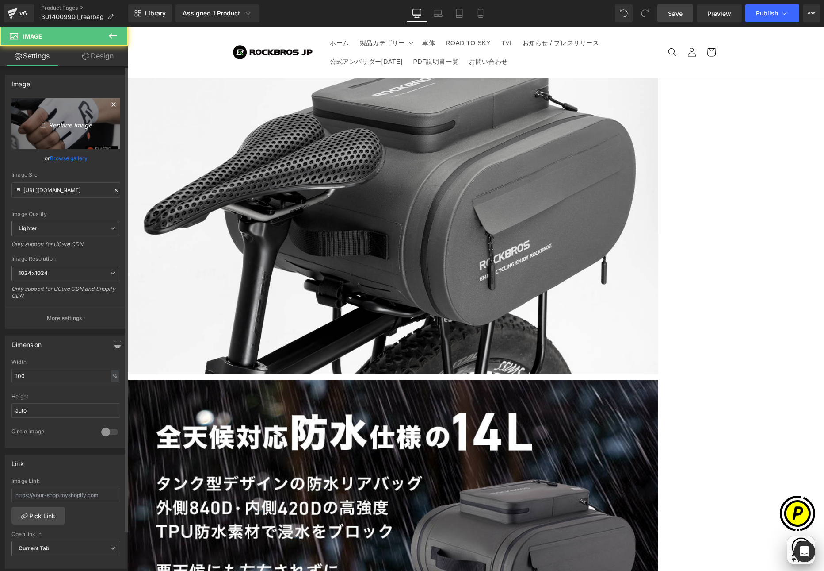
click at [58, 110] on link "Replace Image" at bounding box center [66, 123] width 109 height 51
type input "C:\fakepath\3014009901_4.jpg"
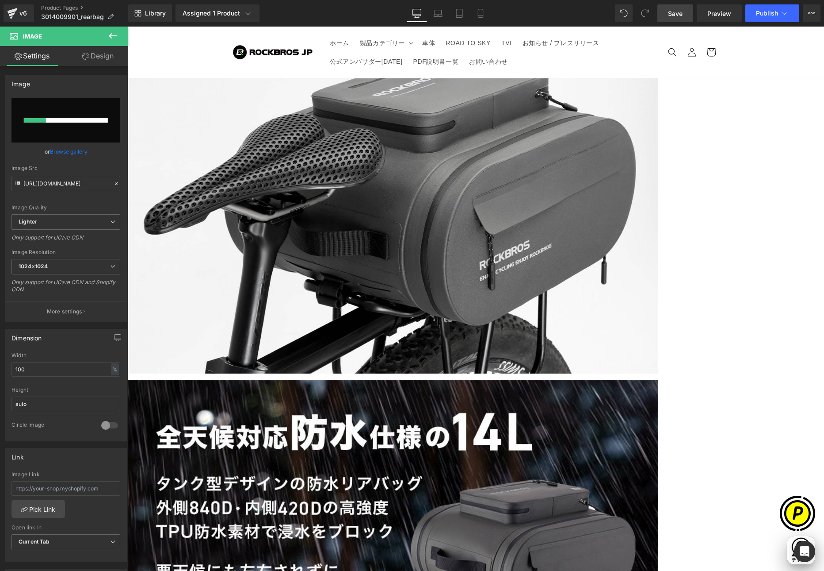
scroll to position [0, 345]
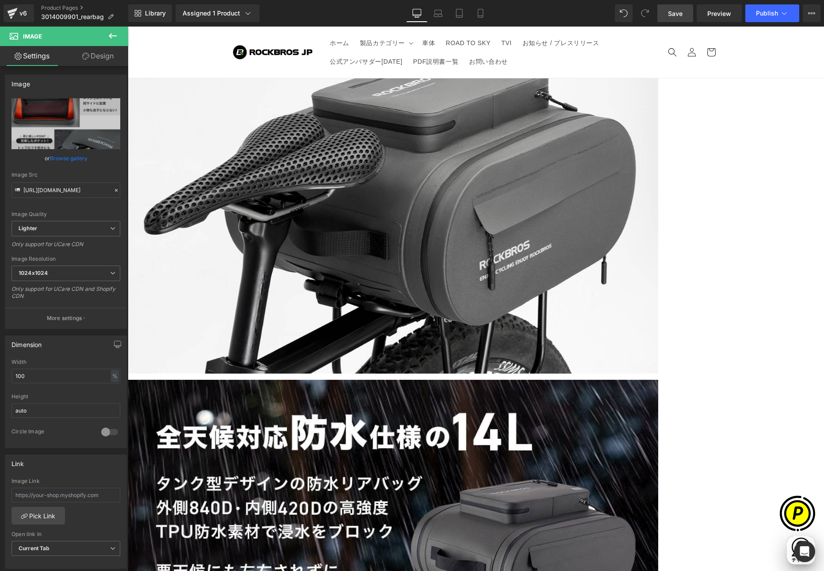
type input "[URL][DOMAIN_NAME]"
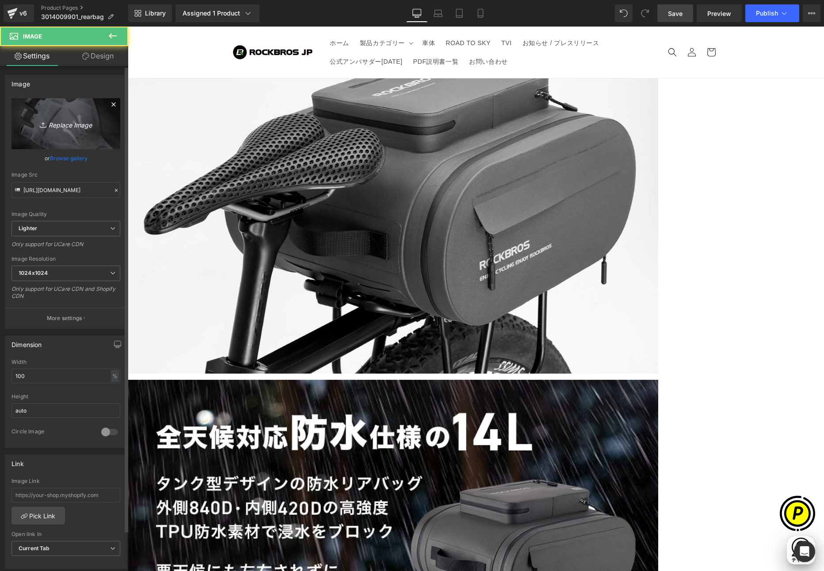
click at [65, 128] on icon "Replace Image" at bounding box center [66, 123] width 71 height 11
type input "C:\fakepath\3014009901_5.jpg"
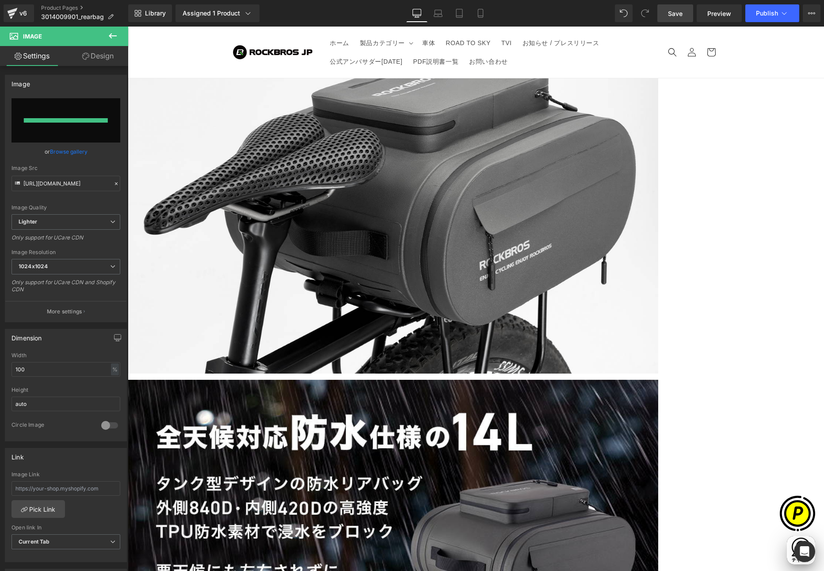
scroll to position [0, 173]
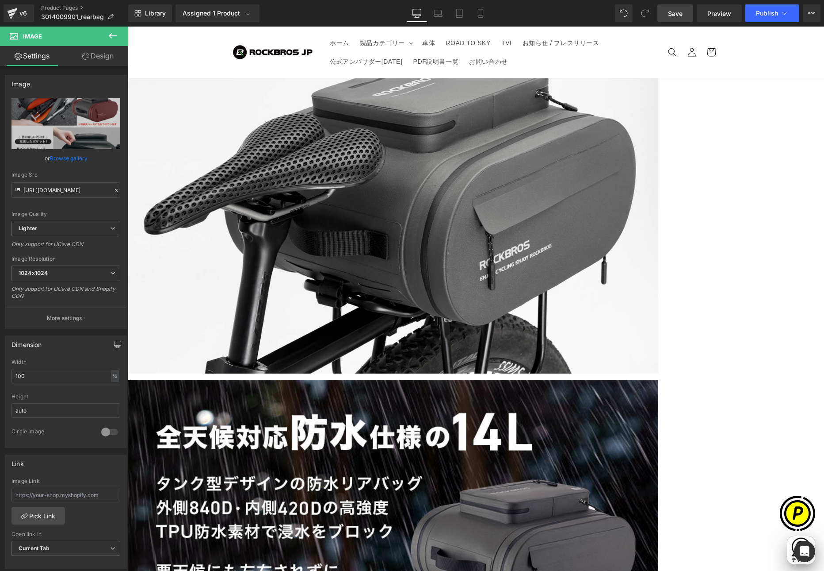
type input "[URL][DOMAIN_NAME]"
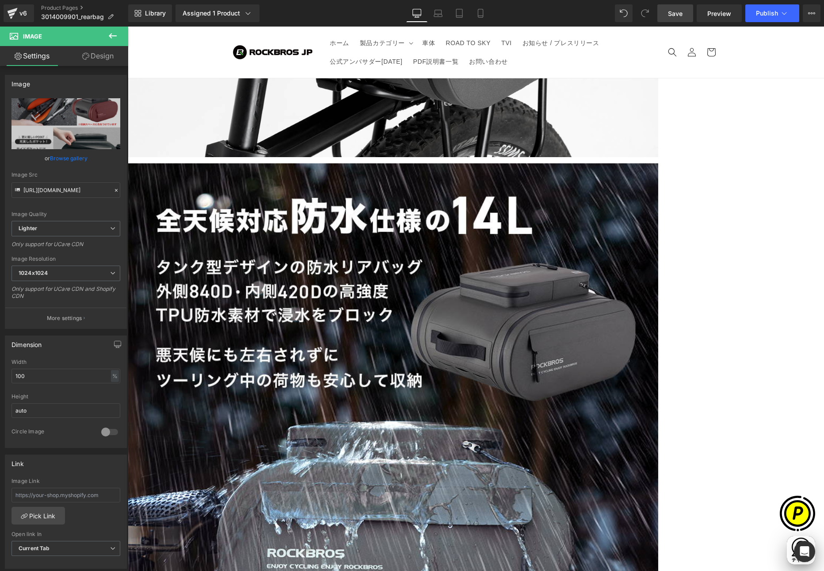
scroll to position [1829, 0]
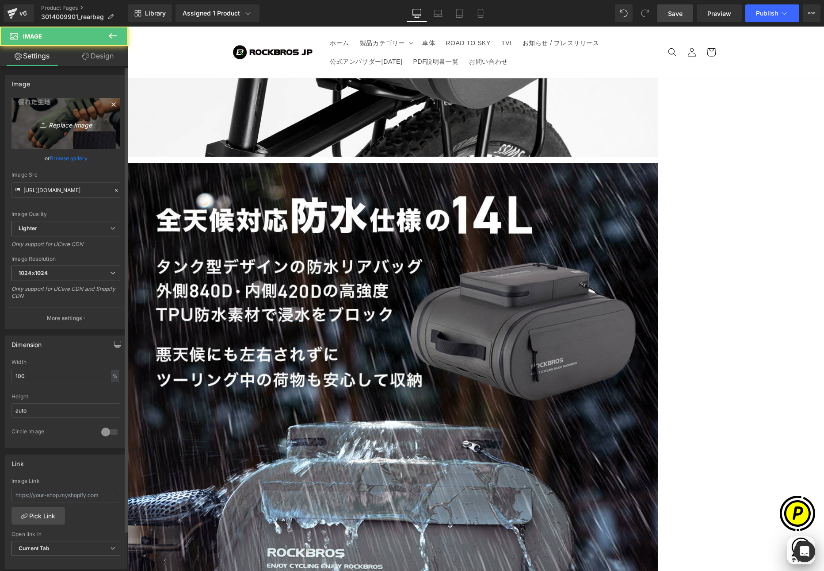
click at [65, 128] on icon "Replace Image" at bounding box center [66, 123] width 71 height 11
type input "C:\fakepath\3014009901_6.jpg"
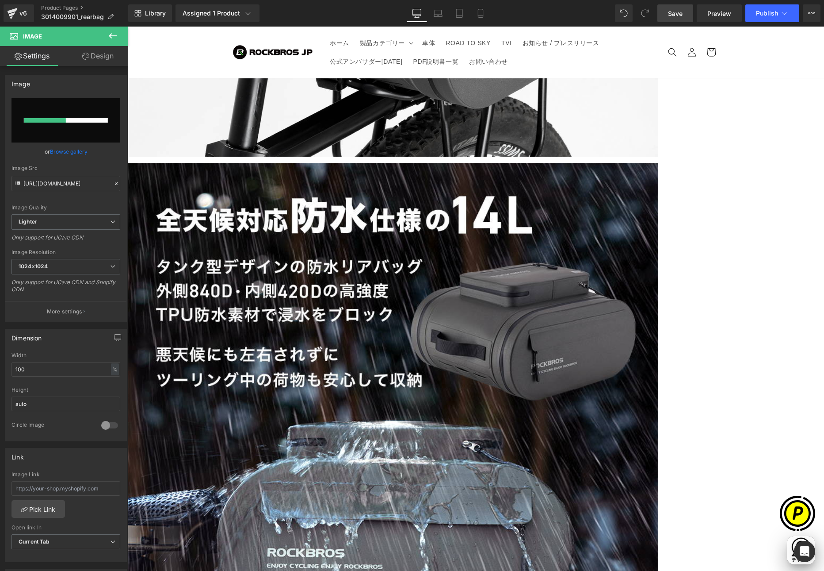
scroll to position [0, 0]
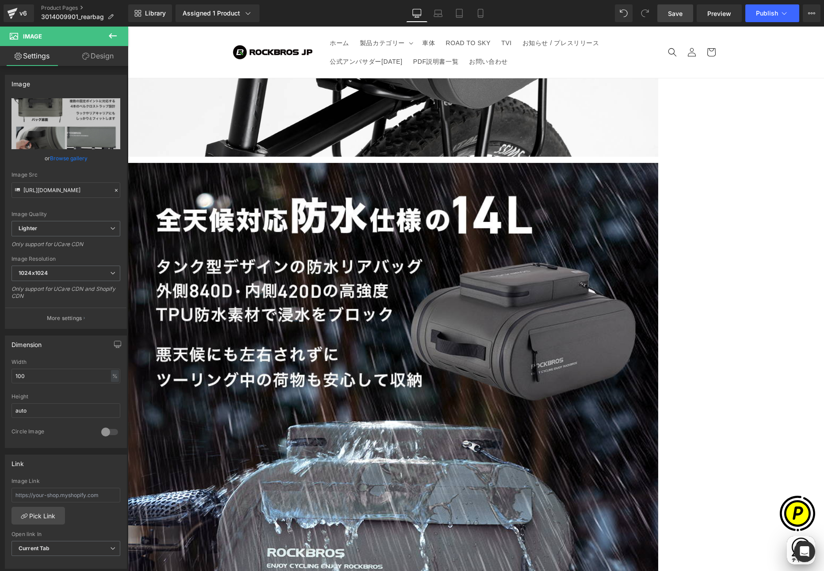
type input "[URL][DOMAIN_NAME]"
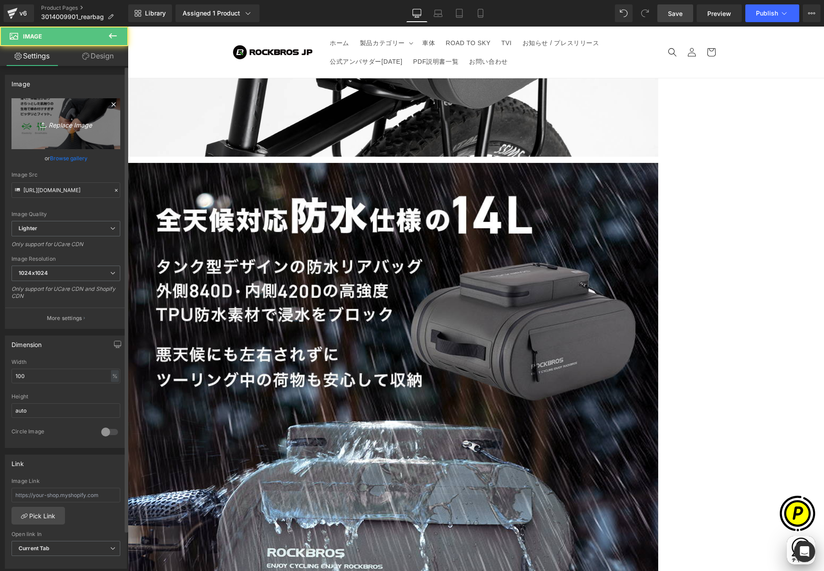
click at [67, 129] on link "Replace Image" at bounding box center [66, 123] width 109 height 51
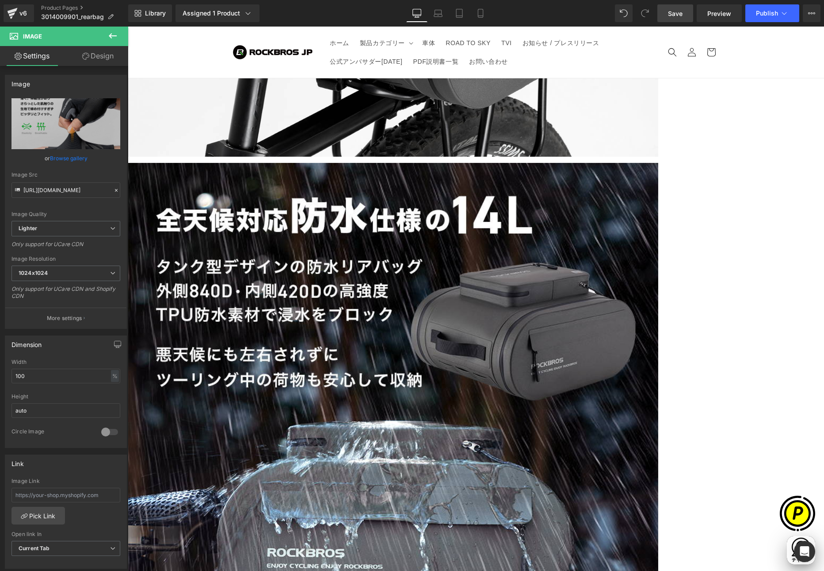
scroll to position [0, 173]
type input "C:\fakepath\3014009901_7.jpg"
type input "[URL][DOMAIN_NAME]"
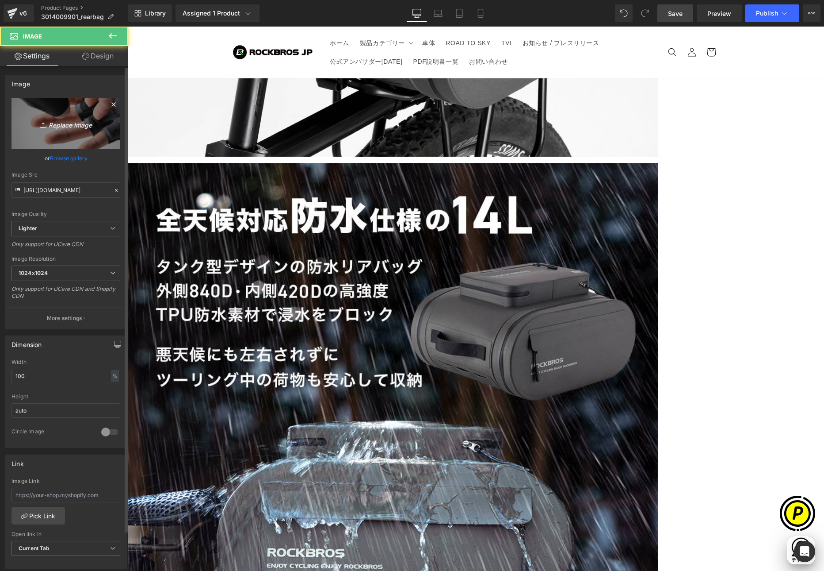
click at [86, 126] on icon "Replace Image" at bounding box center [66, 123] width 71 height 11
type input "C:\fakepath\3014009901_8.jpg"
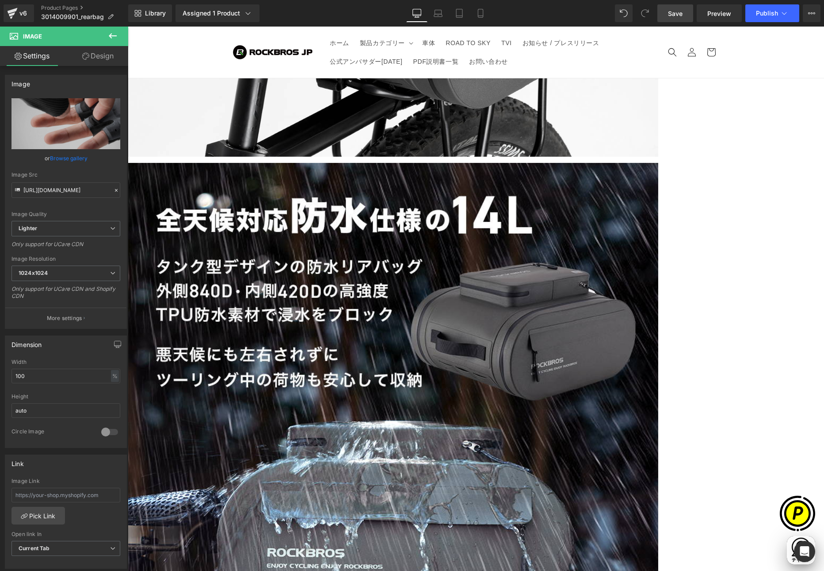
scroll to position [0, 0]
type input "[URL][DOMAIN_NAME]"
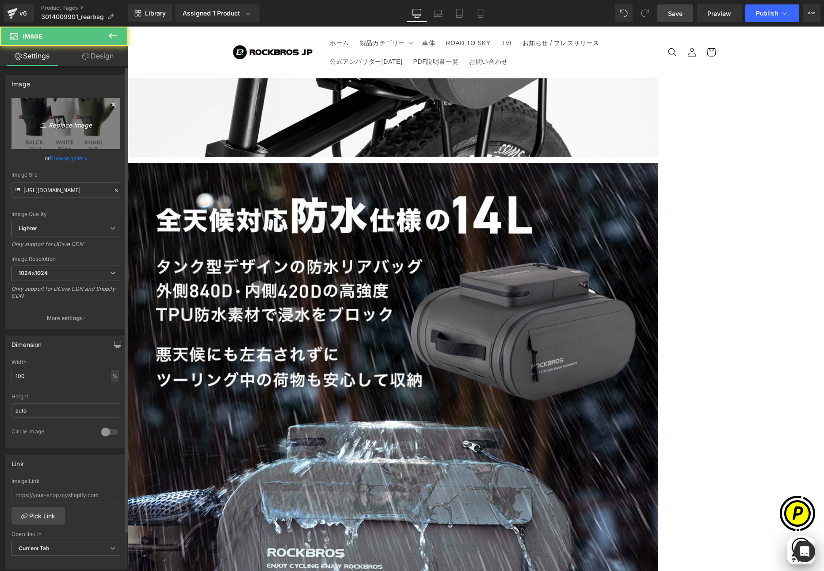
click at [54, 112] on link "Replace Image" at bounding box center [66, 123] width 109 height 51
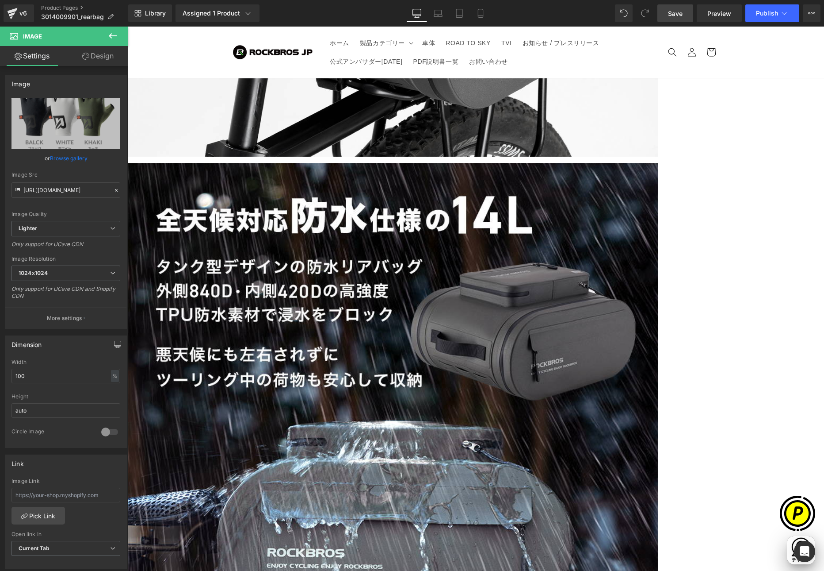
scroll to position [0, 345]
click at [128, 27] on span "Carousel" at bounding box center [128, 27] width 0 height 0
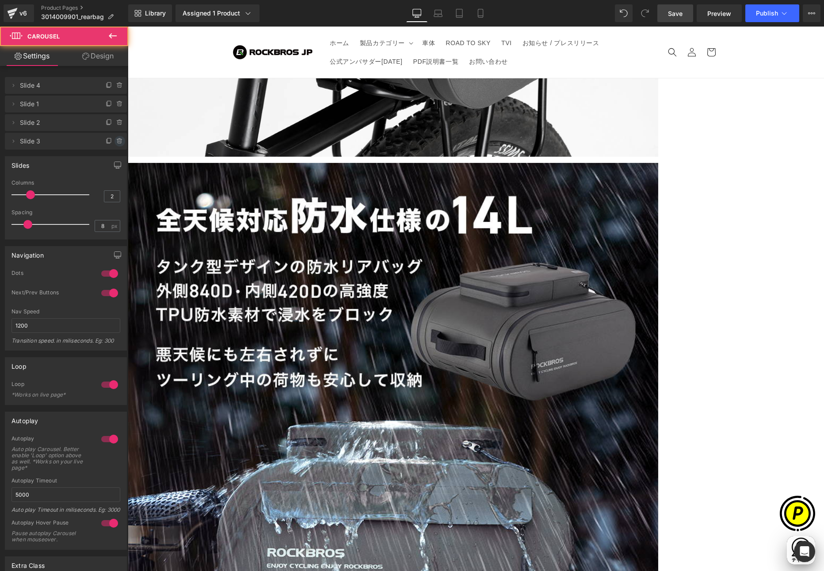
click at [116, 143] on icon at bounding box center [119, 141] width 7 height 7
click at [113, 141] on button "Delete" at bounding box center [110, 142] width 28 height 12
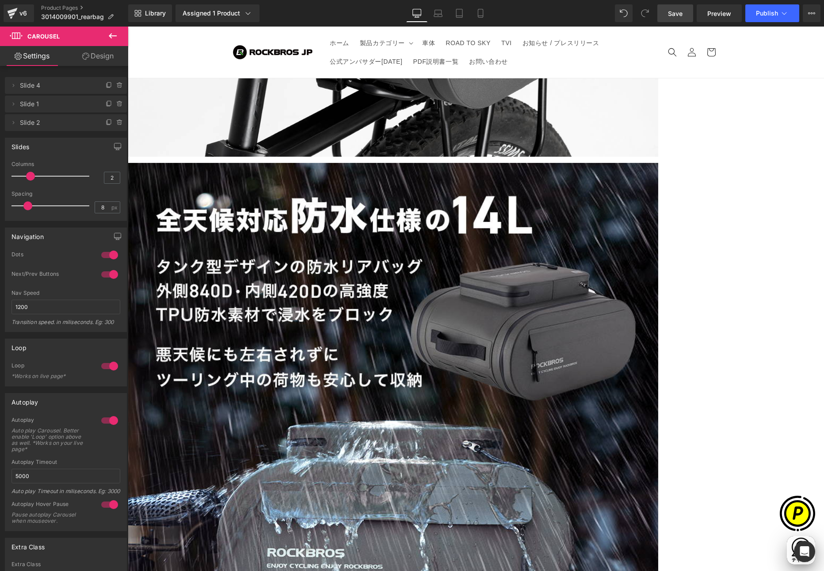
scroll to position [0, 0]
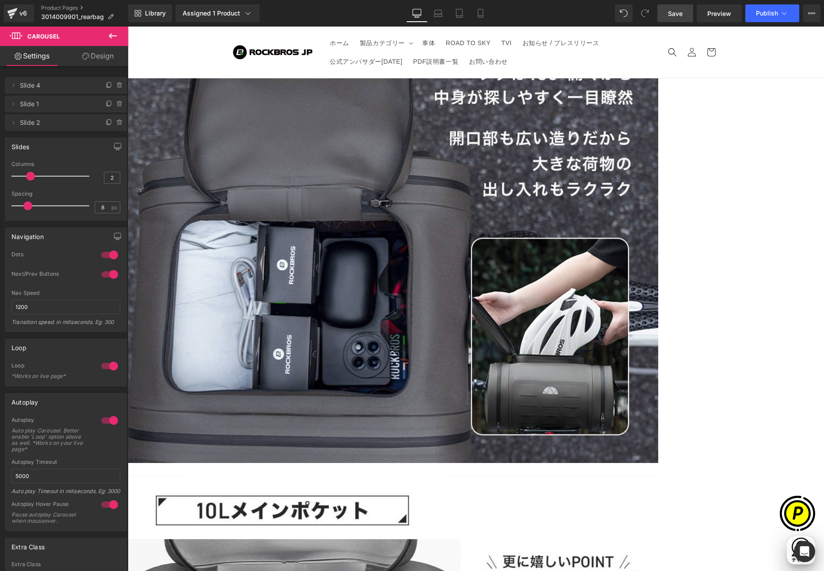
scroll to position [0, 173]
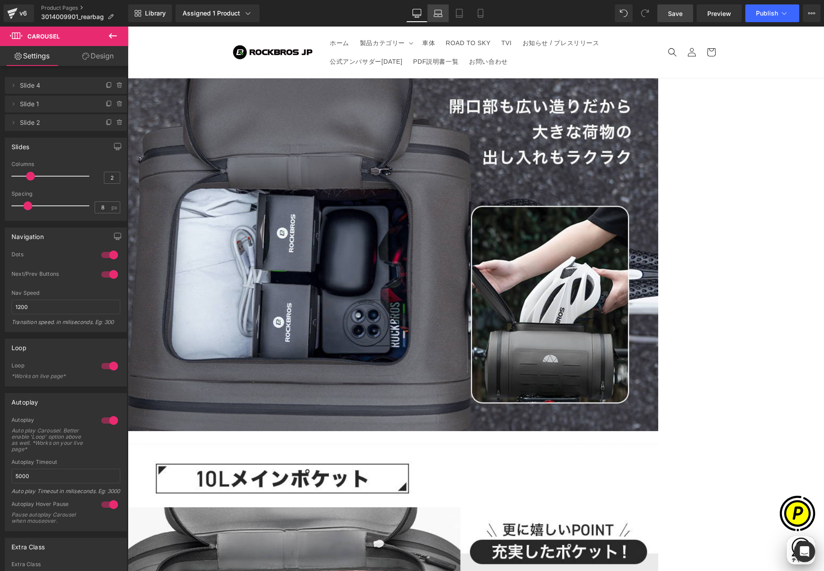
click at [439, 14] on icon at bounding box center [438, 15] width 8 height 3
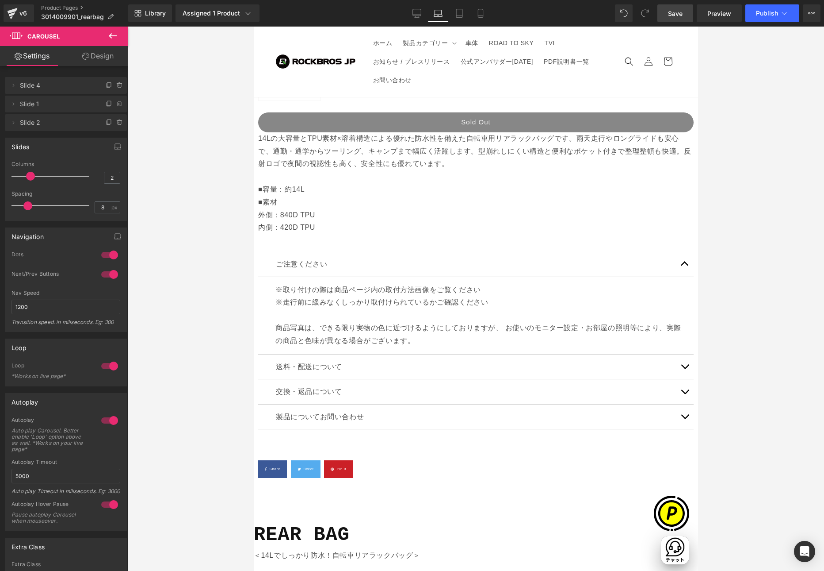
scroll to position [656, 0]
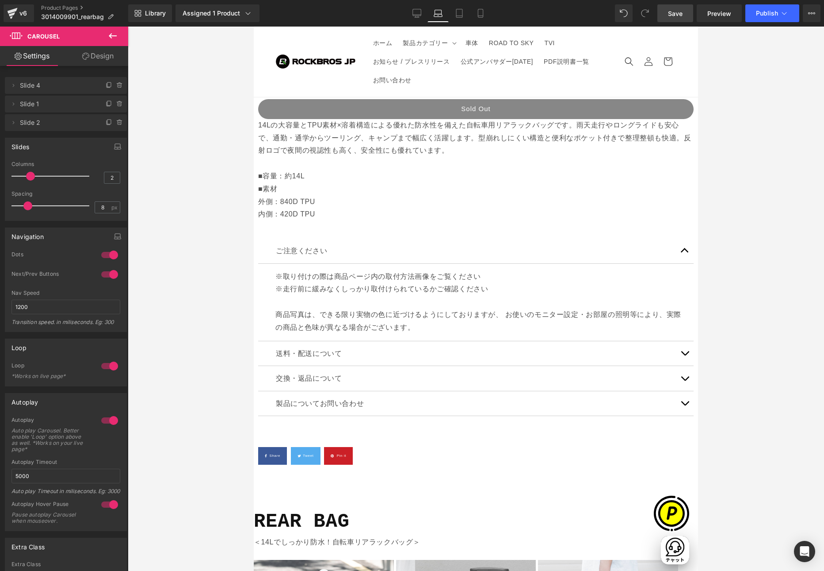
click at [254, 27] on span "Carousel" at bounding box center [254, 27] width 0 height 0
type input "2"
drag, startPoint x: 41, startPoint y: 175, endPoint x: 33, endPoint y: 175, distance: 8.0
click at [33, 175] on span at bounding box center [30, 176] width 9 height 9
type input "8"
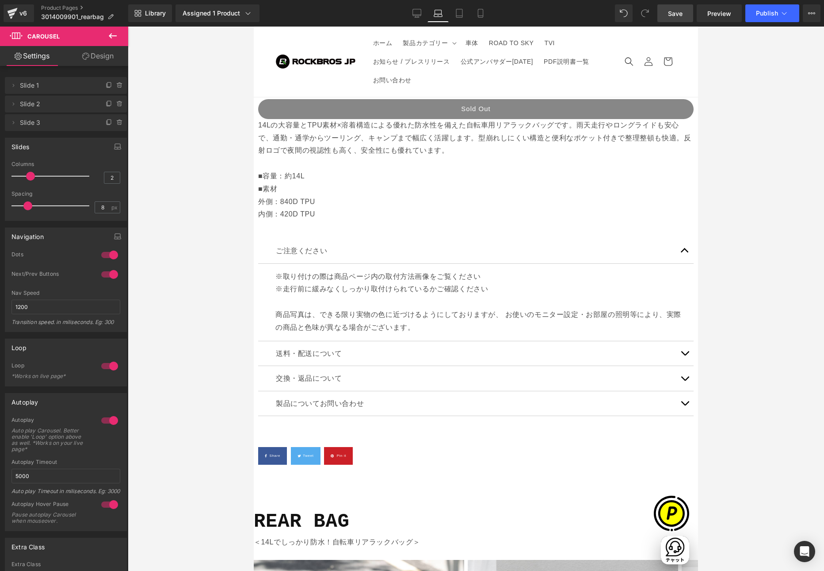
scroll to position [0, 0]
click at [26, 205] on span at bounding box center [27, 205] width 9 height 9
click at [413, 14] on icon at bounding box center [417, 12] width 8 height 7
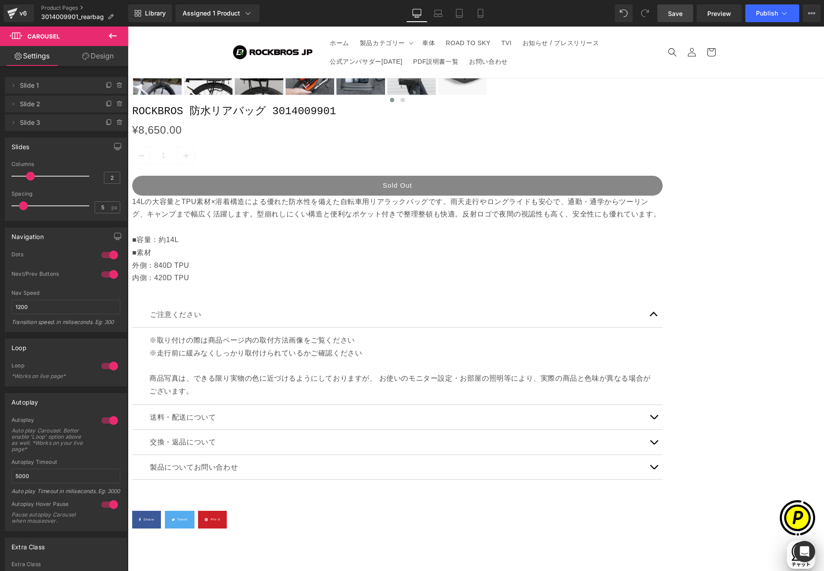
scroll to position [575, 0]
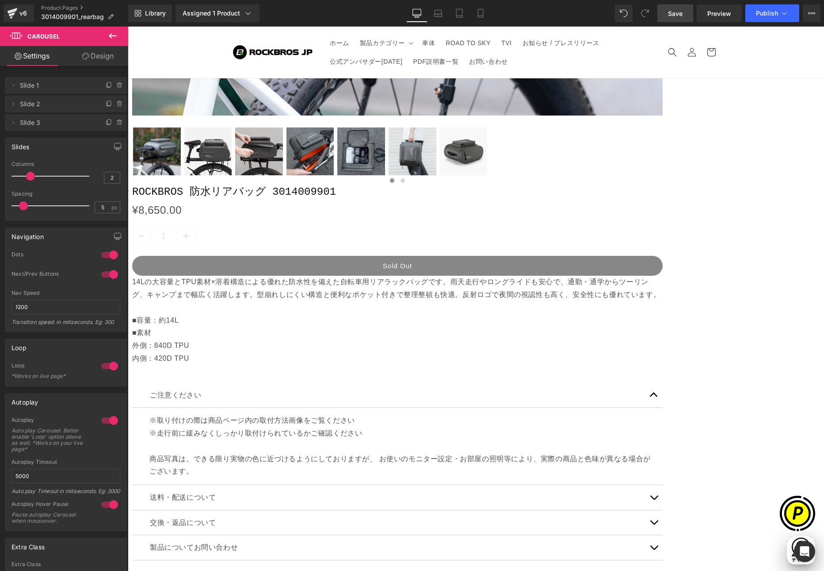
click at [128, 27] on span "Carousel" at bounding box center [128, 27] width 0 height 0
type input "8"
click at [28, 207] on span at bounding box center [27, 205] width 9 height 9
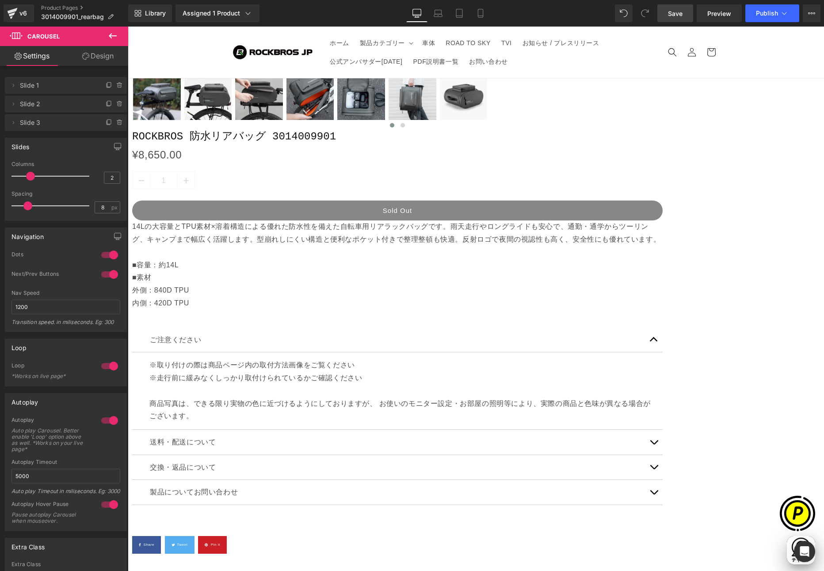
scroll to position [633, 0]
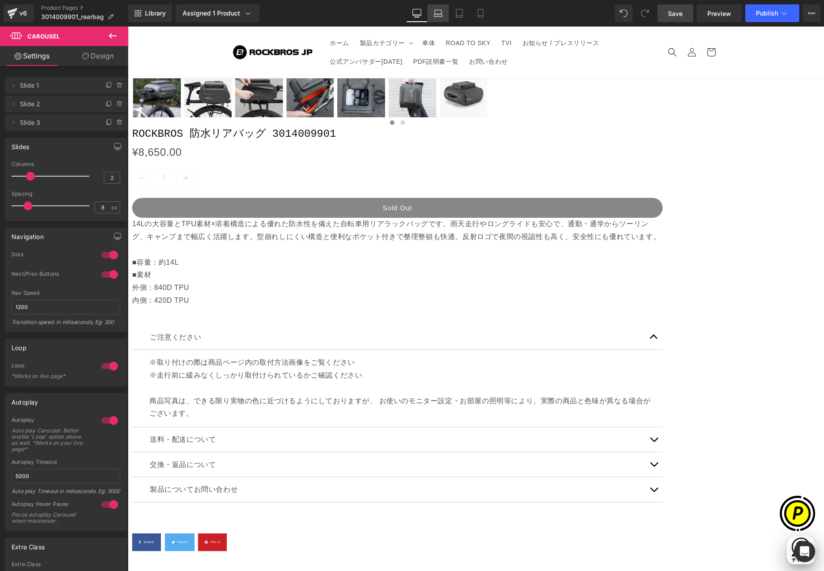
click at [440, 14] on icon at bounding box center [438, 15] width 8 height 3
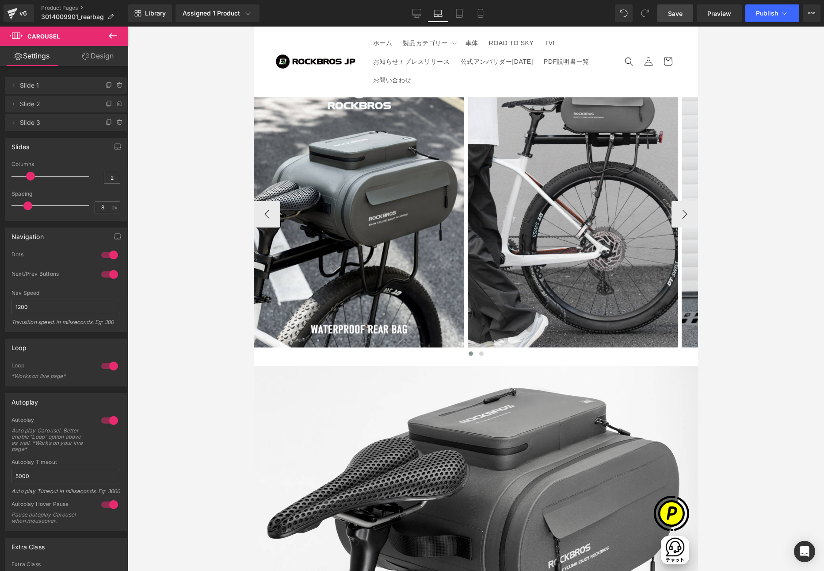
scroll to position [985, 0]
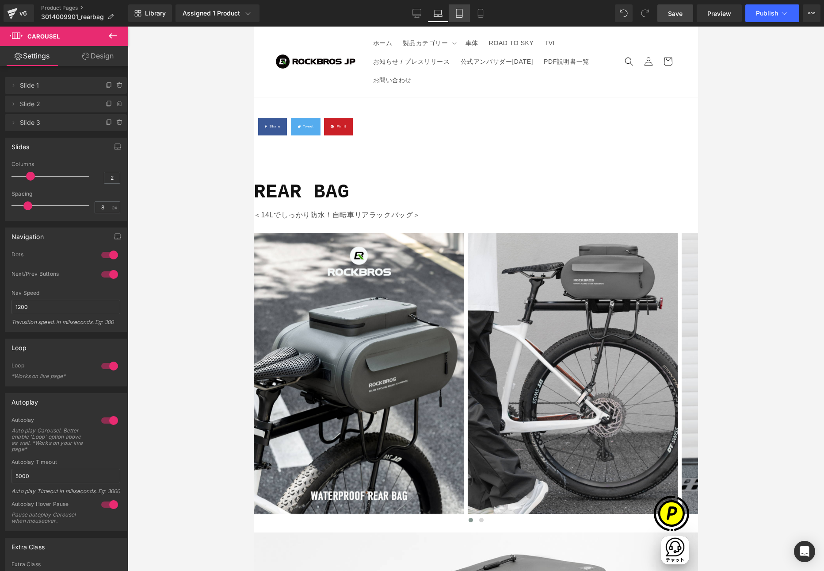
click at [459, 14] on icon at bounding box center [459, 13] width 9 height 9
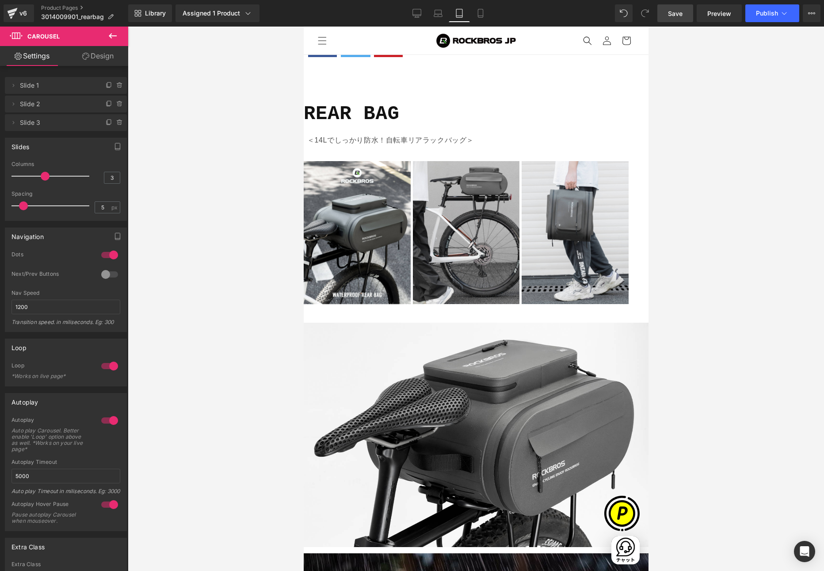
scroll to position [0, 576]
click at [303, 27] on span "Carousel" at bounding box center [303, 27] width 0 height 0
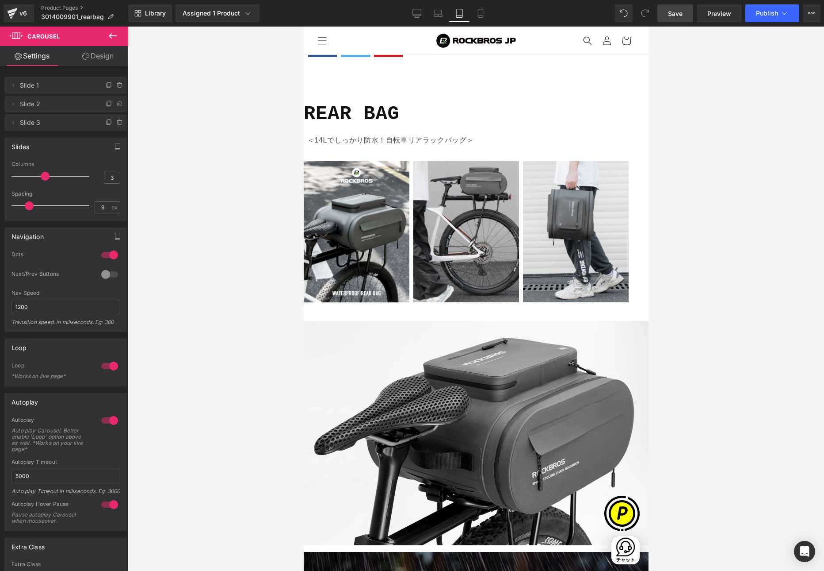
type input "8"
drag, startPoint x: 22, startPoint y: 205, endPoint x: 27, endPoint y: 207, distance: 4.6
click at [27, 207] on span at bounding box center [27, 205] width 9 height 9
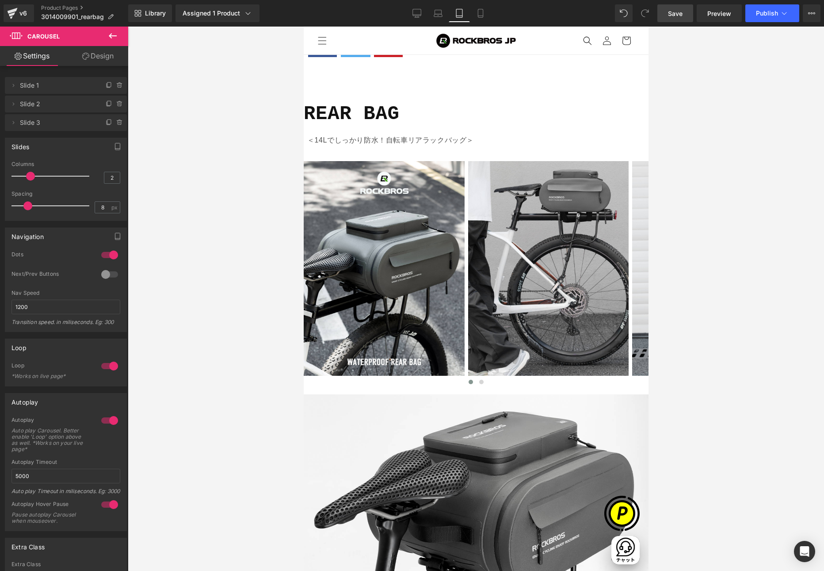
type input "1"
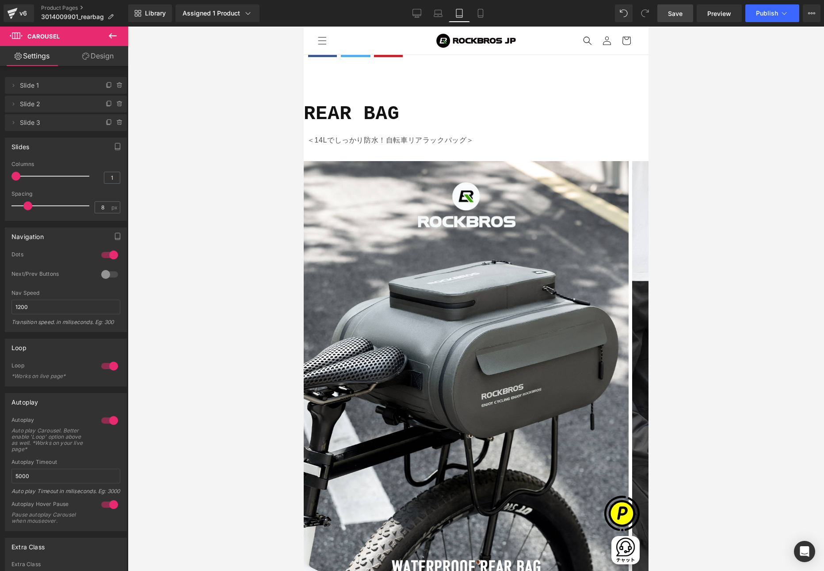
drag, startPoint x: 42, startPoint y: 174, endPoint x: 15, endPoint y: 175, distance: 26.6
click at [15, 175] on span at bounding box center [16, 176] width 9 height 9
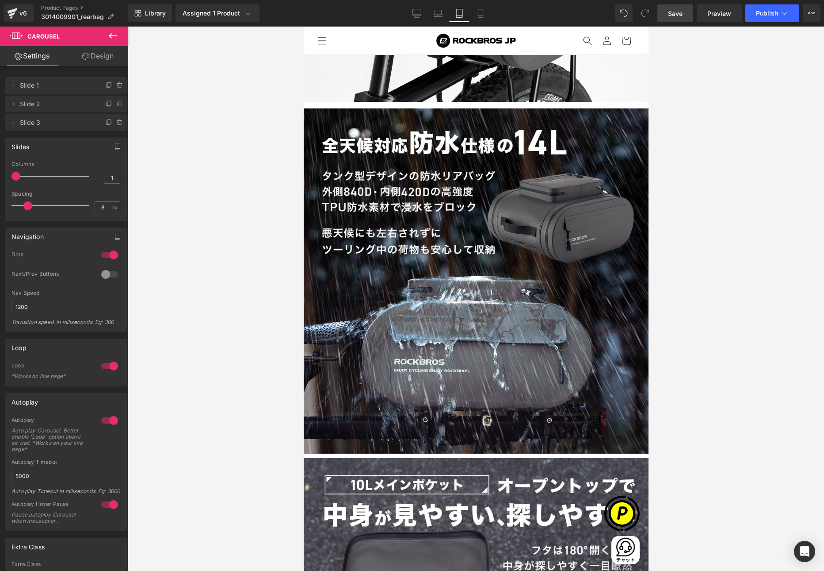
scroll to position [0, 288]
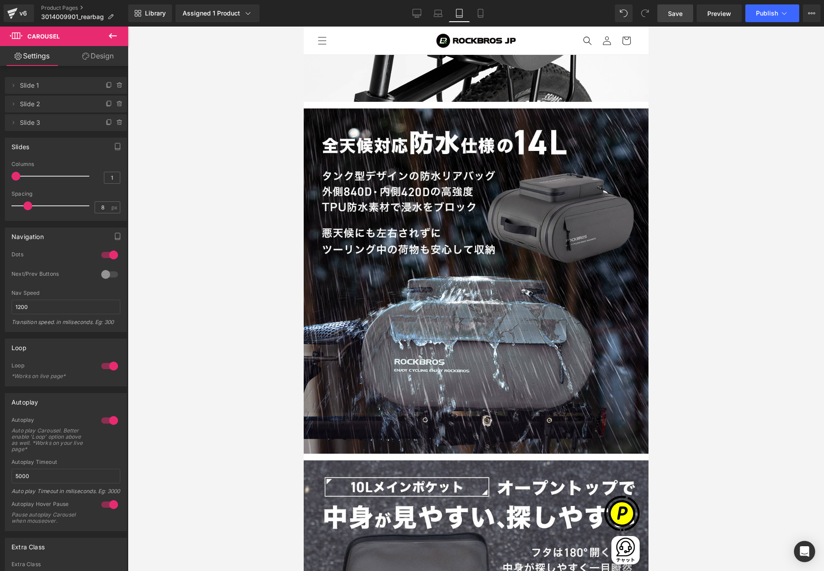
click at [303, 27] on span "Row" at bounding box center [303, 27] width 0 height 0
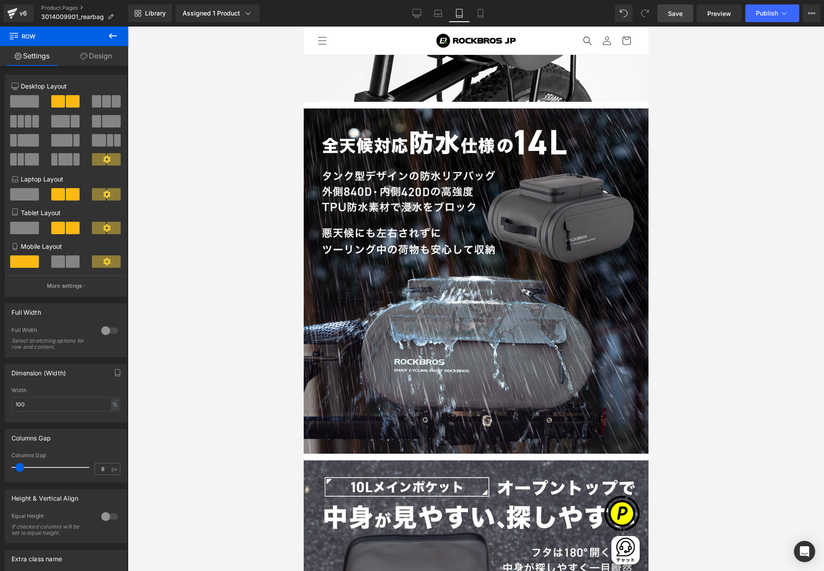
click at [24, 232] on span at bounding box center [24, 228] width 29 height 12
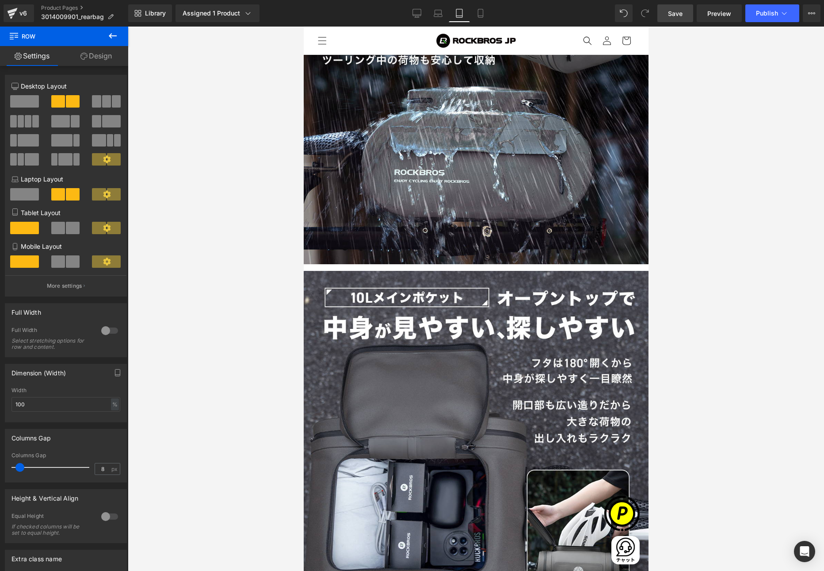
scroll to position [0, 576]
click at [486, 228] on img at bounding box center [475, 91] width 345 height 345
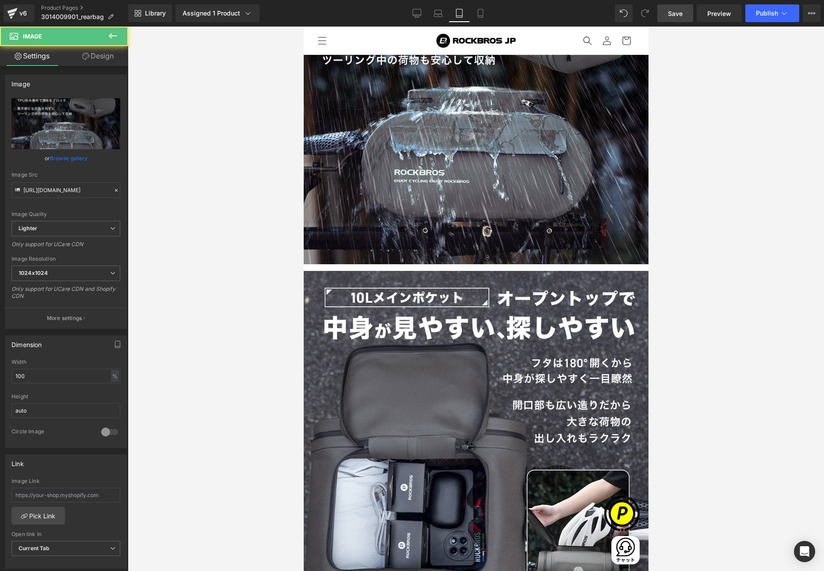
click at [97, 59] on link "Design" at bounding box center [98, 56] width 64 height 20
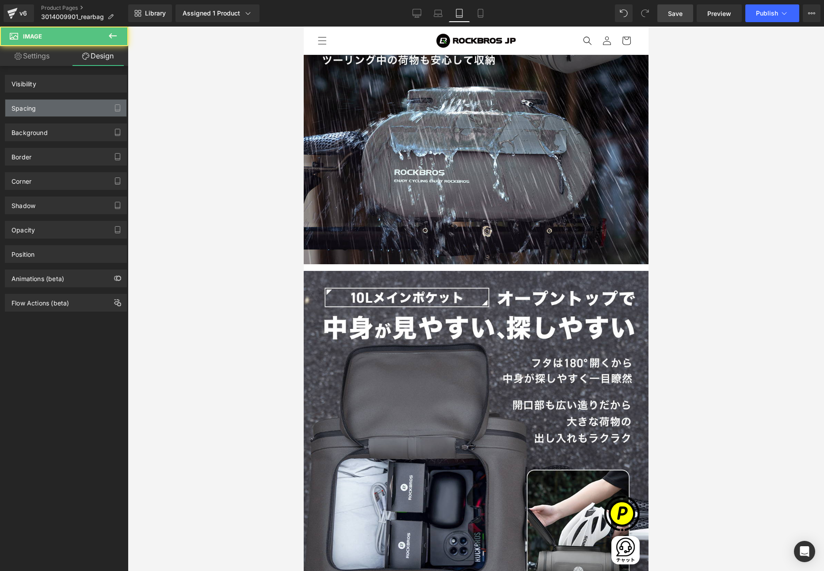
click at [47, 111] on div "Spacing" at bounding box center [65, 108] width 121 height 17
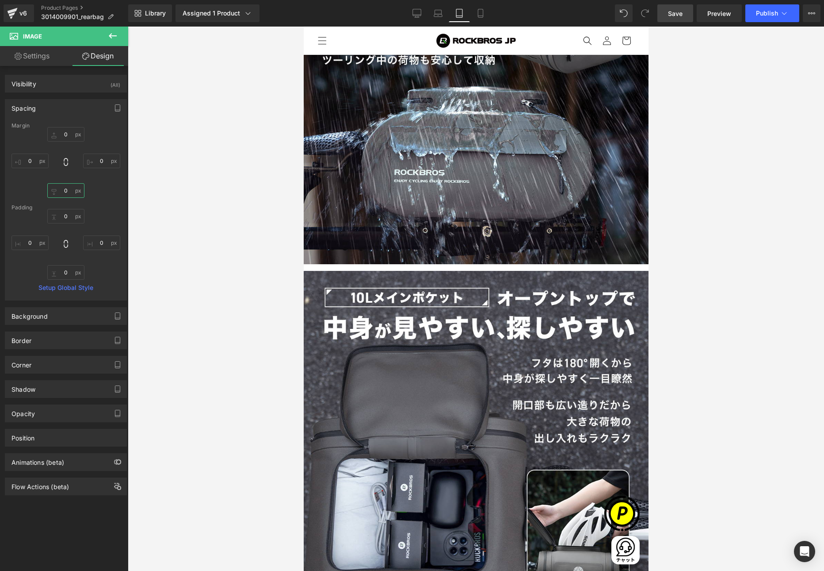
click at [58, 185] on input "0" at bounding box center [65, 190] width 37 height 15
type input "8"
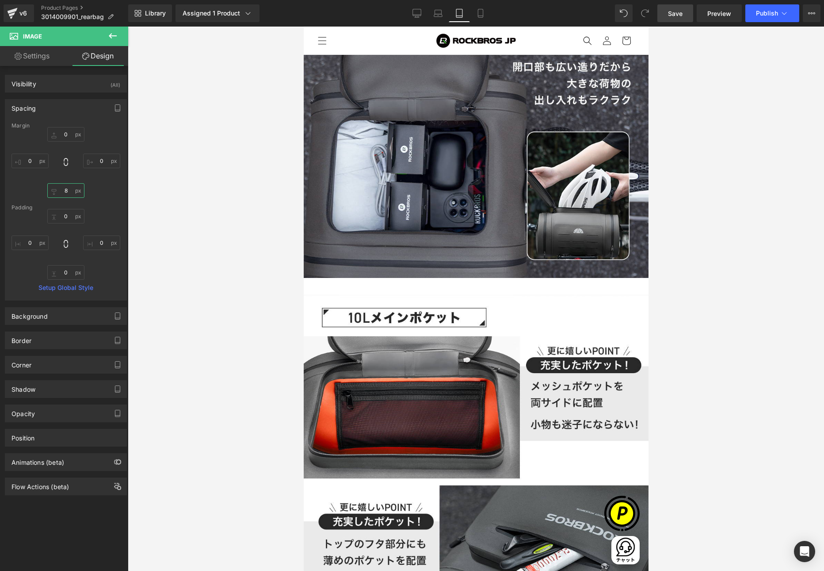
scroll to position [0, 0]
click at [303, 27] on span "Row" at bounding box center [303, 27] width 0 height 0
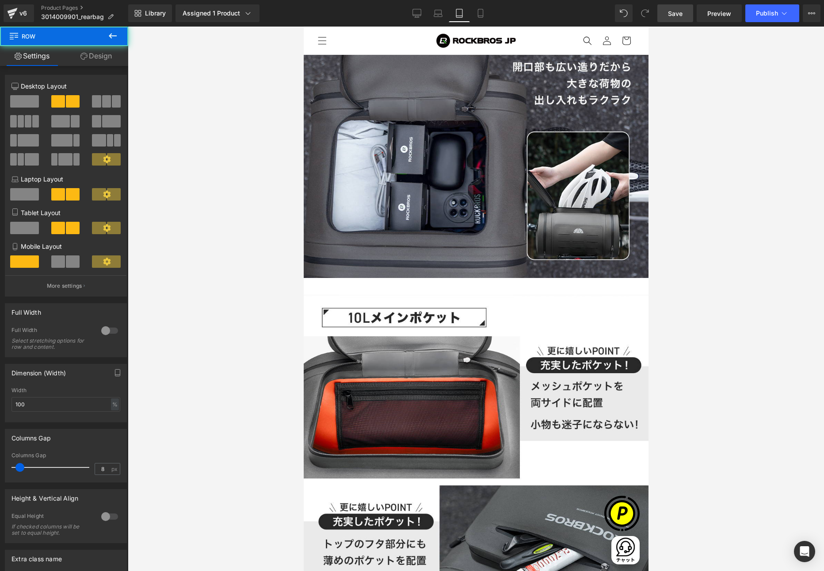
click at [104, 59] on link "Design" at bounding box center [96, 56] width 64 height 20
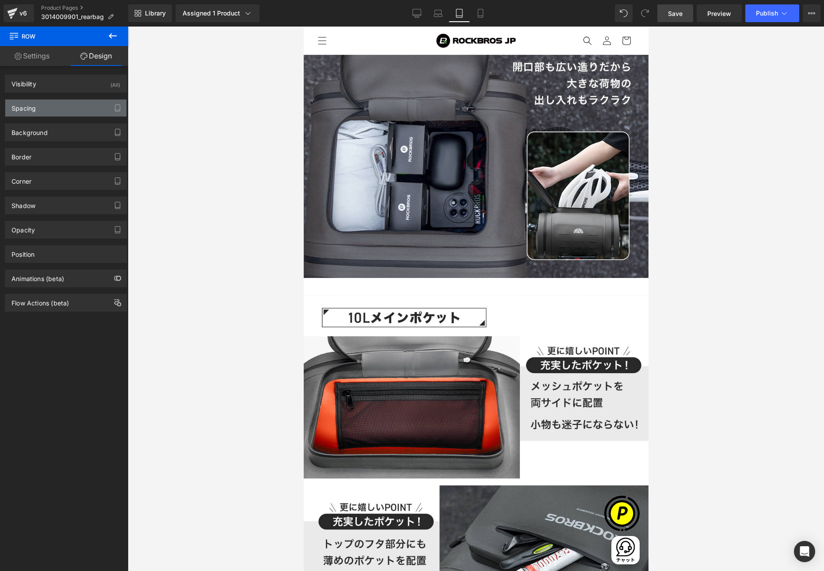
click at [41, 109] on div "Spacing" at bounding box center [65, 108] width 121 height 17
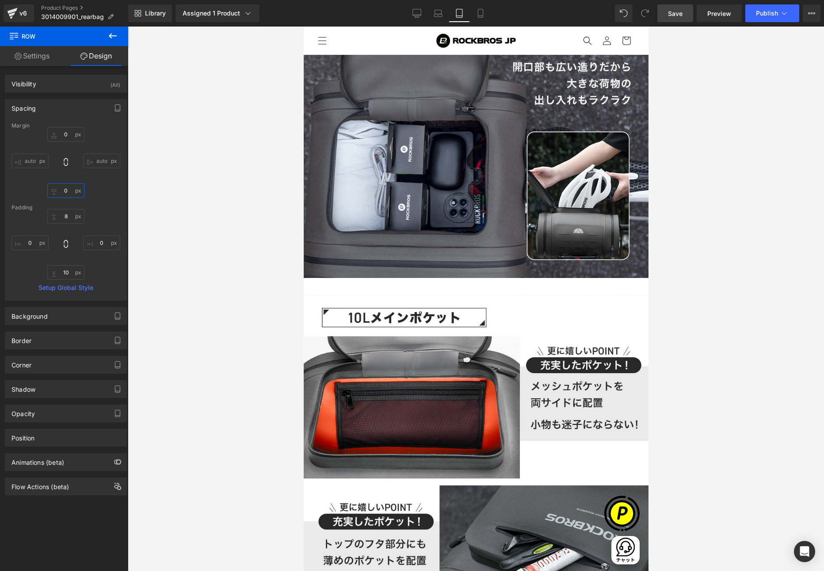
click at [66, 192] on input "0" at bounding box center [65, 190] width 37 height 15
click at [411, 311] on img at bounding box center [475, 467] width 345 height 345
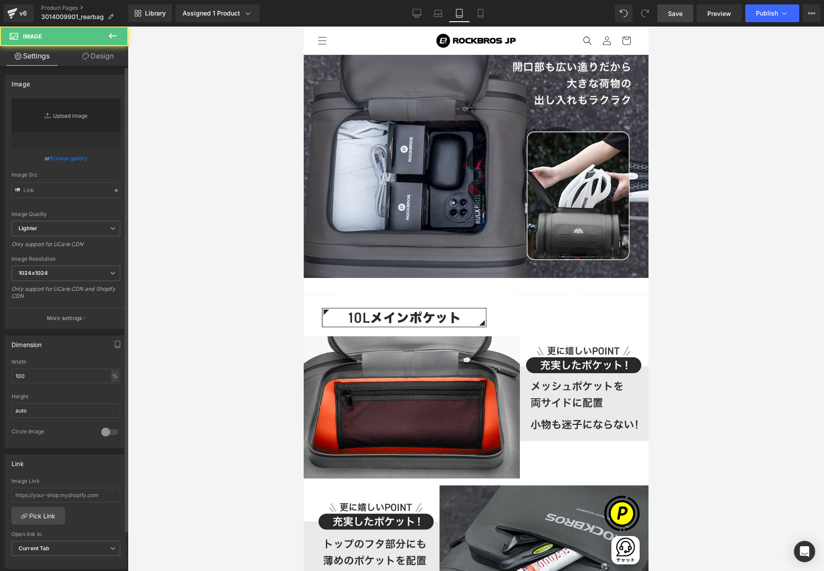
type input "[URL][DOMAIN_NAME]"
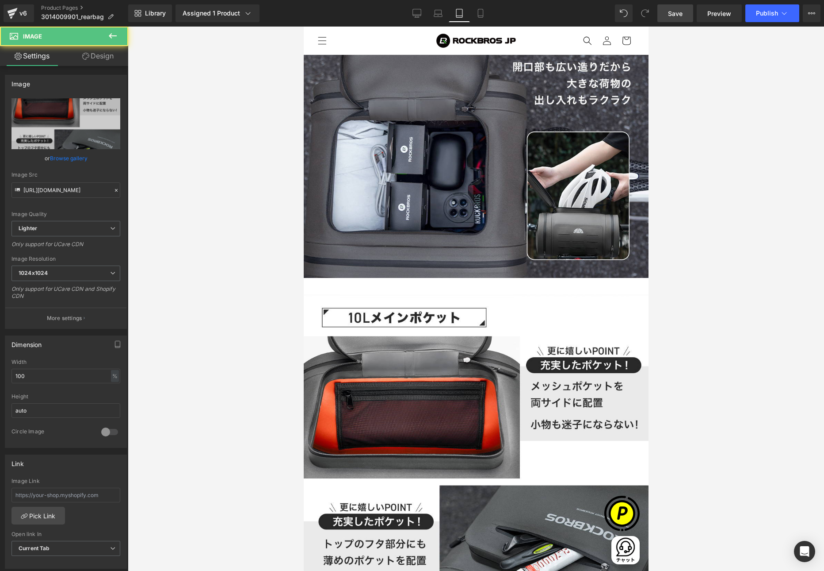
click at [101, 59] on link "Design" at bounding box center [98, 56] width 64 height 20
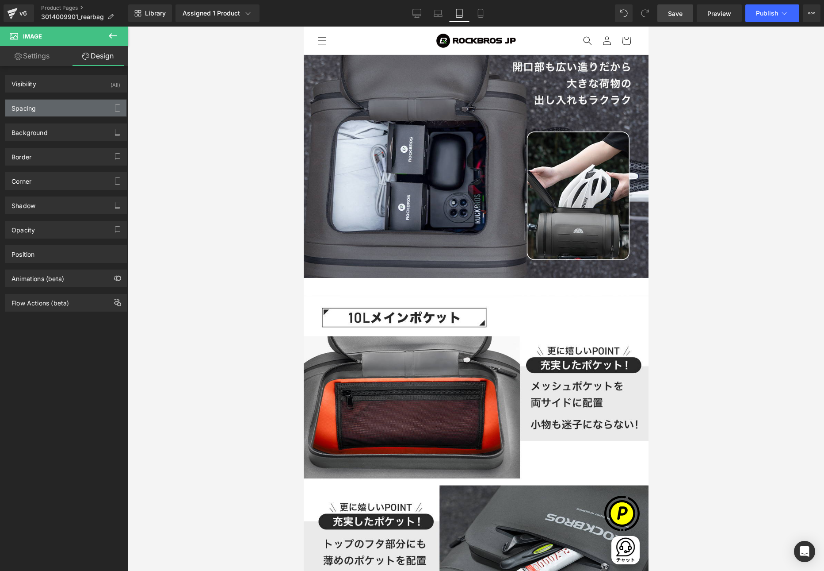
click at [29, 107] on div "Spacing" at bounding box center [24, 106] width 24 height 12
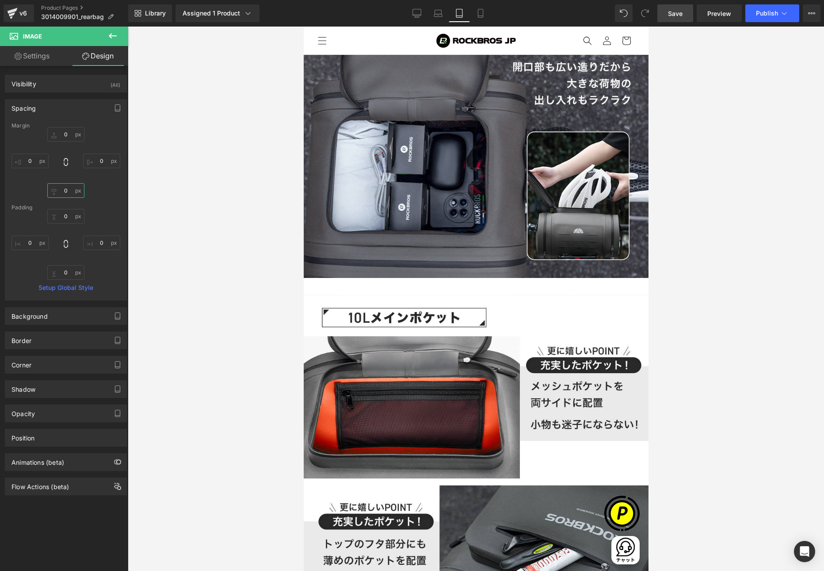
click at [65, 188] on input "0" at bounding box center [65, 190] width 37 height 15
type input "8"
click at [303, 27] on span "Row" at bounding box center [303, 27] width 0 height 0
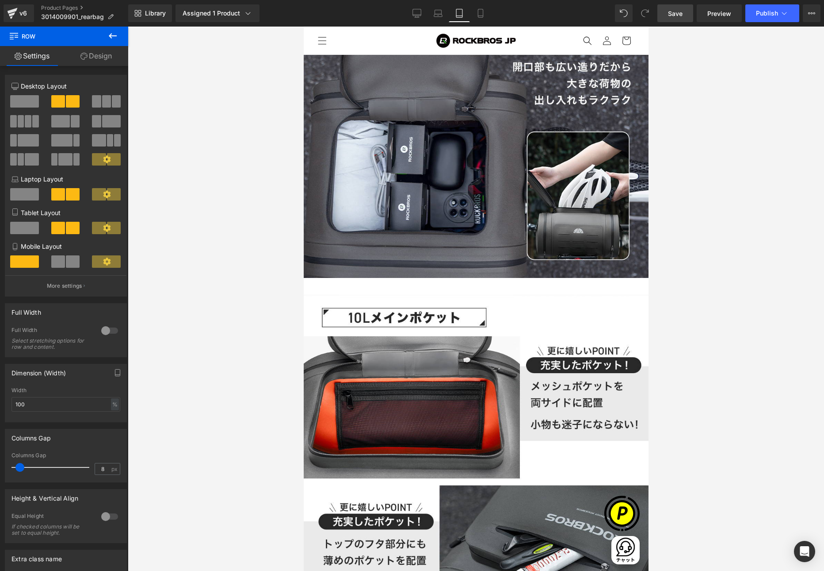
scroll to position [0, 576]
click at [20, 232] on span at bounding box center [24, 228] width 29 height 12
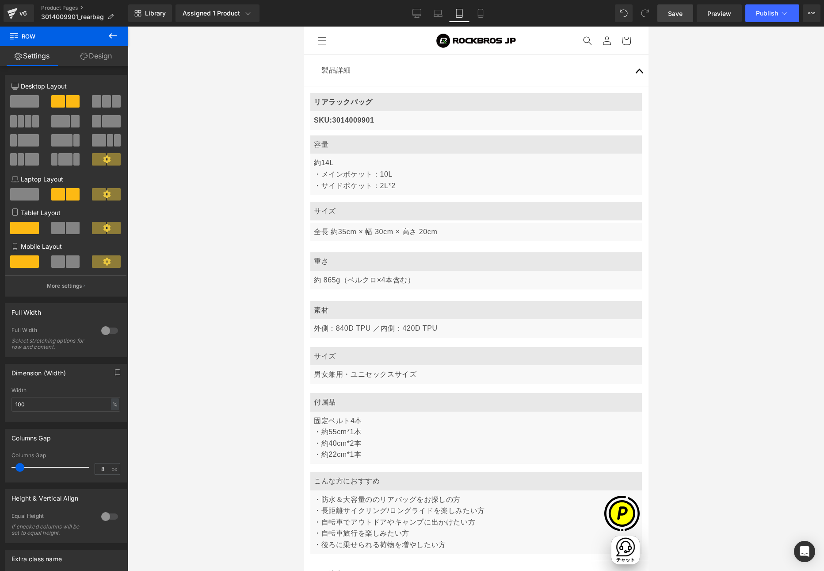
scroll to position [4332, 0]
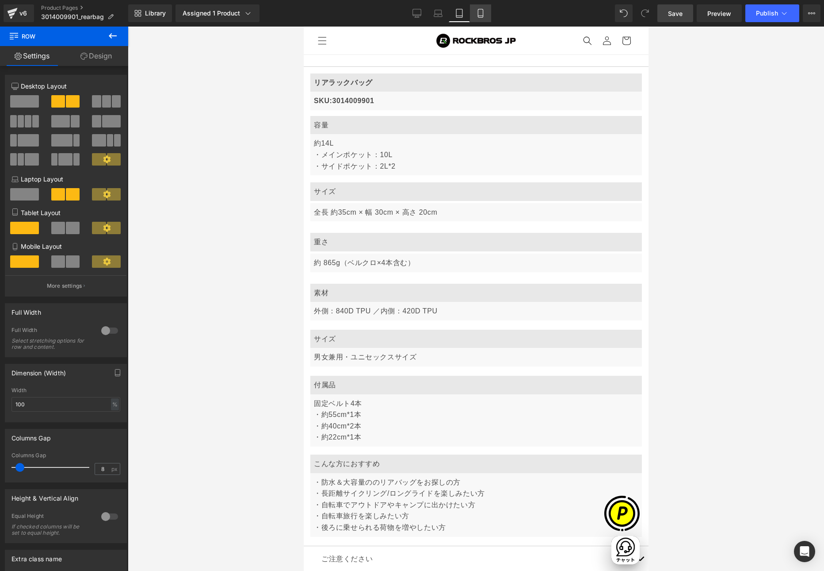
click at [479, 15] on icon at bounding box center [480, 13] width 9 height 9
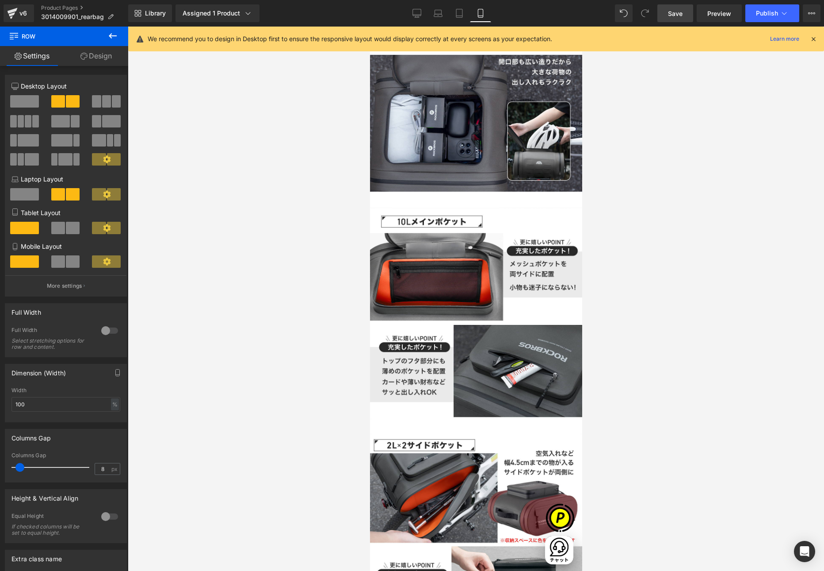
scroll to position [1660, 0]
click at [814, 39] on icon at bounding box center [814, 39] width 8 height 8
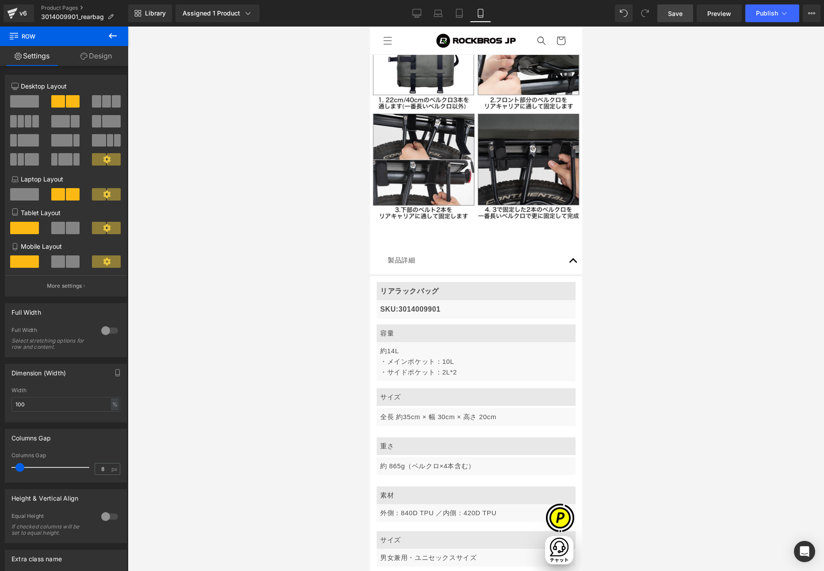
scroll to position [2784, 0]
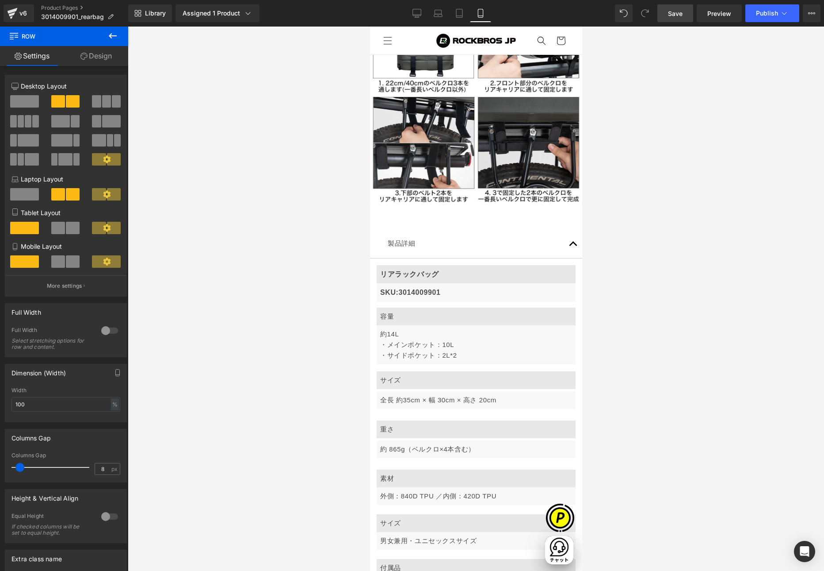
click at [407, 368] on div "サイズ Text Block 全長 約35cm × 幅 30cm × 高さ 20cm Text Block Row" at bounding box center [475, 392] width 199 height 49
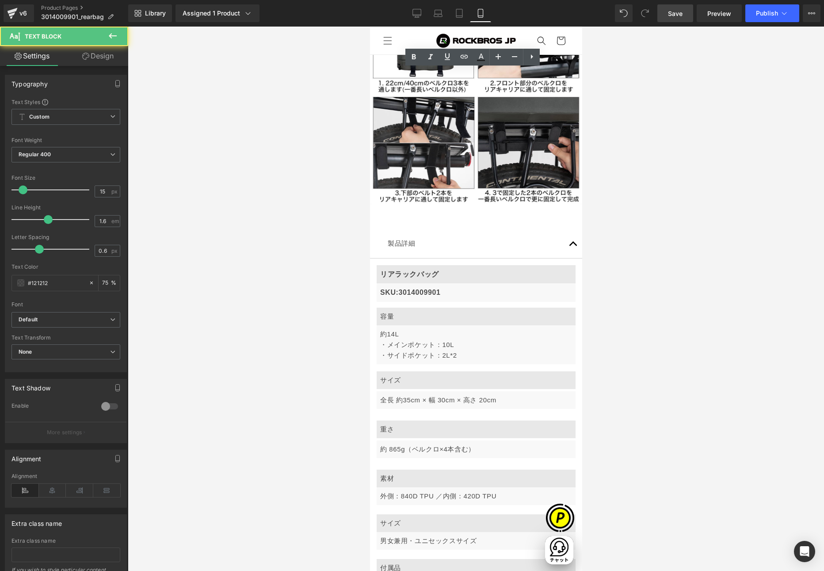
click at [370, 27] on span "Row" at bounding box center [370, 27] width 0 height 0
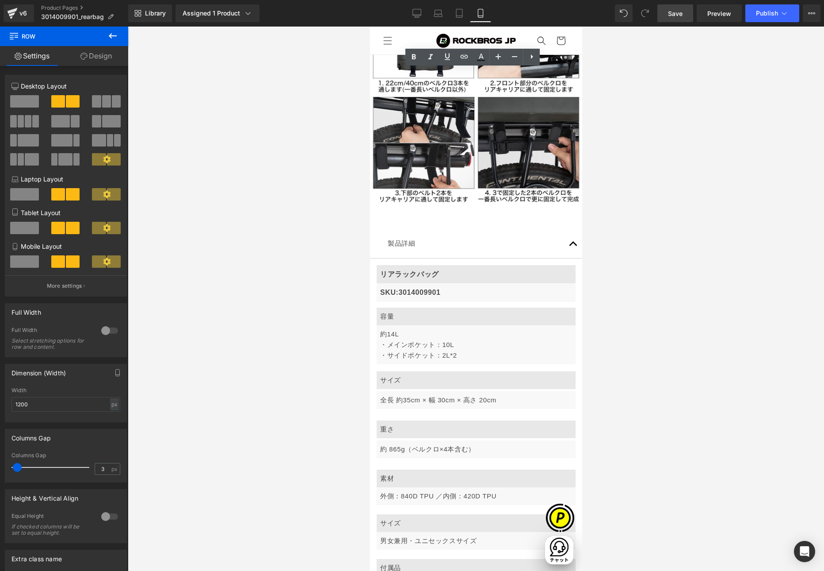
scroll to position [0, 0]
click at [22, 260] on span at bounding box center [24, 261] width 29 height 12
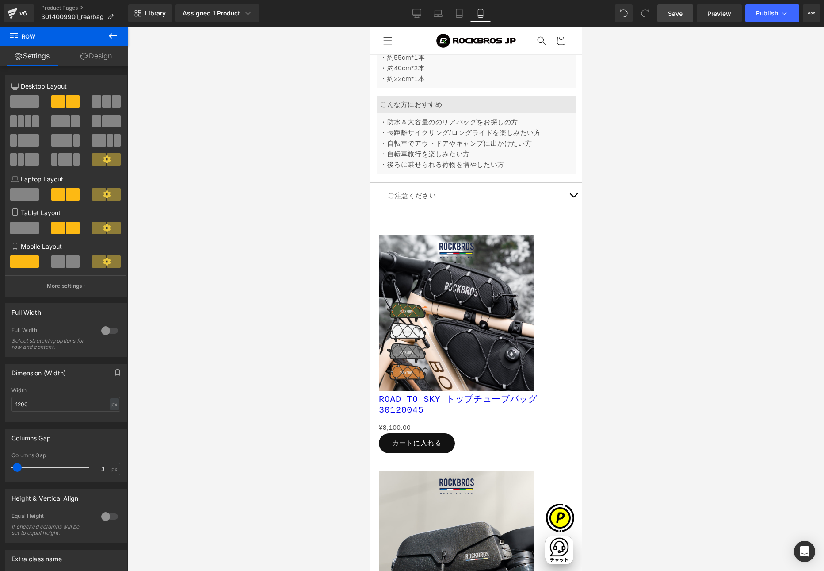
scroll to position [0, 155]
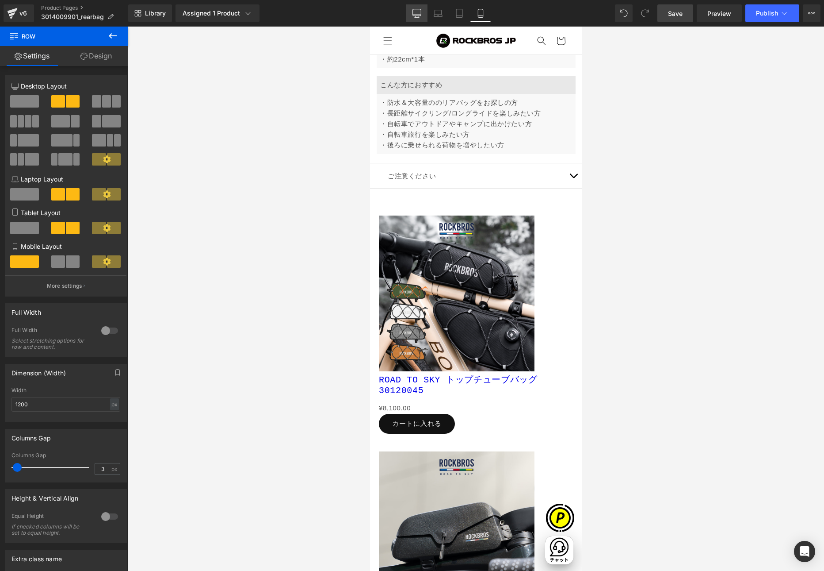
click at [414, 12] on icon at bounding box center [417, 13] width 9 height 9
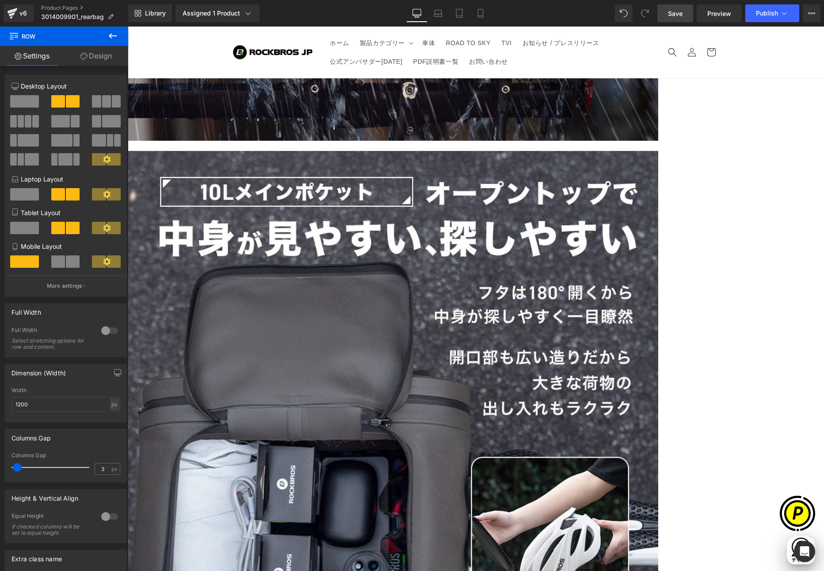
scroll to position [2534, 0]
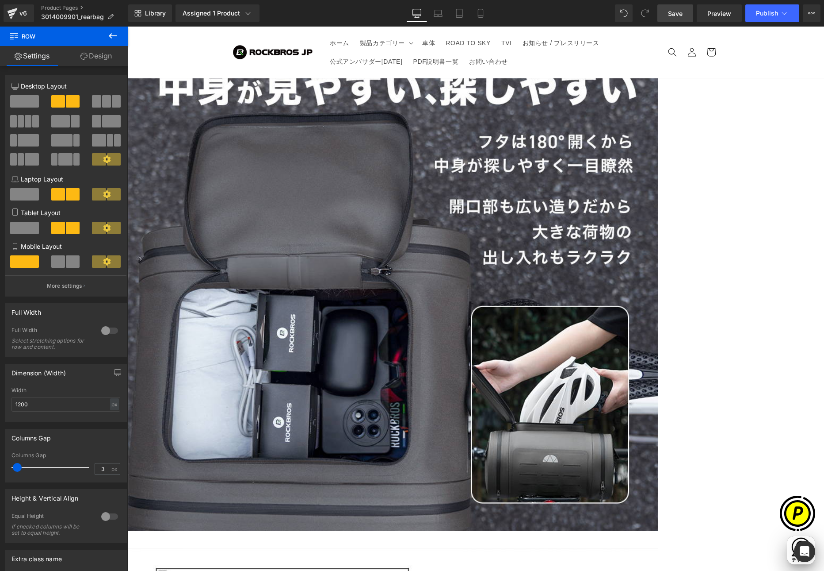
click at [686, 19] on link "Save" at bounding box center [676, 13] width 36 height 18
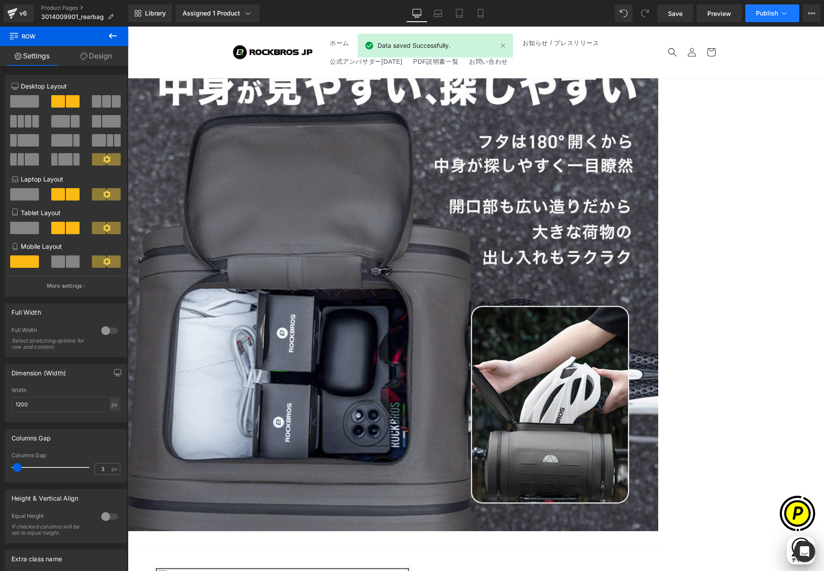
scroll to position [0, 345]
click at [777, 17] on span "Publish" at bounding box center [767, 13] width 22 height 7
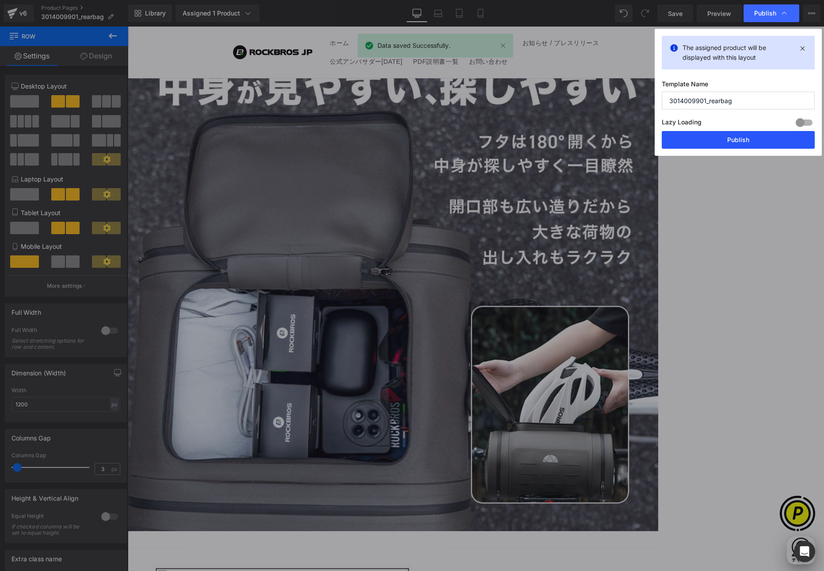
drag, startPoint x: 742, startPoint y: 141, endPoint x: 622, endPoint y: 119, distance: 121.9
click at [742, 141] on button "Publish" at bounding box center [738, 140] width 153 height 18
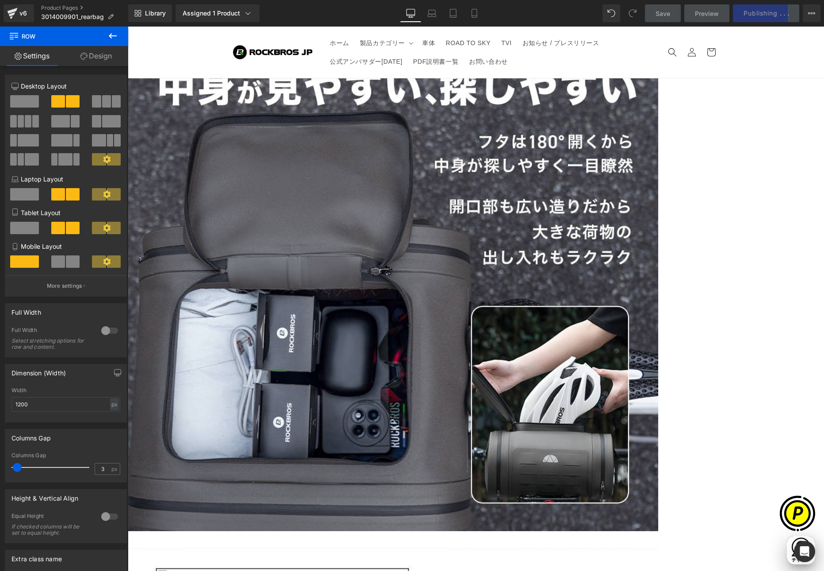
scroll to position [0, 0]
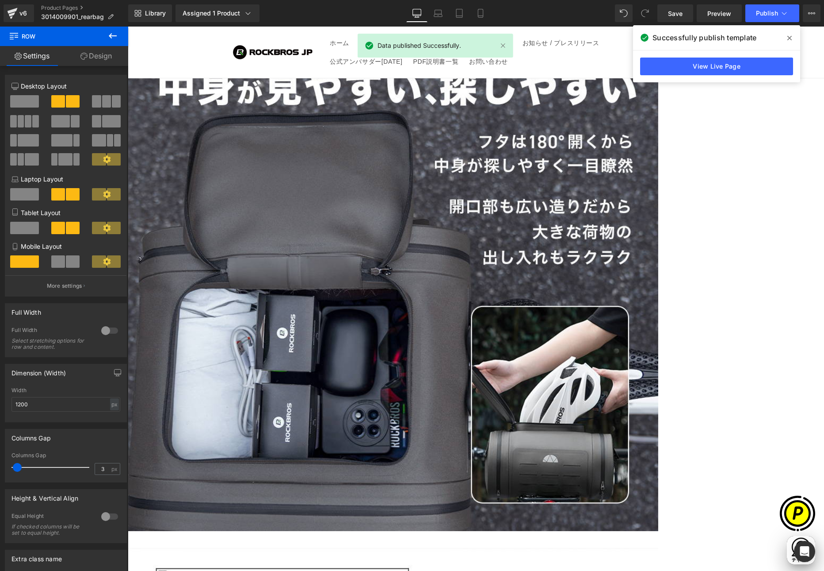
click at [788, 37] on icon at bounding box center [790, 38] width 4 height 7
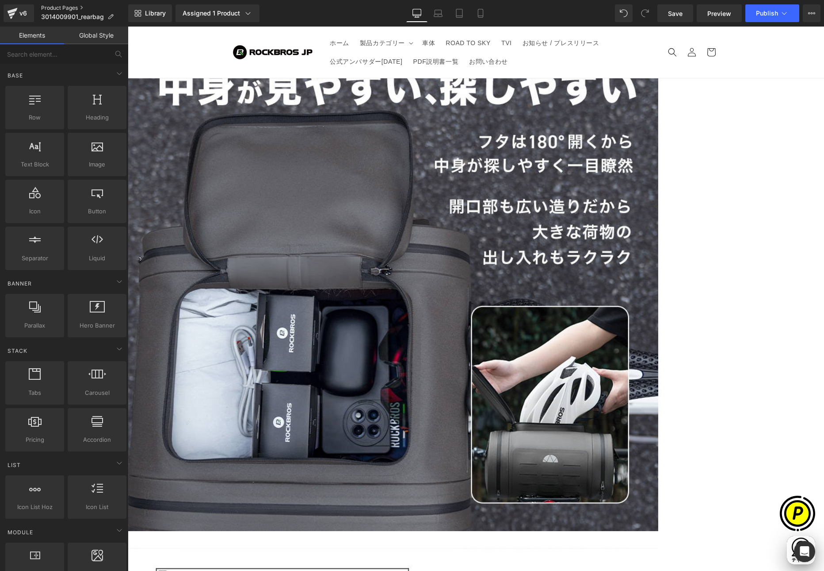
click at [66, 8] on link "Product Pages" at bounding box center [84, 7] width 87 height 7
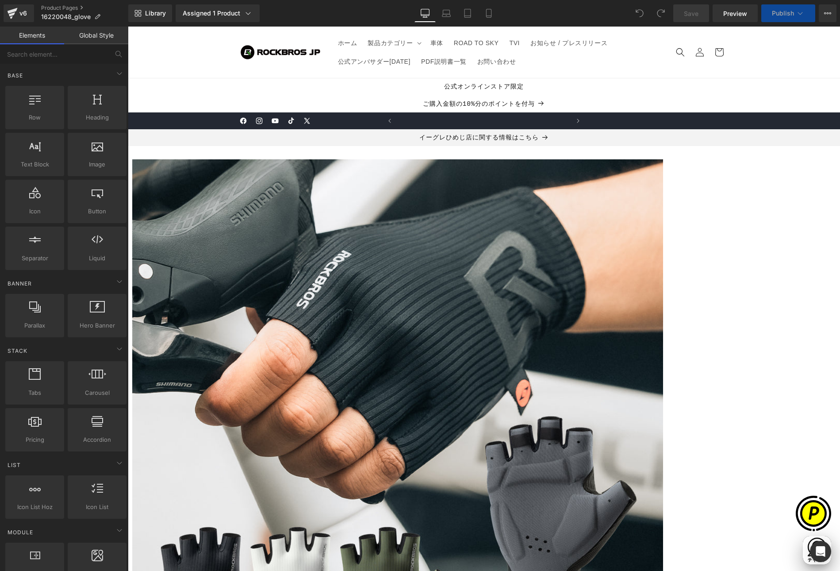
scroll to position [0, 173]
click at [467, 13] on icon at bounding box center [467, 13] width 9 height 9
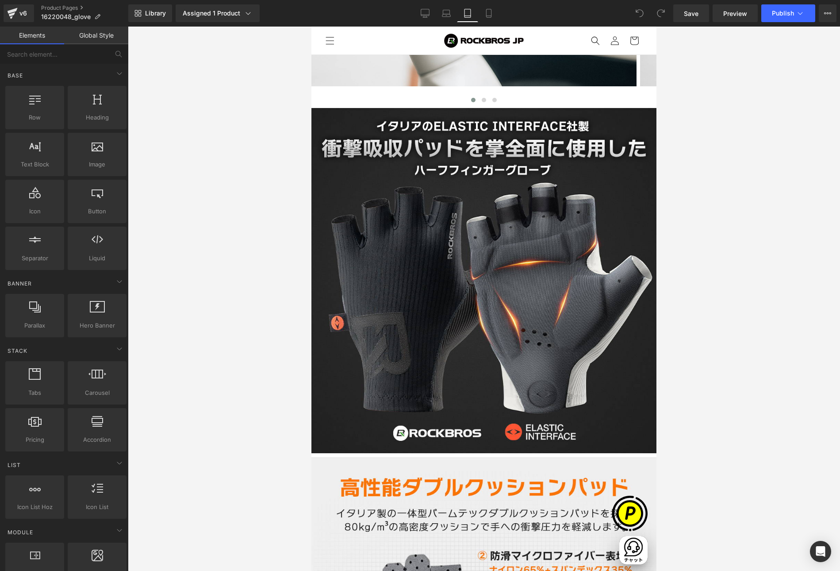
scroll to position [2270, 0]
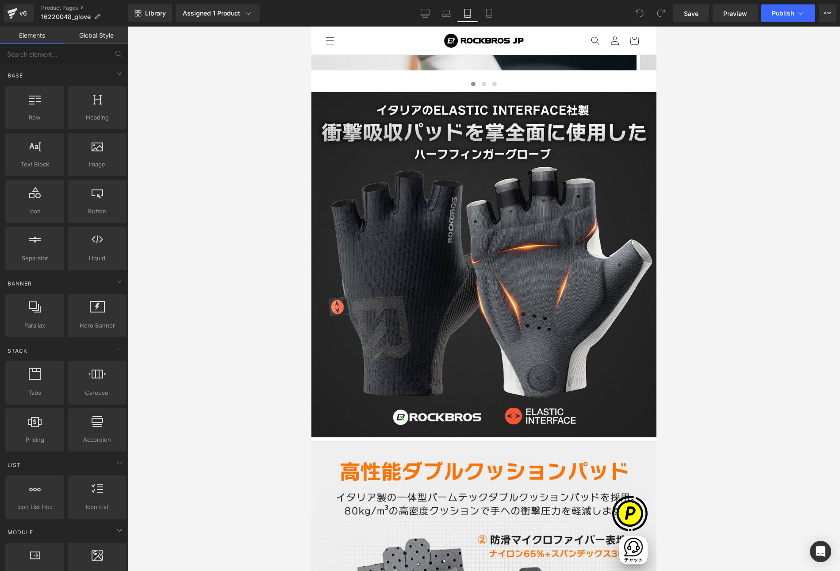
click at [311, 27] on span "Row" at bounding box center [311, 27] width 0 height 0
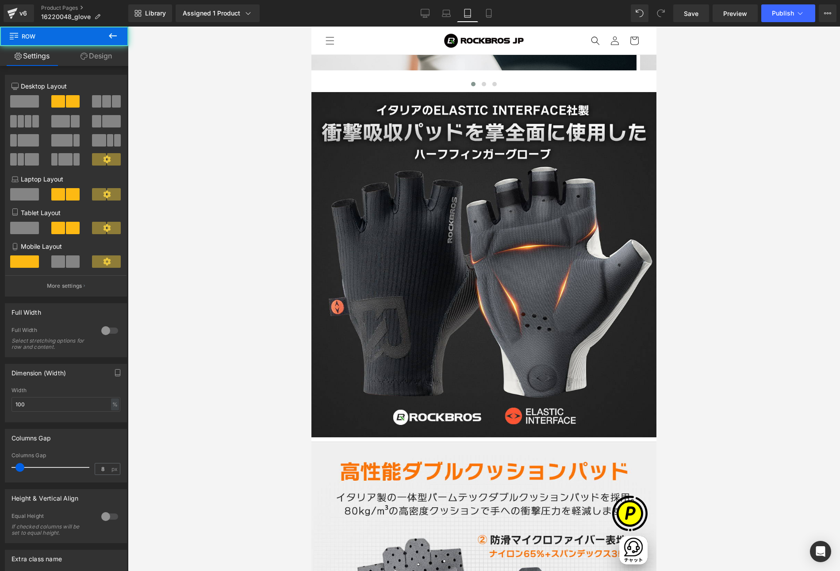
scroll to position [0, 0]
click at [26, 226] on span at bounding box center [24, 228] width 29 height 12
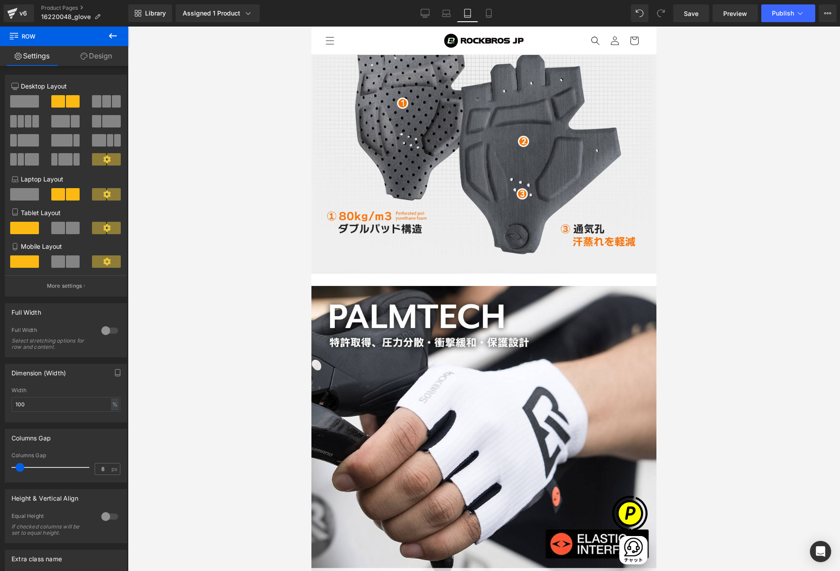
scroll to position [2801, 0]
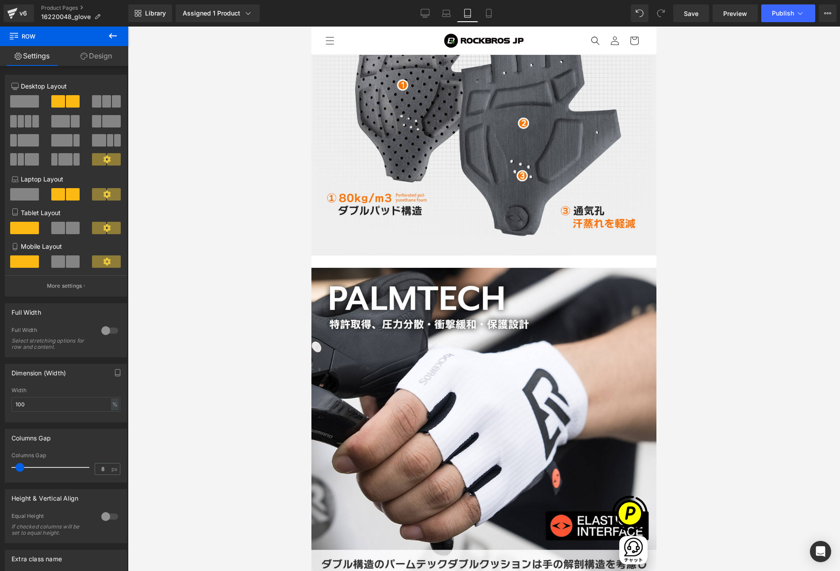
click at [311, 27] on span "Row" at bounding box center [311, 27] width 0 height 0
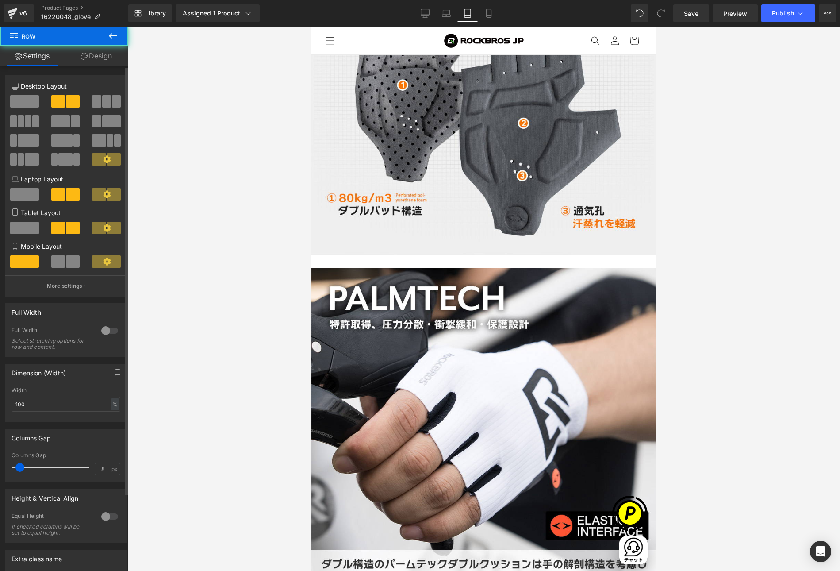
click at [27, 231] on span at bounding box center [24, 228] width 29 height 12
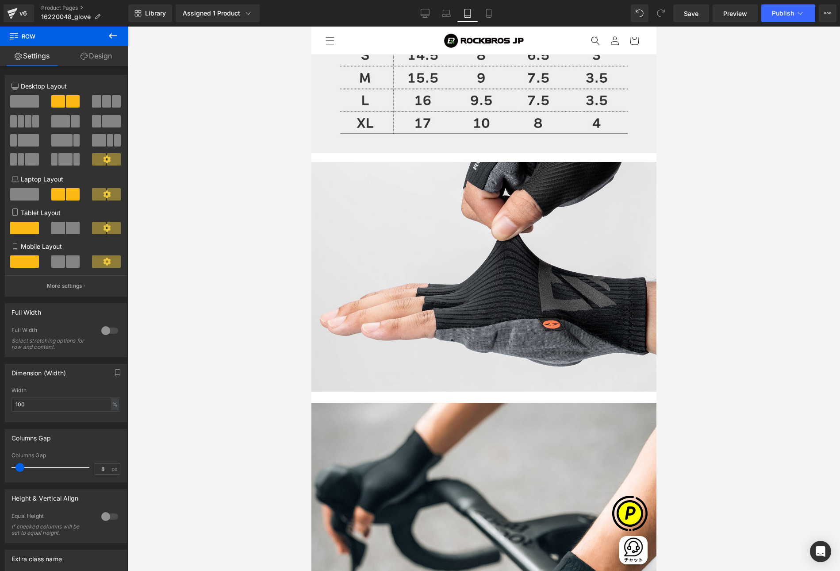
scroll to position [0, 288]
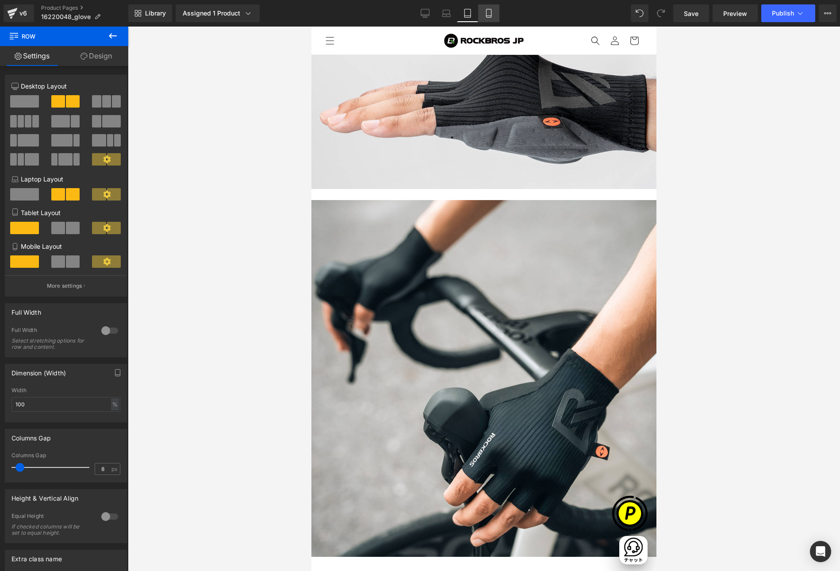
click at [491, 15] on icon at bounding box center [488, 13] width 5 height 8
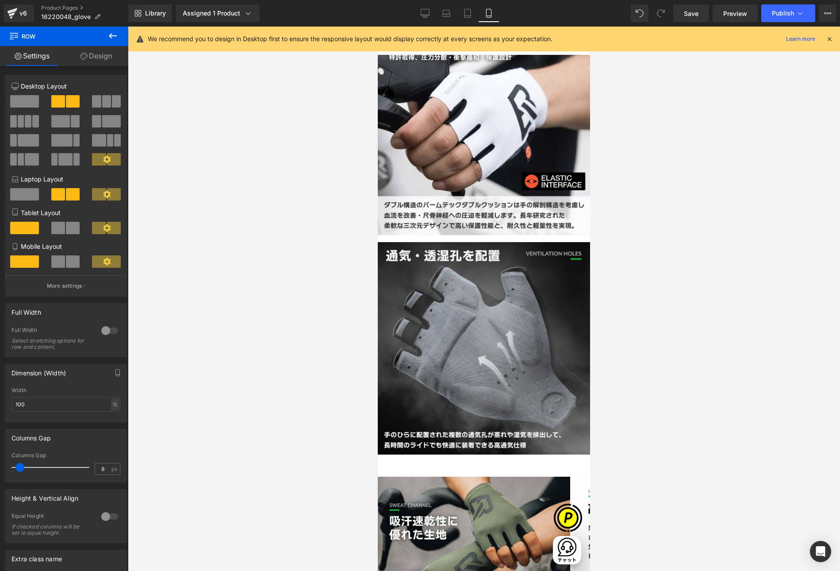
scroll to position [2064, 0]
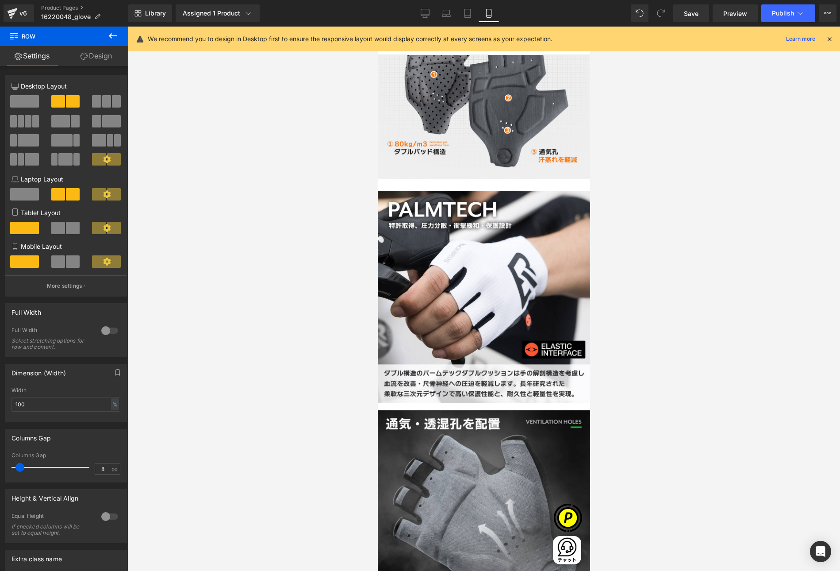
click at [829, 39] on icon at bounding box center [829, 39] width 8 height 8
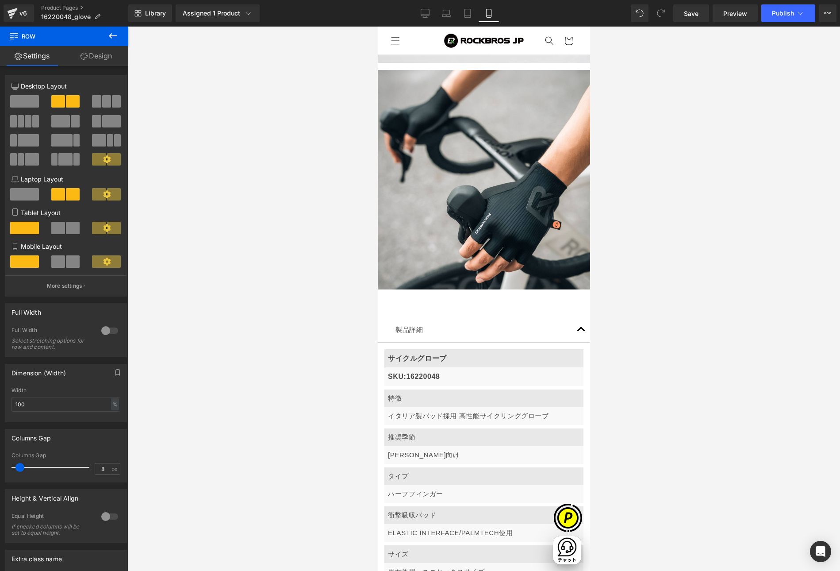
scroll to position [3631, 0]
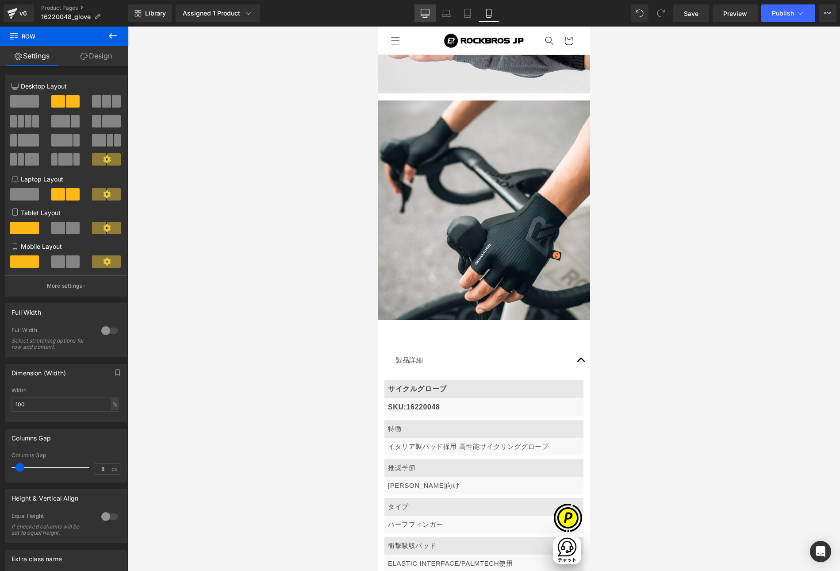
click at [422, 16] on icon at bounding box center [425, 12] width 8 height 7
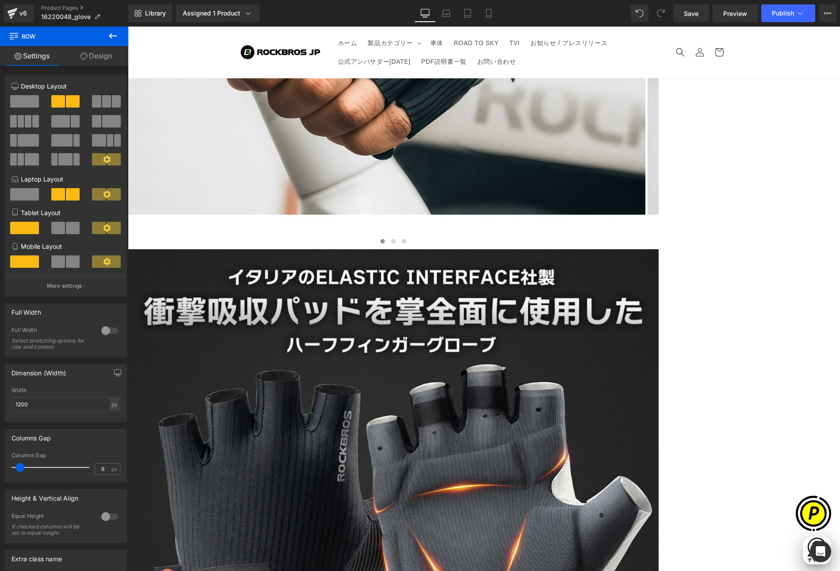
scroll to position [0, 0]
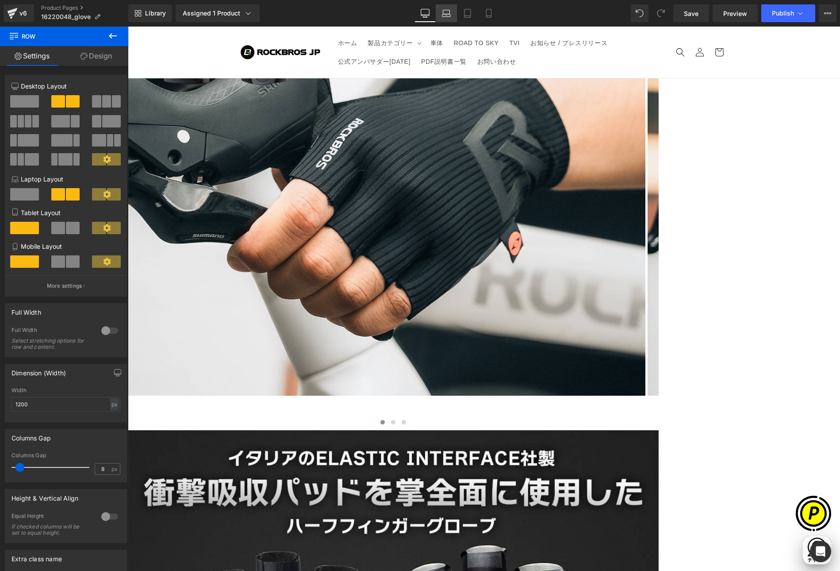
click at [449, 13] on icon at bounding box center [446, 13] width 9 height 9
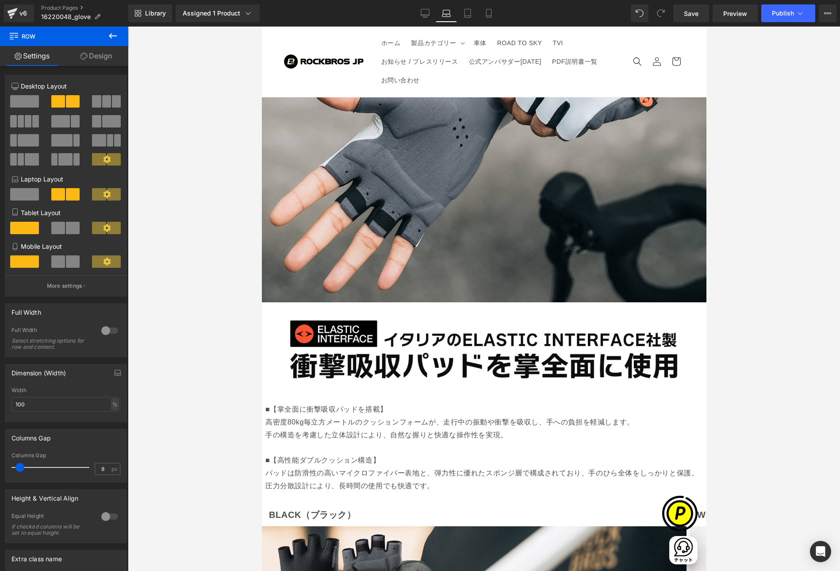
scroll to position [1775, 0]
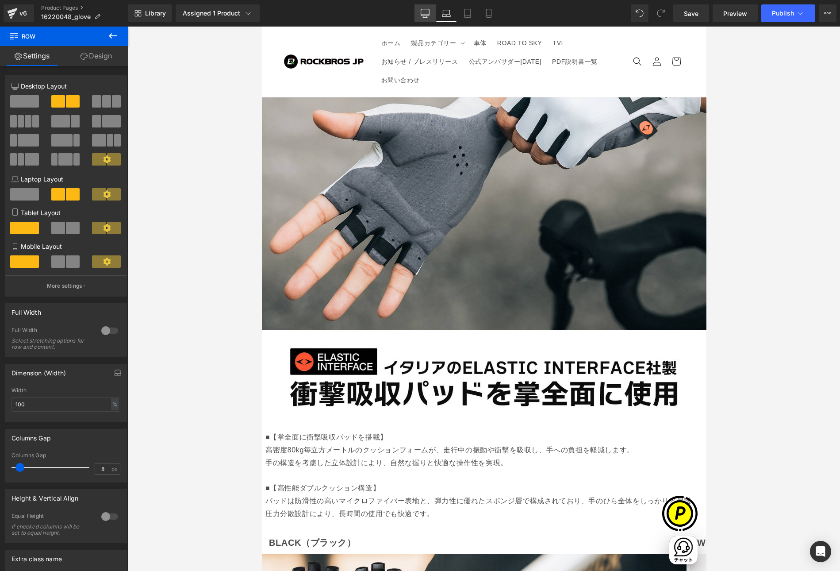
click at [420, 11] on link "Desktop" at bounding box center [424, 13] width 21 height 18
type input "1200"
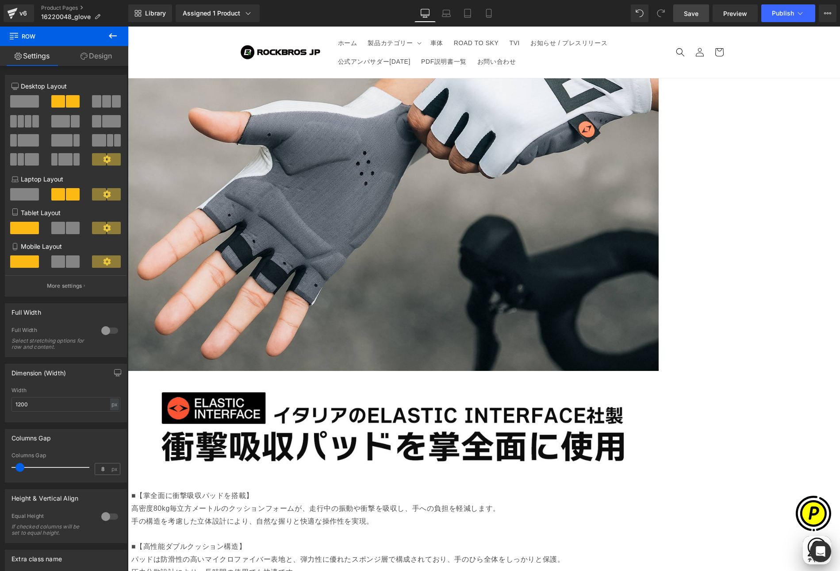
click at [690, 16] on span "Save" at bounding box center [691, 13] width 15 height 9
click at [796, 14] on icon at bounding box center [800, 13] width 9 height 9
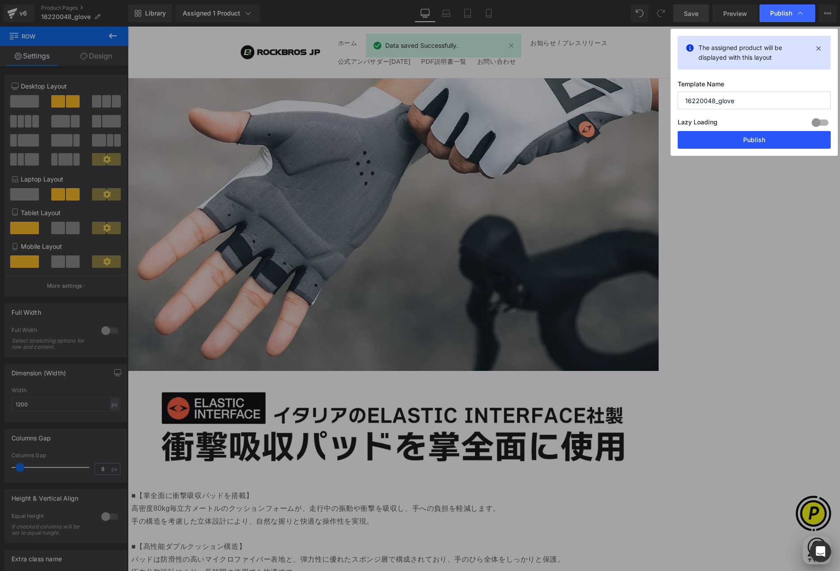
click at [761, 137] on button "Publish" at bounding box center [754, 140] width 153 height 18
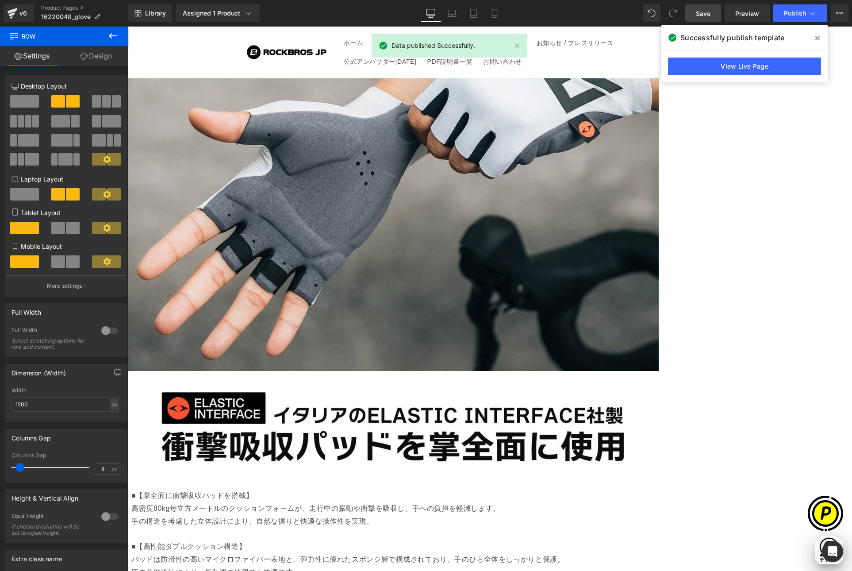
click at [816, 39] on icon at bounding box center [817, 38] width 4 height 7
click at [54, 6] on link "Product Pages" at bounding box center [84, 7] width 87 height 7
